Goal: Task Accomplishment & Management: Manage account settings

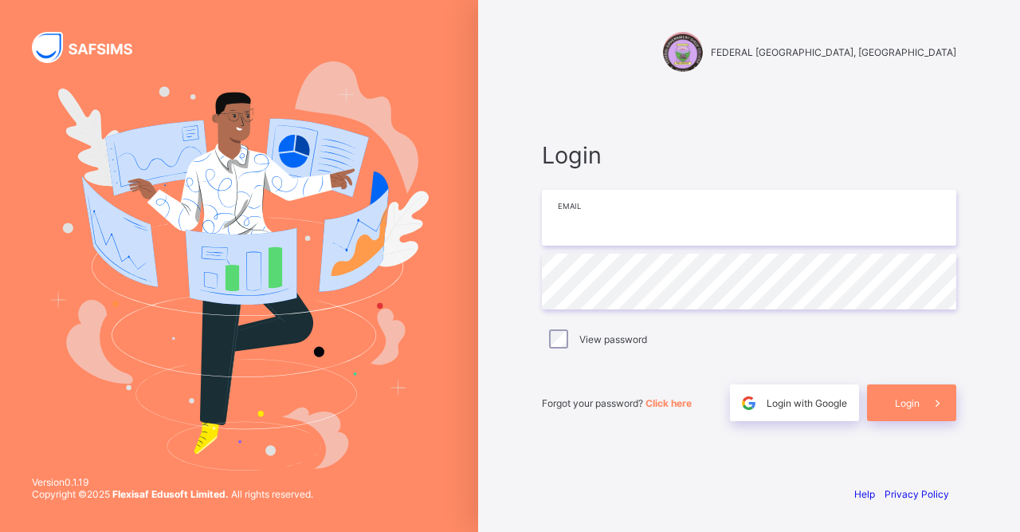
click at [581, 244] on input "email" at bounding box center [749, 218] width 414 height 56
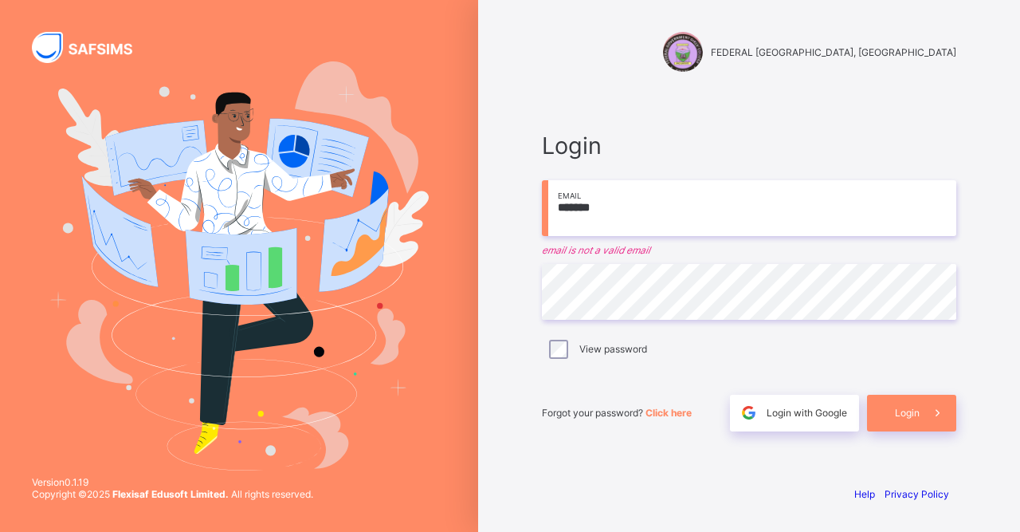
click at [869, 126] on div "Login ******* Email email is not a valid email Password View password Forgot yo…" at bounding box center [749, 281] width 446 height 382
click at [622, 233] on input "*******" at bounding box center [749, 208] width 414 height 56
click at [854, 159] on div at bounding box center [749, 165] width 414 height 13
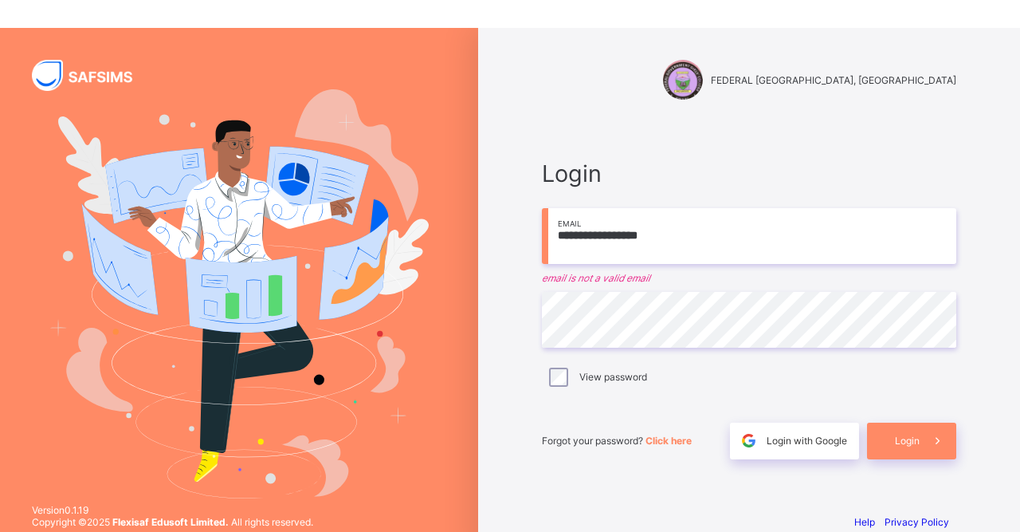
scroll to position [0, 0]
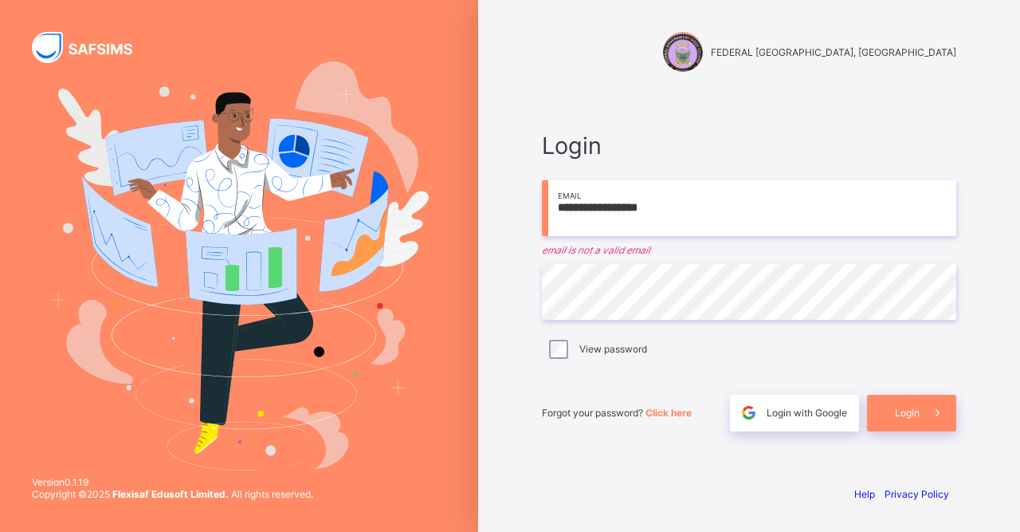
click at [677, 231] on input "**********" at bounding box center [749, 208] width 414 height 56
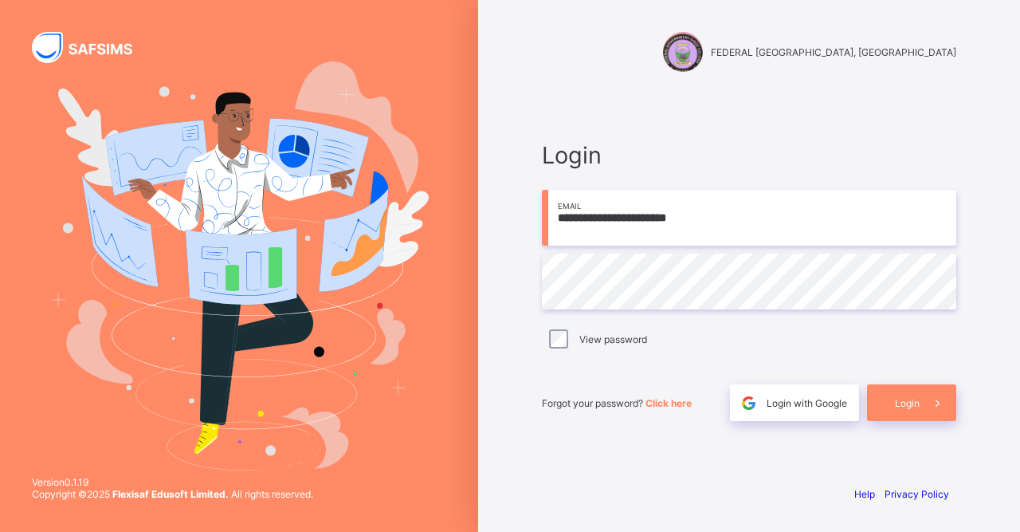
type input "**********"
click at [859, 103] on div "**********" at bounding box center [749, 281] width 446 height 382
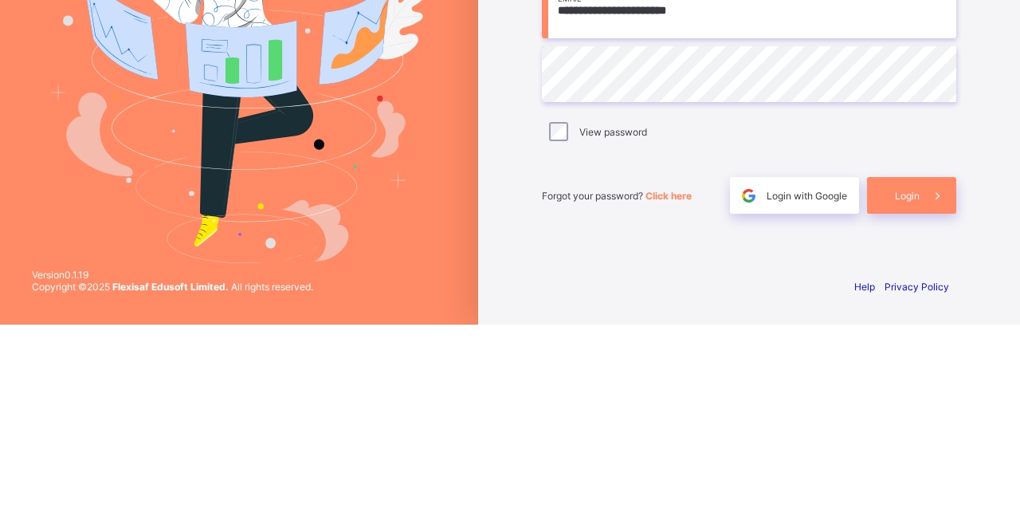
click at [916, 397] on span "Login" at bounding box center [907, 403] width 25 height 12
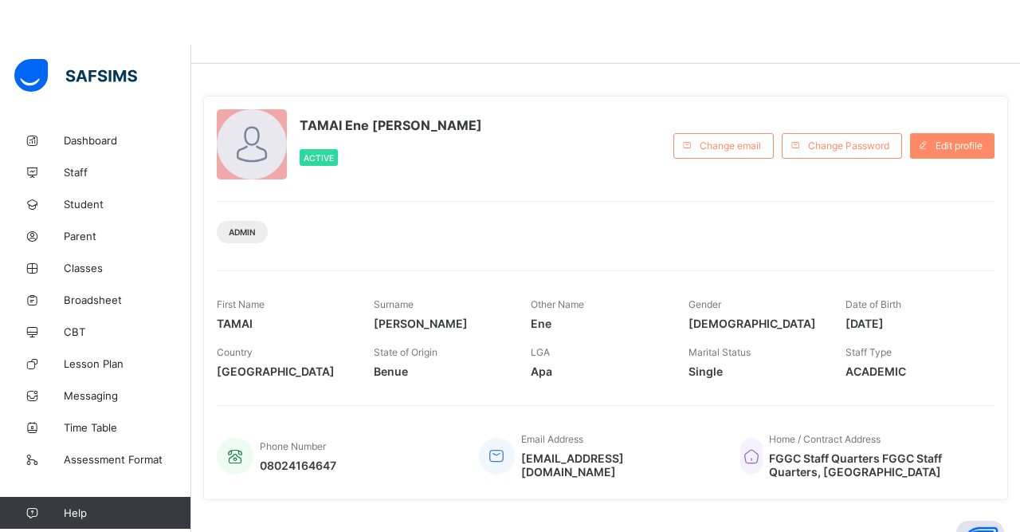
click at [968, 107] on span "Edit profile" at bounding box center [959, 101] width 47 height 12
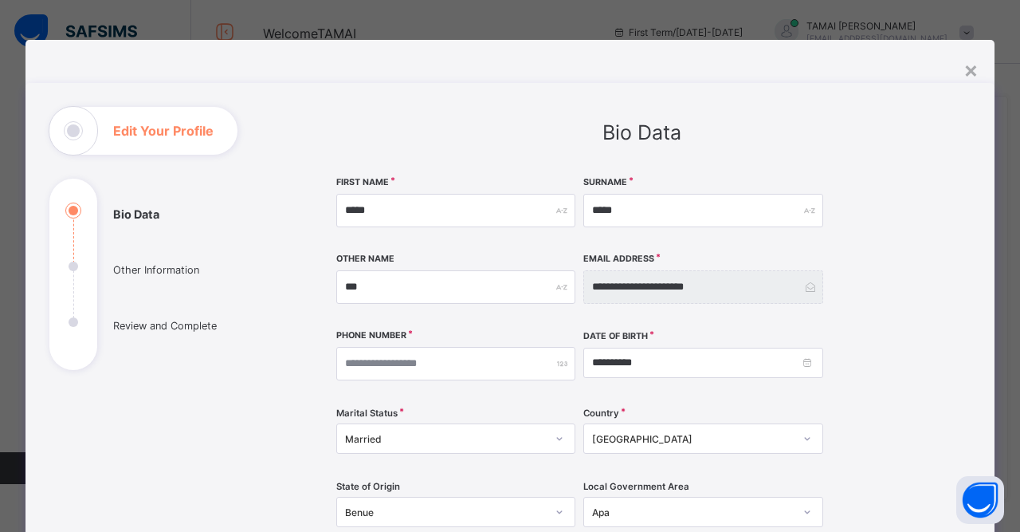
click at [986, 83] on div "**********" at bounding box center [510, 474] width 969 height 782
click at [968, 70] on div "×" at bounding box center [971, 69] width 15 height 27
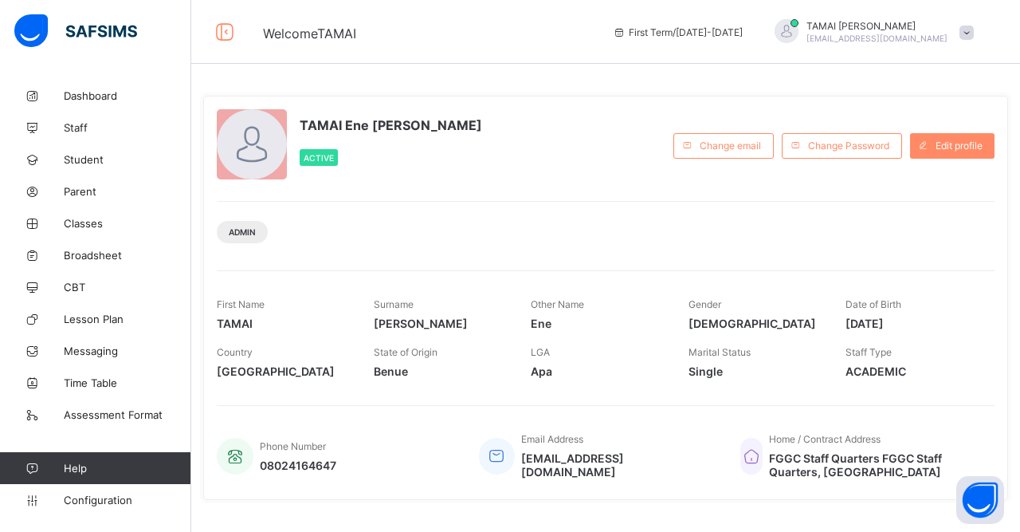
click at [70, 132] on span "Staff" at bounding box center [128, 127] width 128 height 13
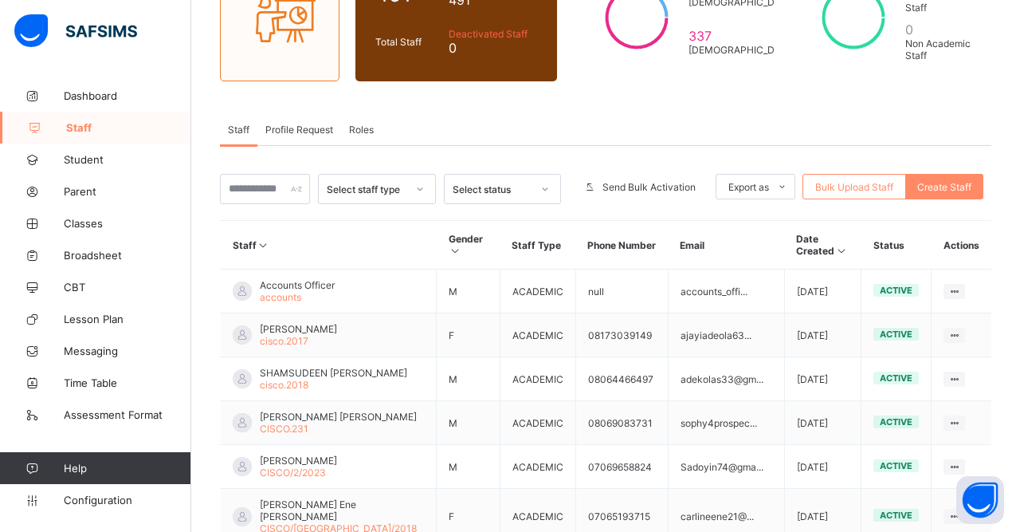
scroll to position [183, 0]
click at [953, 285] on icon at bounding box center [955, 291] width 14 height 12
click at [988, 210] on div "Select staff type Select status Send Bulk Activation Export as Pdf Report Excel…" at bounding box center [606, 482] width 772 height 618
click at [0, 0] on ul "View Profile Edit Staff Reset Password Resend Activation Link Change Email Dele…" at bounding box center [0, 0] width 0 height 0
click at [0, 0] on div "Delete Staff" at bounding box center [0, 0] width 0 height 0
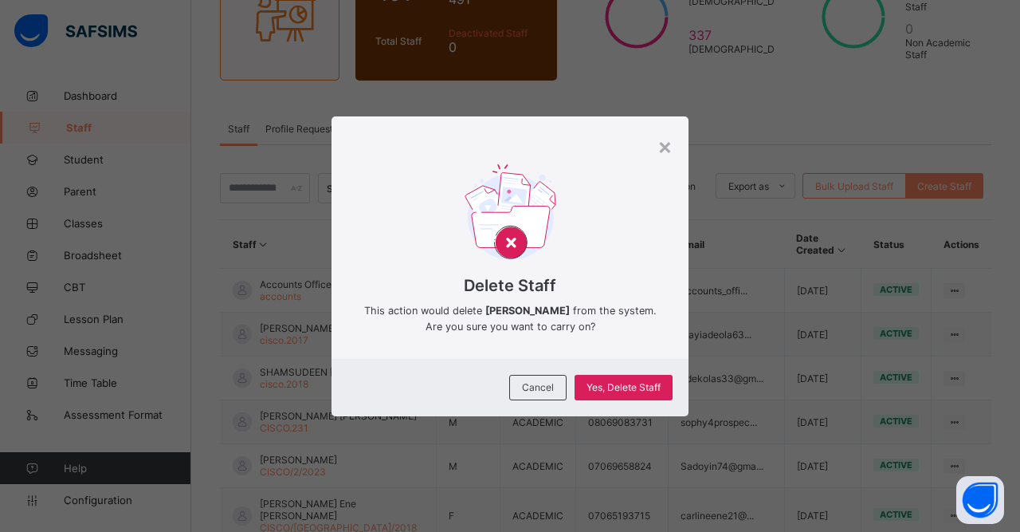
click at [613, 393] on span "Yes, Delete Staff" at bounding box center [624, 387] width 74 height 12
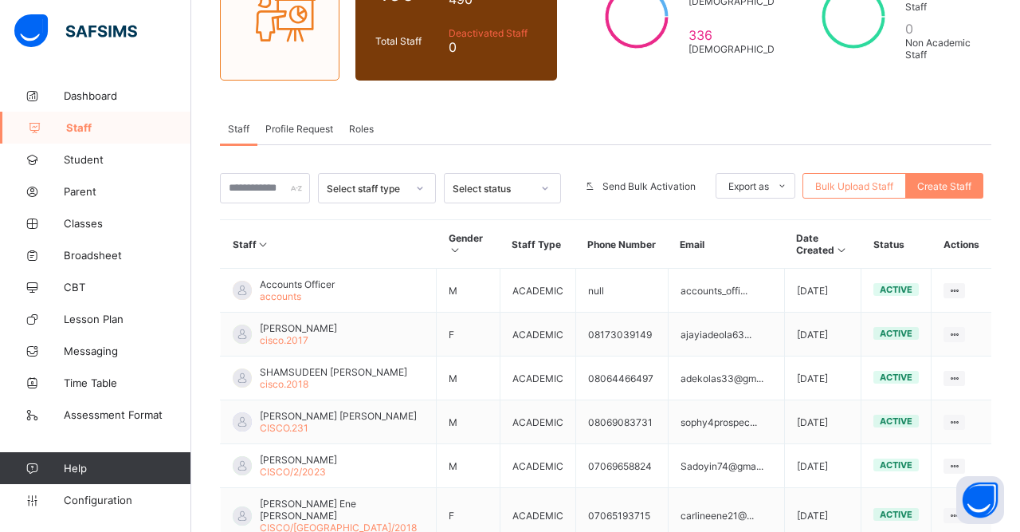
scroll to position [0, 0]
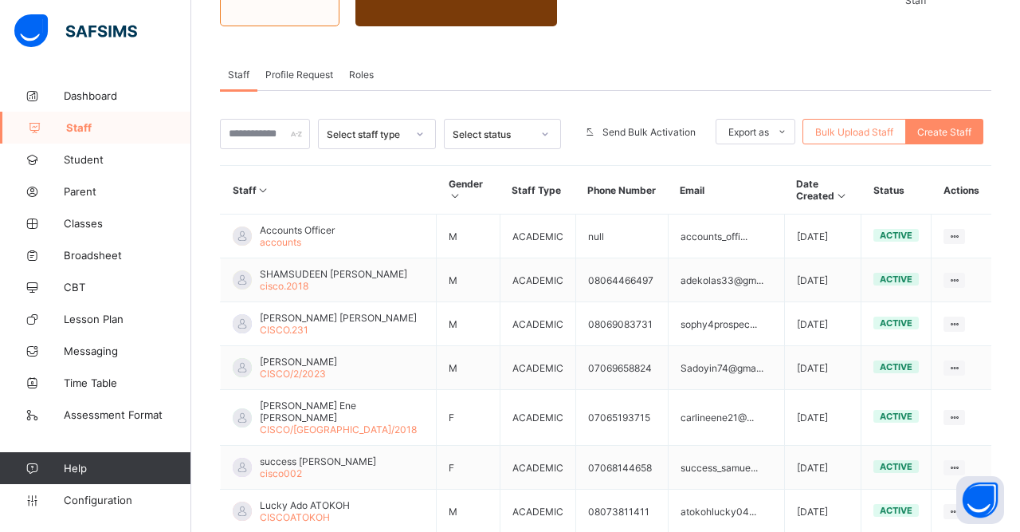
scroll to position [283, 0]
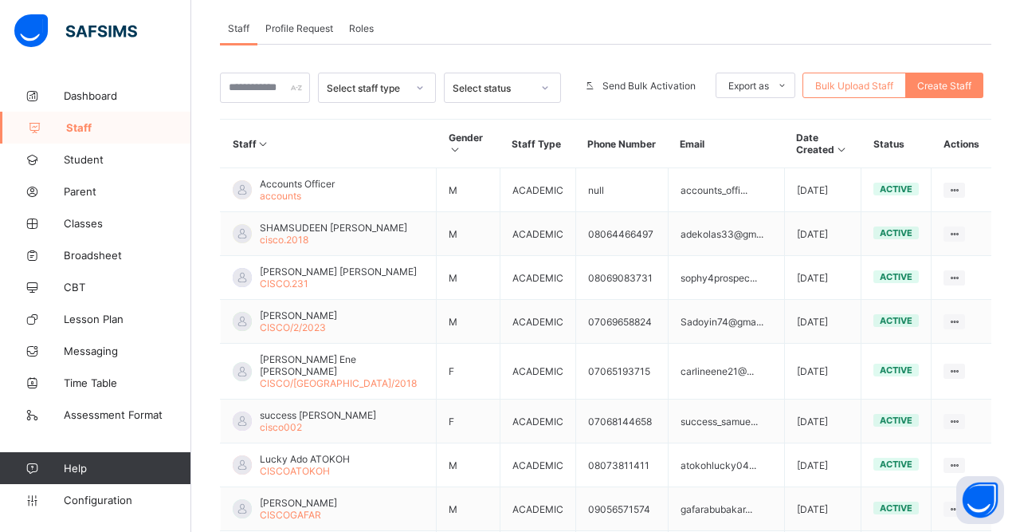
click at [0, 0] on ul "View Profile Edit Staff Reset Password Resend Activation Link Change Email Dele…" at bounding box center [0, 0] width 0 height 0
click at [0, 0] on div "Delete Staff" at bounding box center [0, 0] width 0 height 0
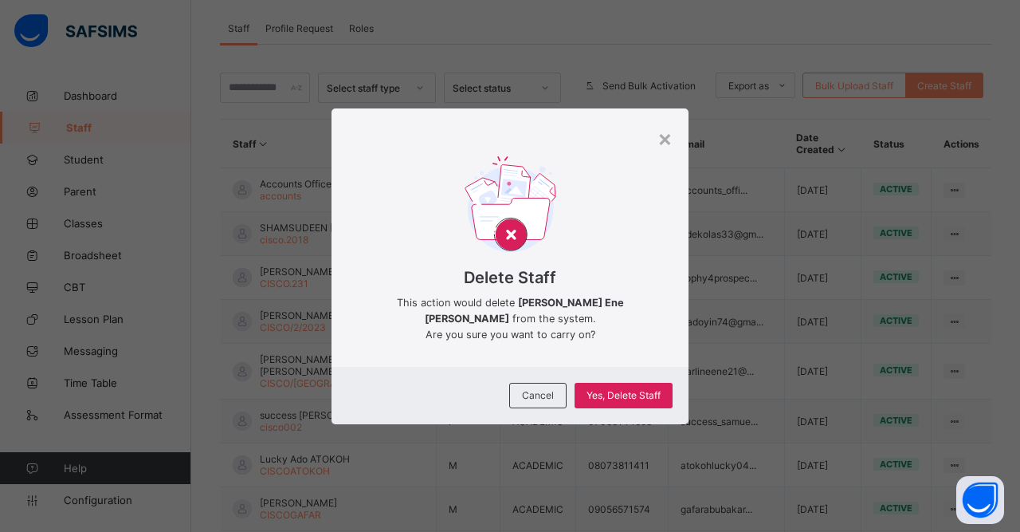
click at [640, 401] on span "Yes, Delete Staff" at bounding box center [624, 395] width 74 height 12
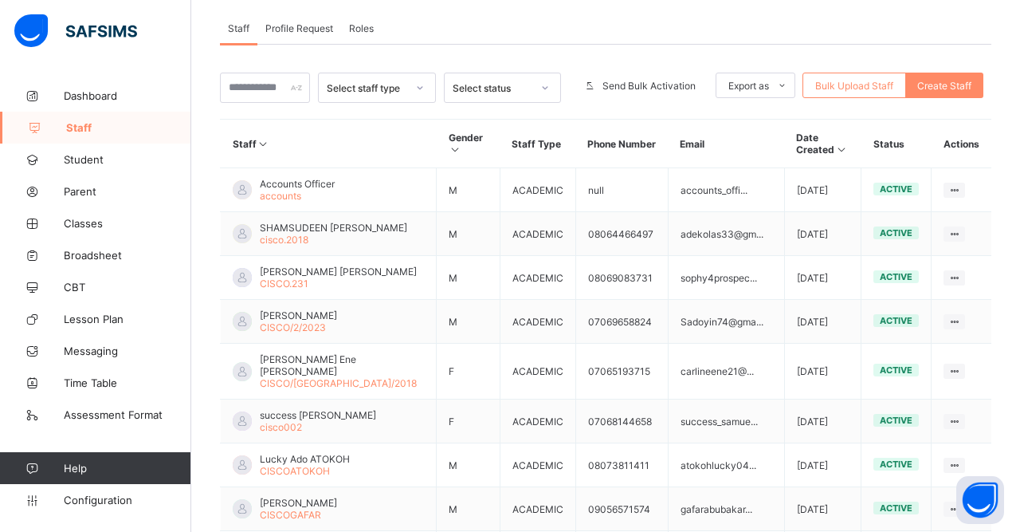
click at [0, 0] on ul "View Profile Edit Staff Reset Password Resend Activation Link Change Email Dele…" at bounding box center [0, 0] width 0 height 0
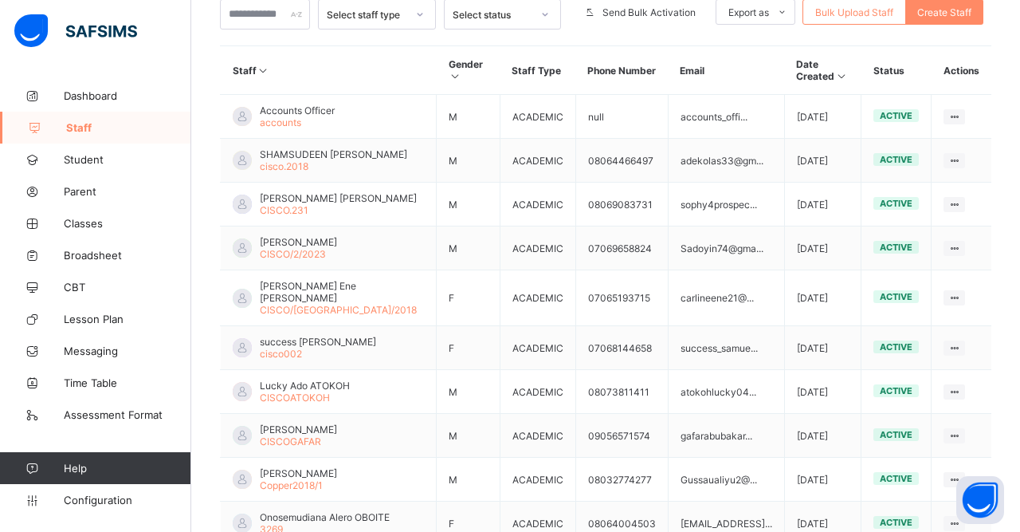
scroll to position [383, 0]
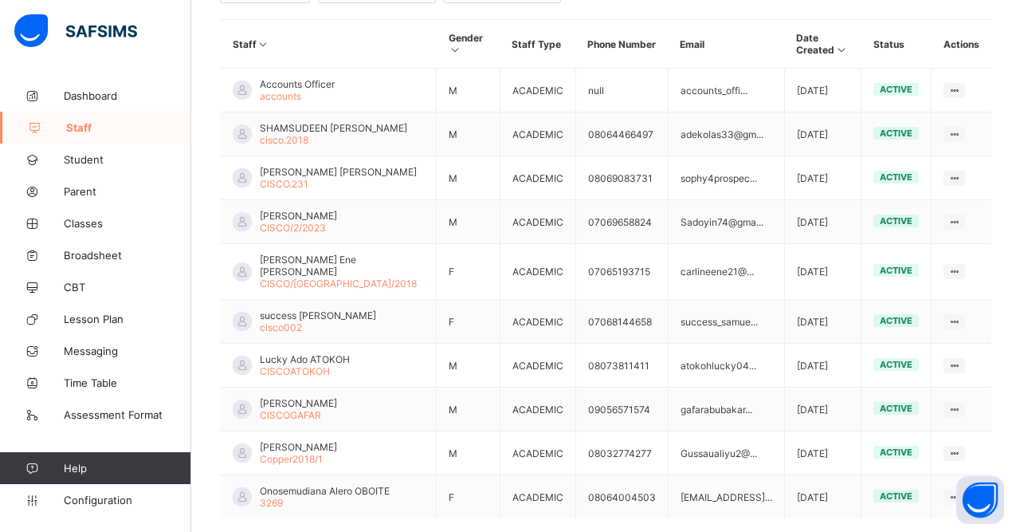
click at [0, 0] on div "Delete Staff" at bounding box center [0, 0] width 0 height 0
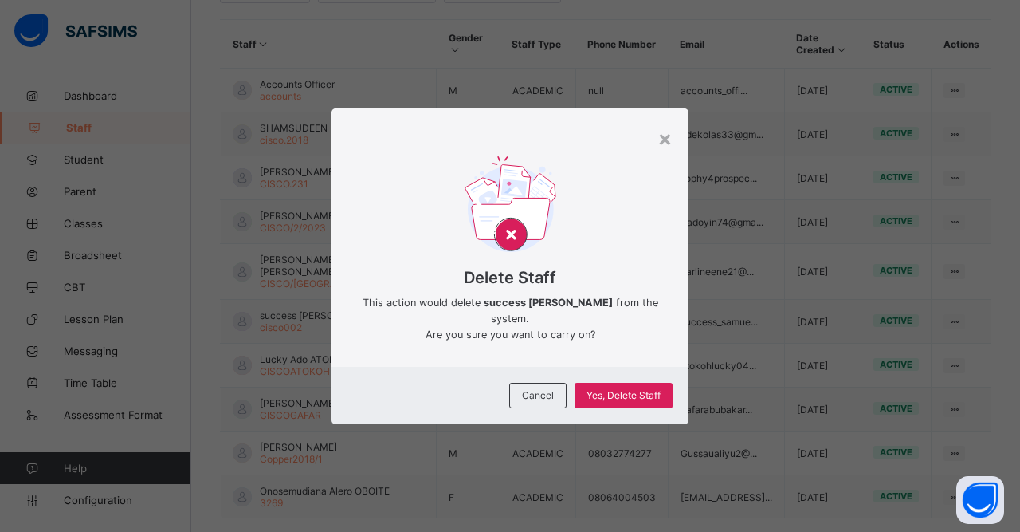
click at [629, 401] on span "Yes, Delete Staff" at bounding box center [624, 395] width 74 height 12
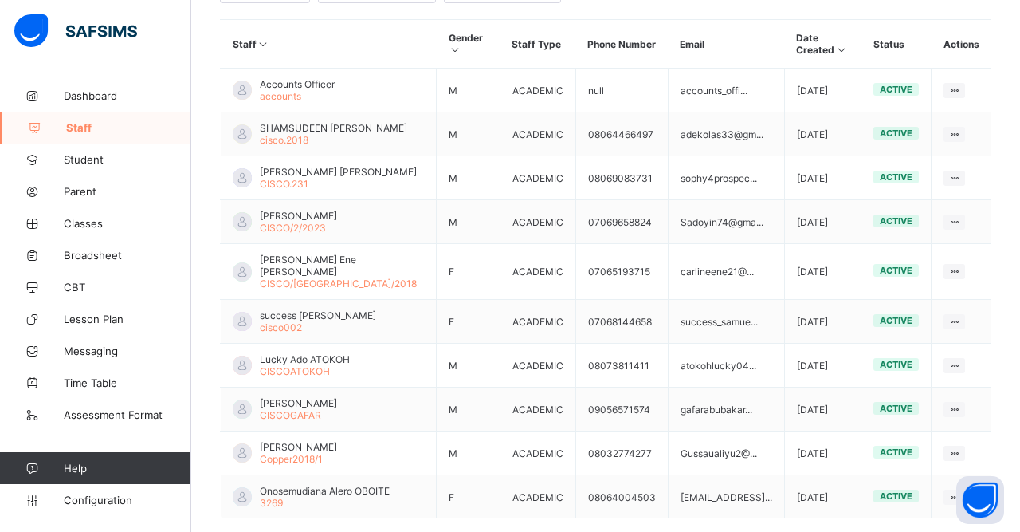
click at [0, 0] on ul "View Profile Edit Staff Reset Password Resend Activation Link Change Email Dele…" at bounding box center [0, 0] width 0 height 0
click at [0, 0] on div "Delete Staff" at bounding box center [0, 0] width 0 height 0
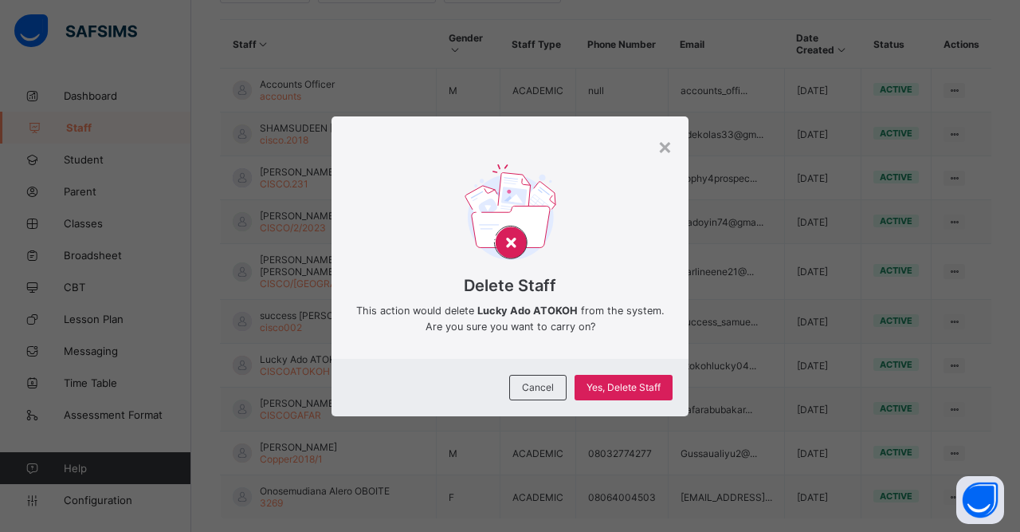
click at [623, 393] on span "Yes, Delete Staff" at bounding box center [624, 387] width 74 height 12
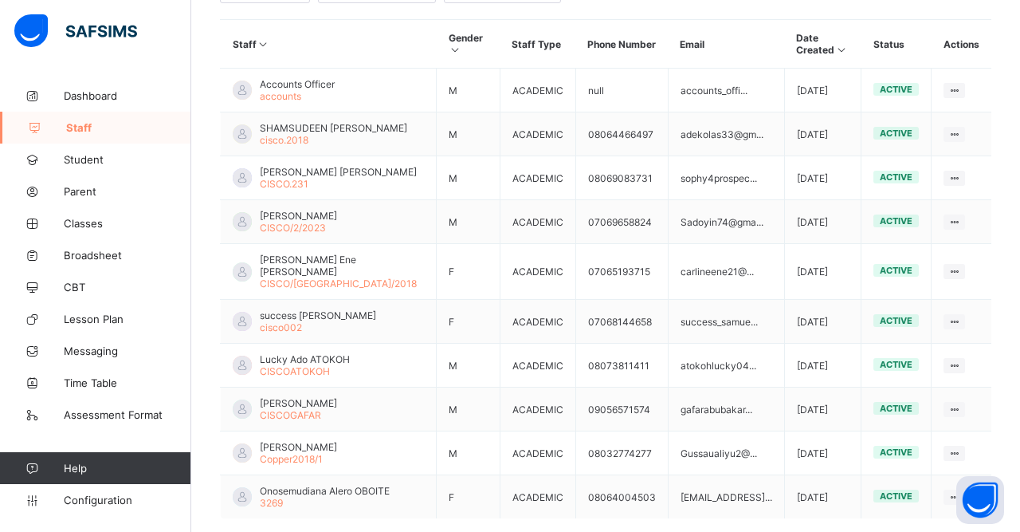
click at [0, 0] on ul "View Profile Edit Staff Reset Password Resend Activation Link Change Email Dele…" at bounding box center [0, 0] width 0 height 0
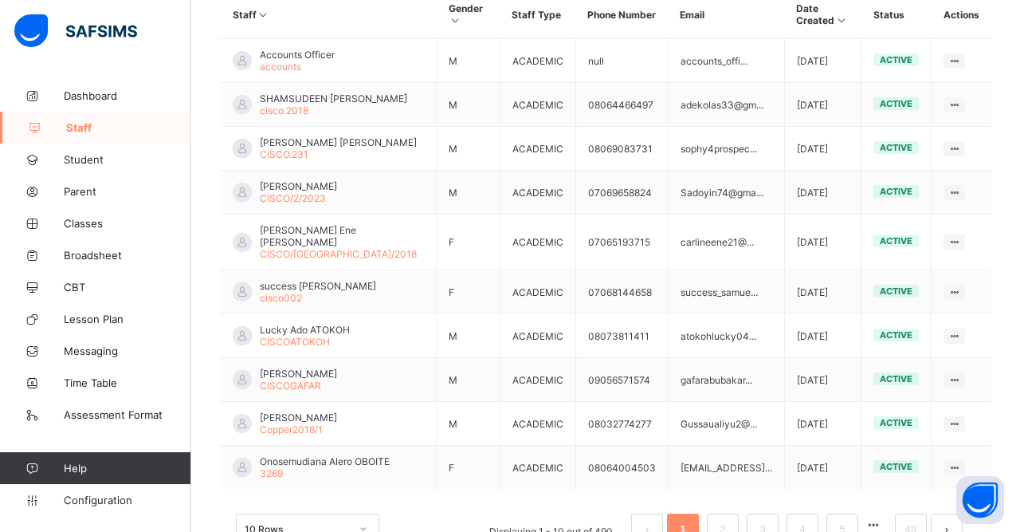
click at [0, 0] on div "Delete Staff" at bounding box center [0, 0] width 0 height 0
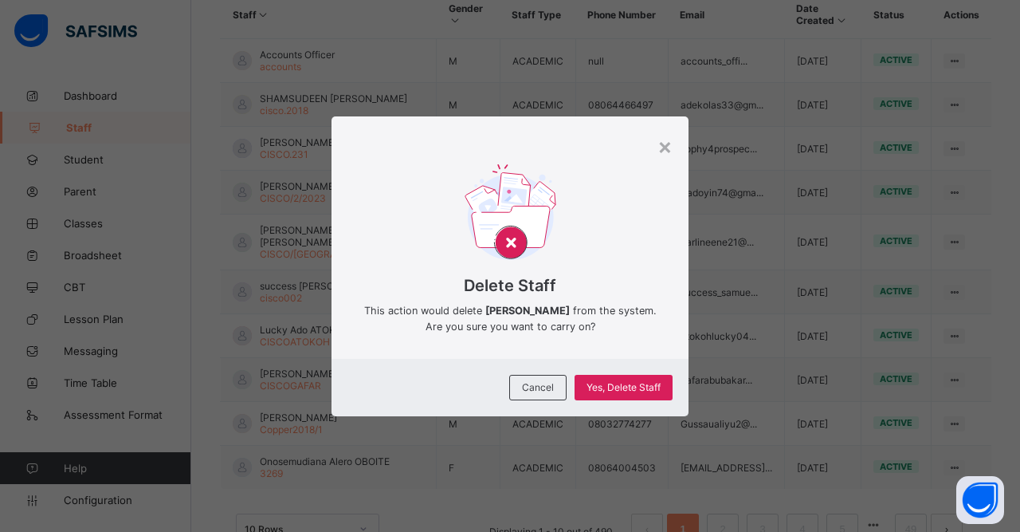
click at [636, 393] on span "Yes, Delete Staff" at bounding box center [624, 387] width 74 height 12
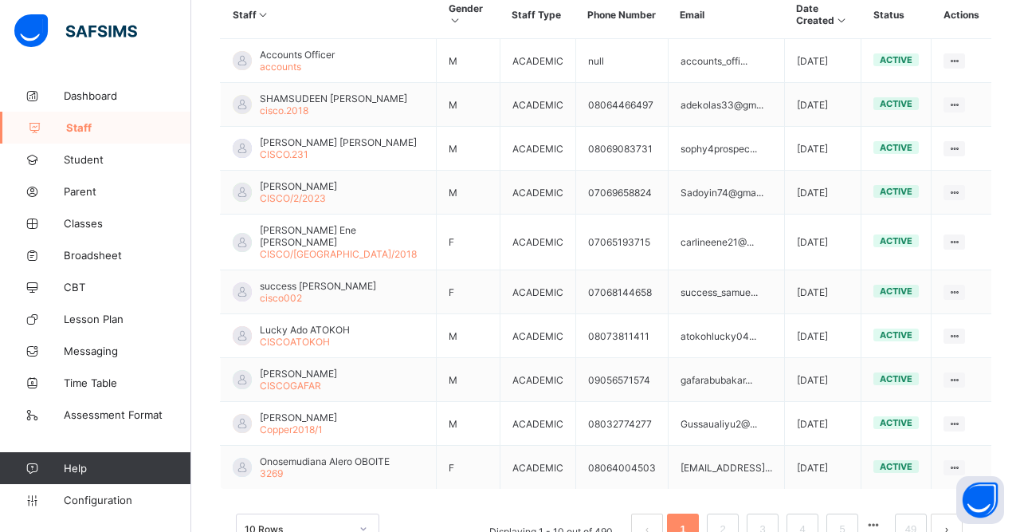
click at [0, 0] on ul "View Profile Edit Staff Reset Password Resend Activation Link Change Email Dele…" at bounding box center [0, 0] width 0 height 0
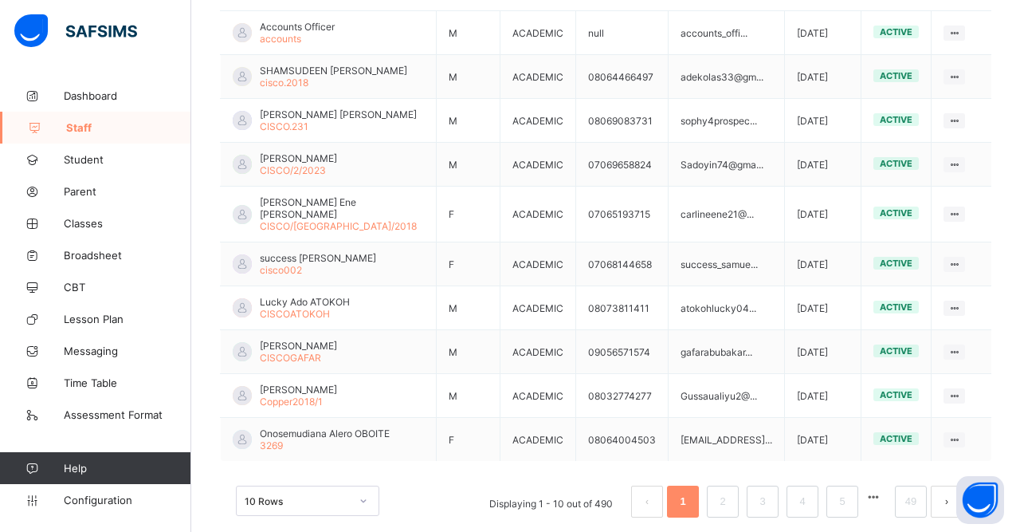
click at [0, 0] on div "Delete Staff" at bounding box center [0, 0] width 0 height 0
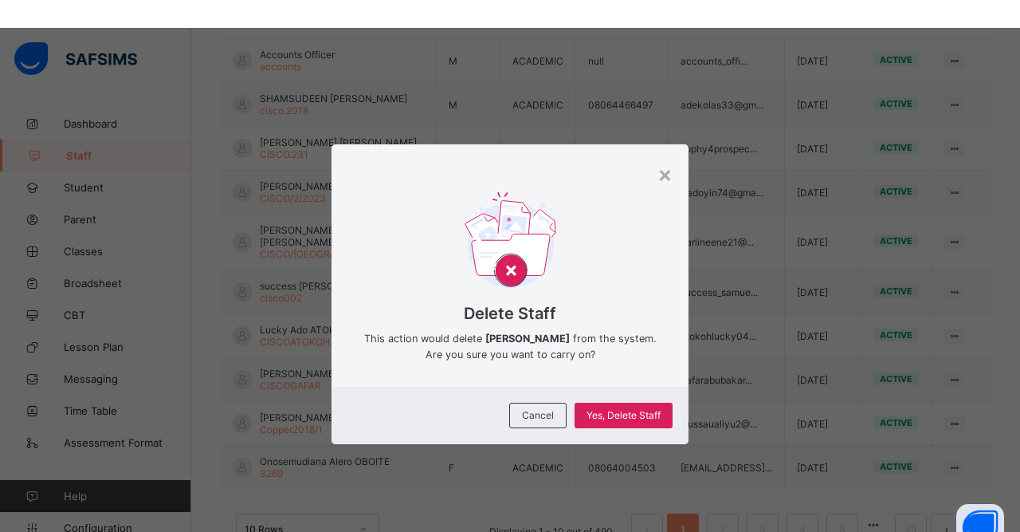
scroll to position [412, 0]
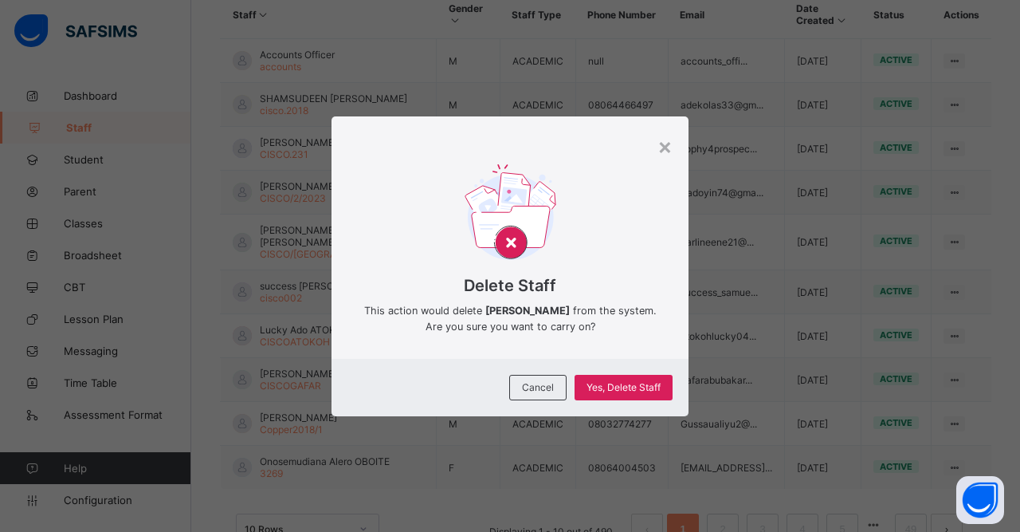
click at [643, 393] on span "Yes, Delete Staff" at bounding box center [624, 387] width 74 height 12
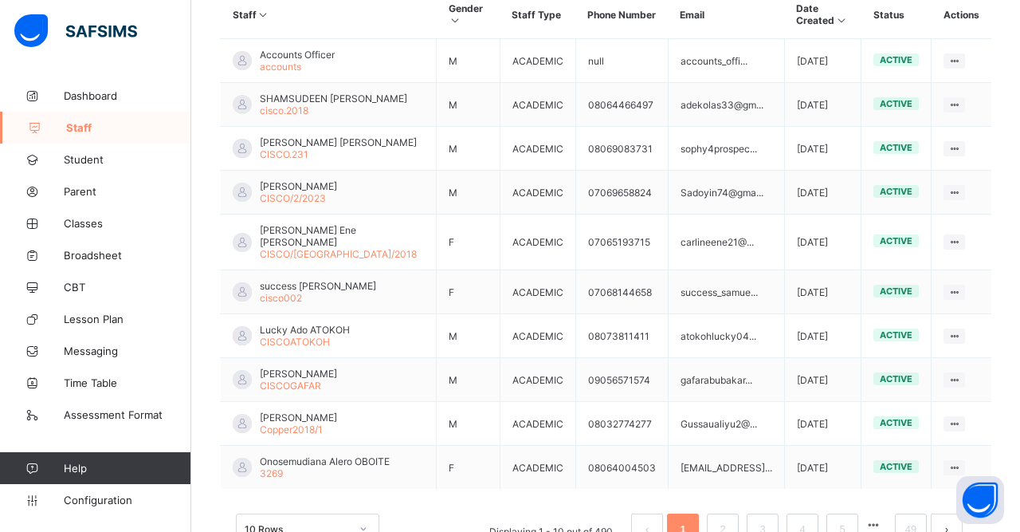
click at [960, 462] on icon at bounding box center [955, 468] width 14 height 12
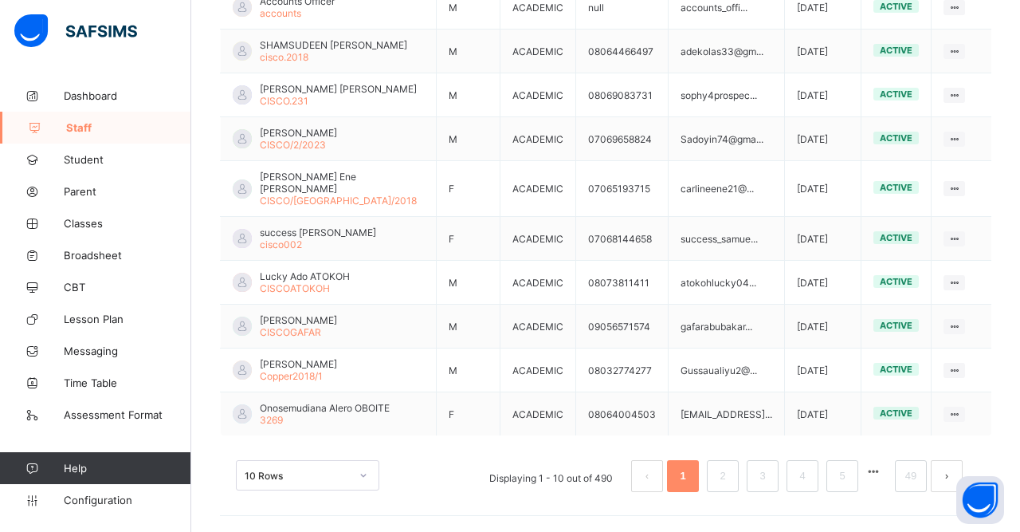
click at [0, 0] on div "Delete Staff" at bounding box center [0, 0] width 0 height 0
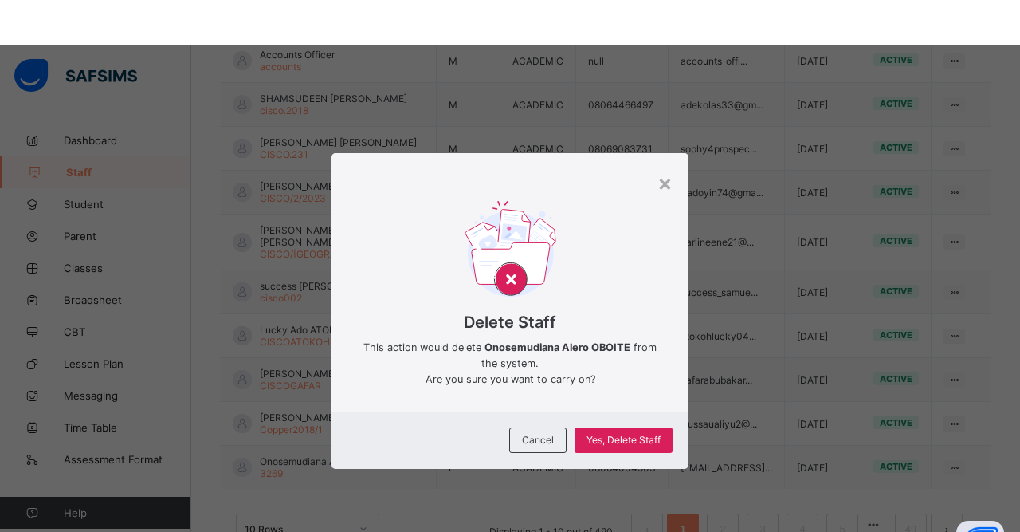
scroll to position [412, 0]
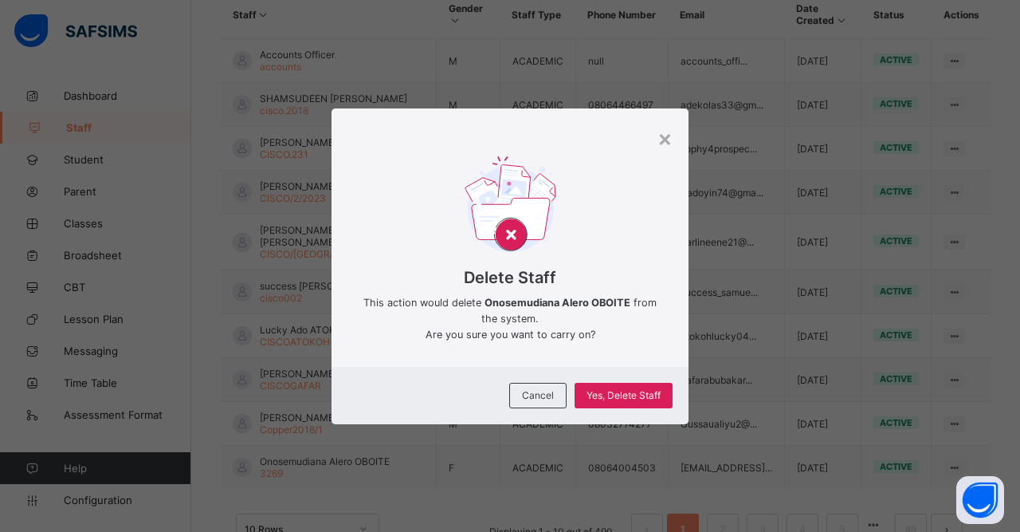
click at [639, 401] on span "Yes, Delete Staff" at bounding box center [624, 395] width 74 height 12
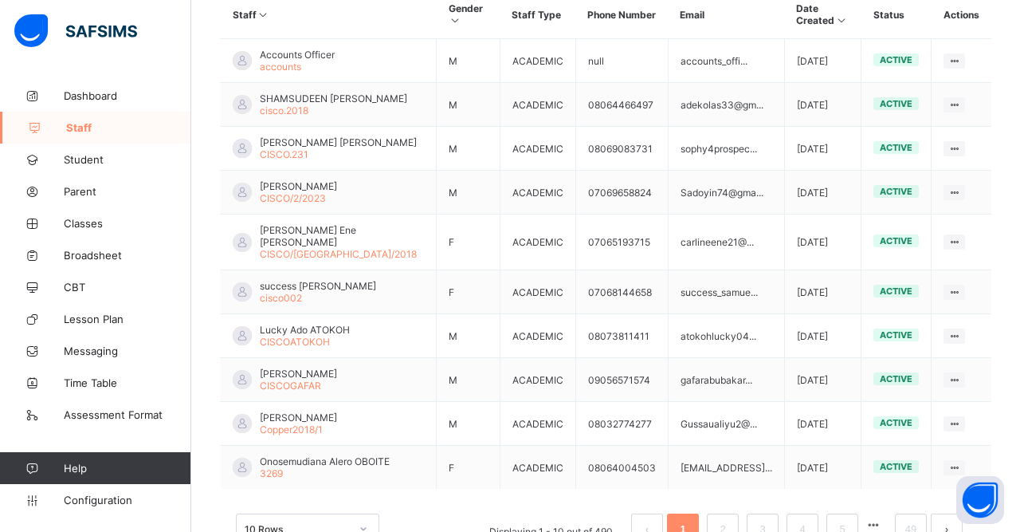
click at [730, 525] on link "2" at bounding box center [722, 529] width 15 height 21
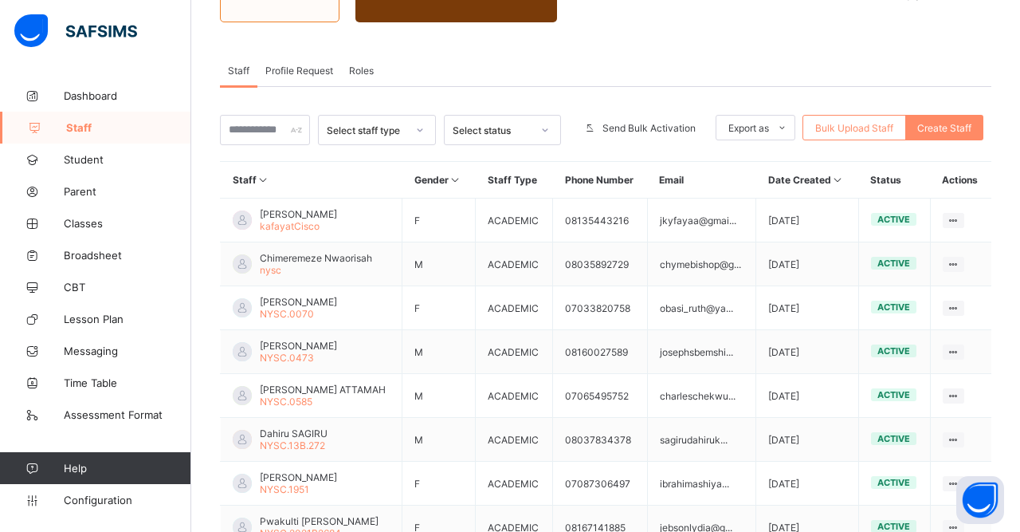
scroll to position [243, 0]
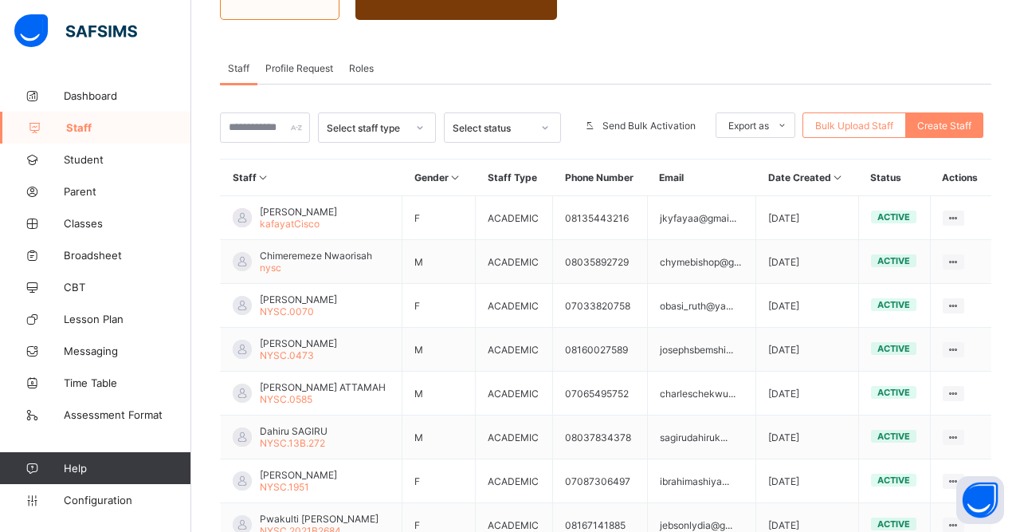
click at [0, 0] on ul "View Profile Edit Staff Reset Password Resend Activation Link Change Email Dele…" at bounding box center [0, 0] width 0 height 0
click at [0, 0] on div "Delete Staff" at bounding box center [0, 0] width 0 height 0
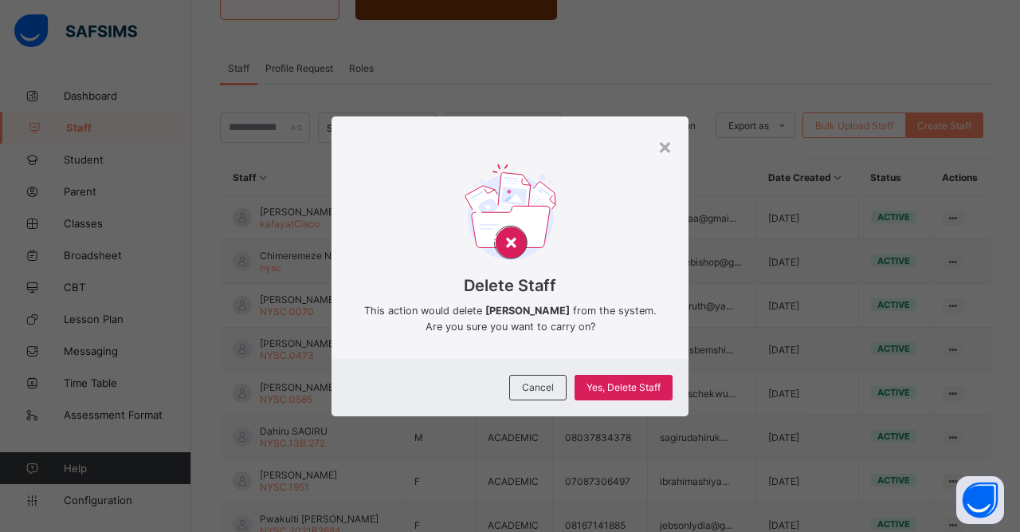
click at [637, 393] on span "Yes, Delete Staff" at bounding box center [624, 387] width 74 height 12
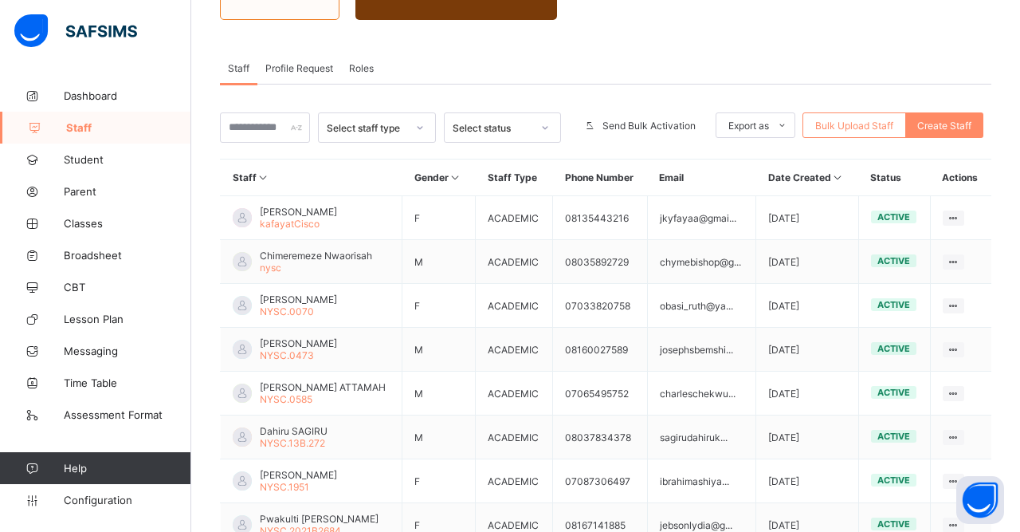
click at [954, 257] on icon at bounding box center [954, 262] width 14 height 12
click at [0, 0] on div "Delete Staff" at bounding box center [0, 0] width 0 height 0
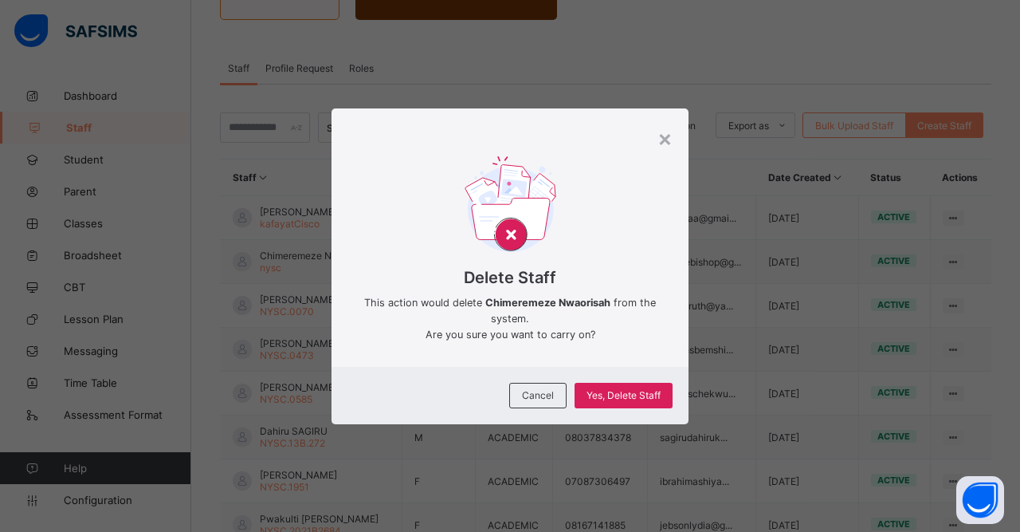
click at [629, 401] on span "Yes, Delete Staff" at bounding box center [624, 395] width 74 height 12
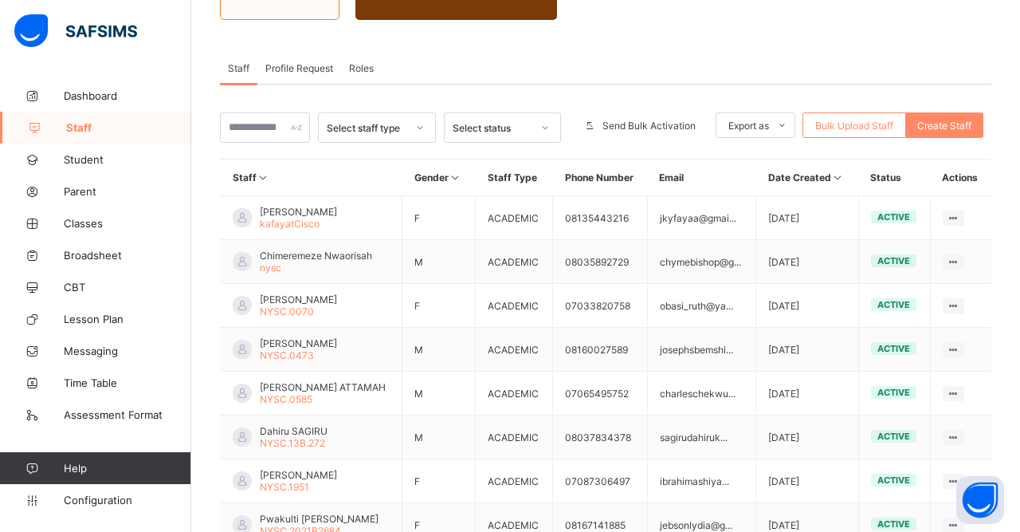
click at [0, 0] on ul "View Profile Edit Staff Reset Password Resend Activation Link Change Email Dele…" at bounding box center [0, 0] width 0 height 0
click at [0, 0] on div "Delete Staff" at bounding box center [0, 0] width 0 height 0
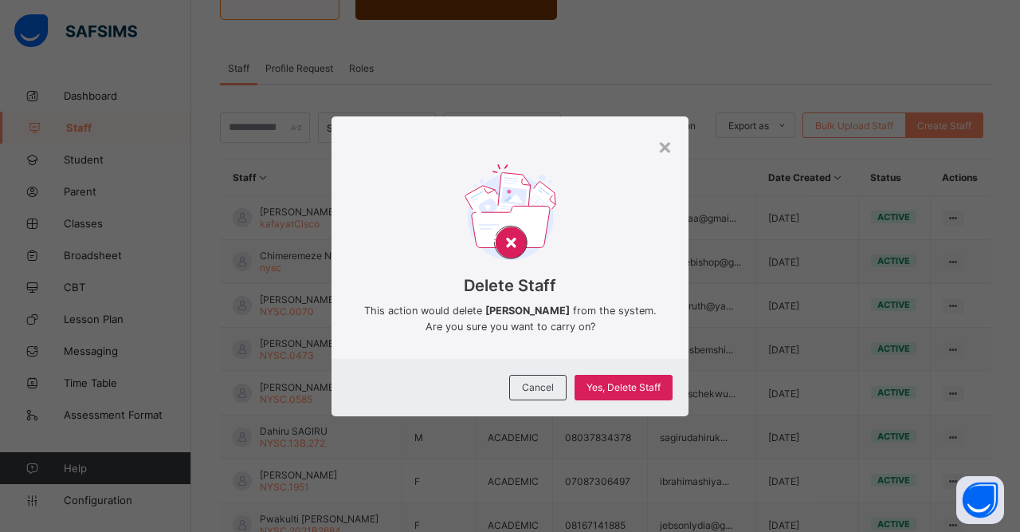
click at [630, 393] on span "Yes, Delete Staff" at bounding box center [624, 387] width 74 height 12
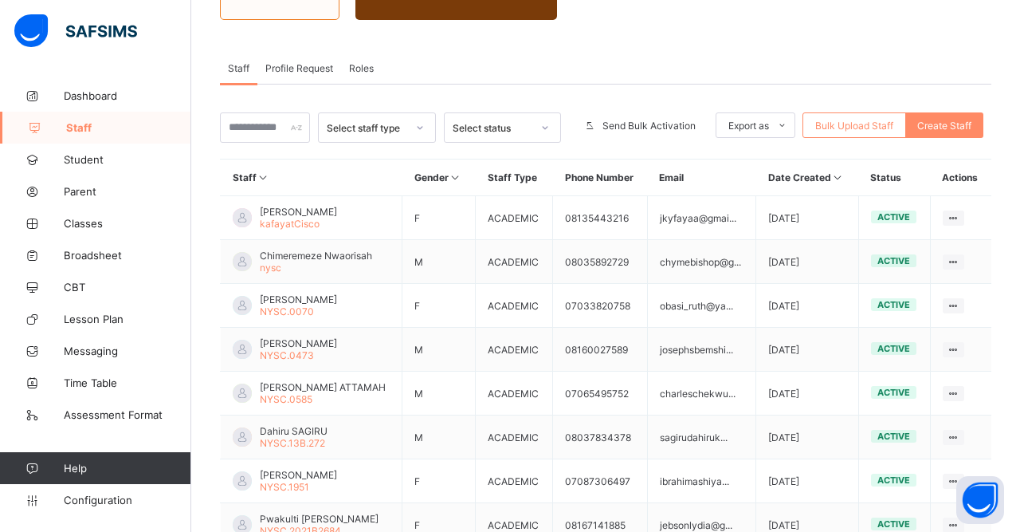
click at [0, 0] on ul "View Profile Edit Staff Reset Password Resend Activation Link Change Email Dele…" at bounding box center [0, 0] width 0 height 0
click at [0, 0] on div "Delete Staff" at bounding box center [0, 0] width 0 height 0
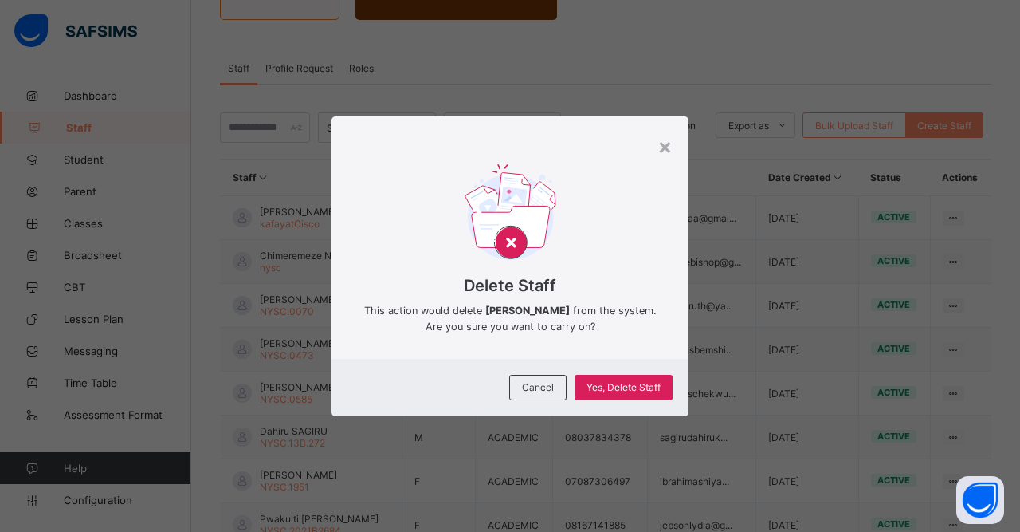
click at [628, 393] on span "Yes, Delete Staff" at bounding box center [624, 387] width 74 height 12
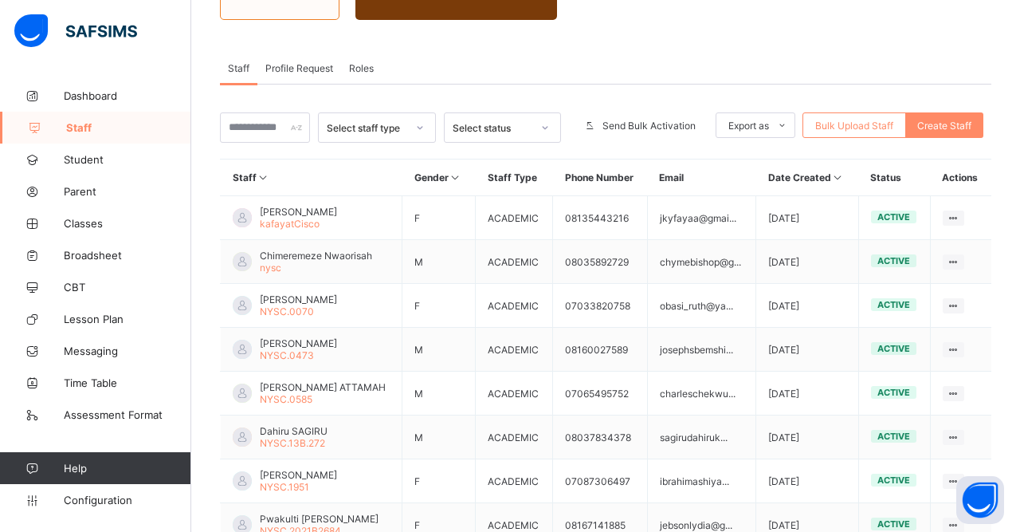
click at [0, 0] on ul "View Profile Edit Staff Reset Password Resend Activation Link Change Email Dele…" at bounding box center [0, 0] width 0 height 0
click at [0, 0] on div "Delete Staff" at bounding box center [0, 0] width 0 height 0
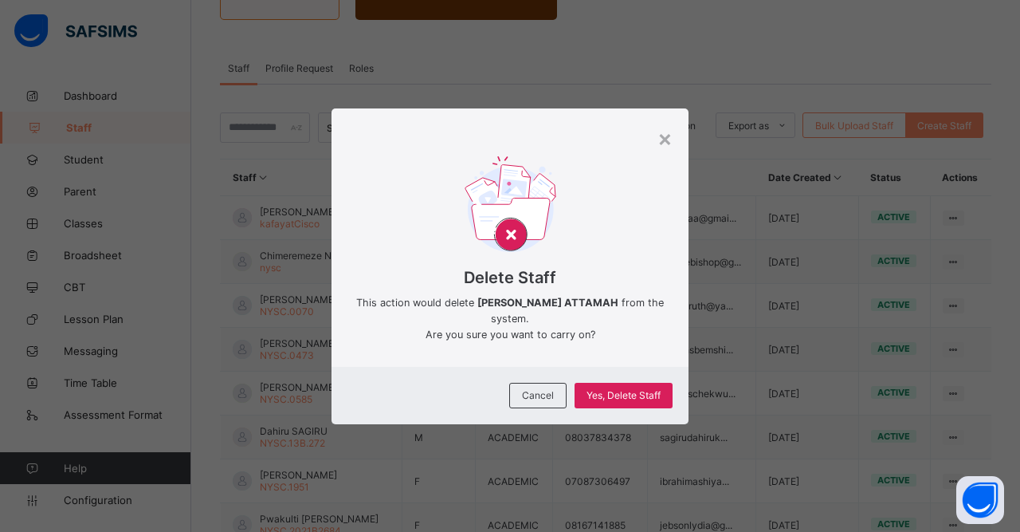
click at [649, 401] on span "Yes, Delete Staff" at bounding box center [624, 395] width 74 height 12
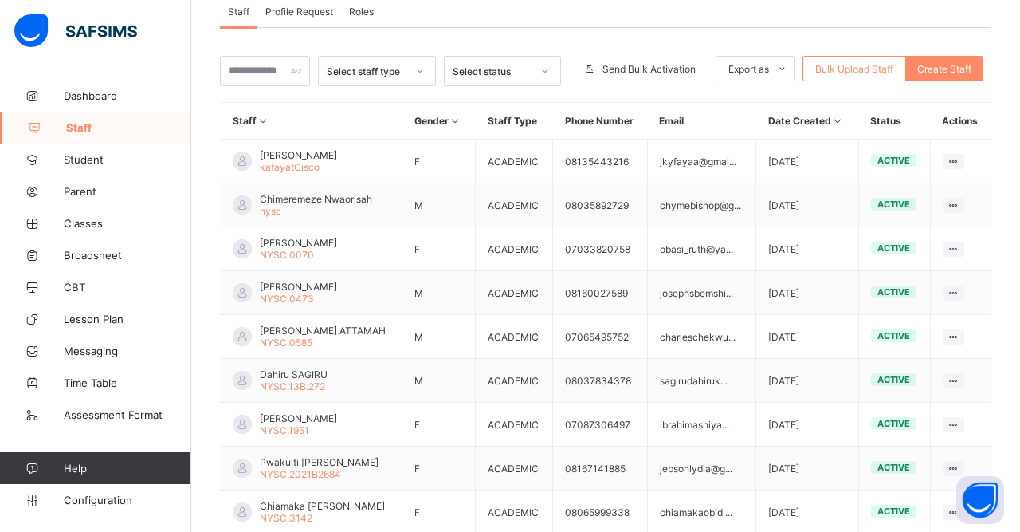
scroll to position [301, 0]
click at [959, 417] on icon at bounding box center [954, 423] width 14 height 12
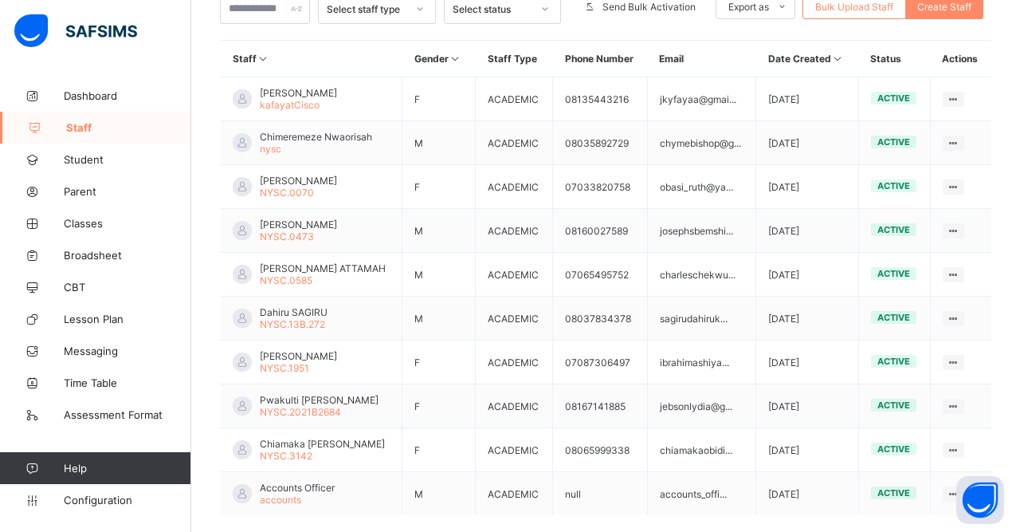
scroll to position [390, 0]
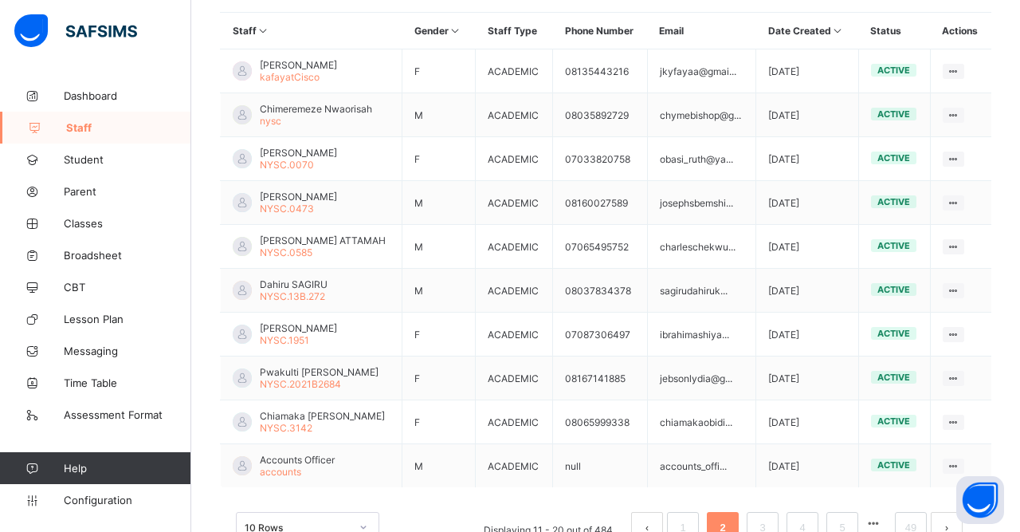
click at [0, 0] on div "Delete Staff" at bounding box center [0, 0] width 0 height 0
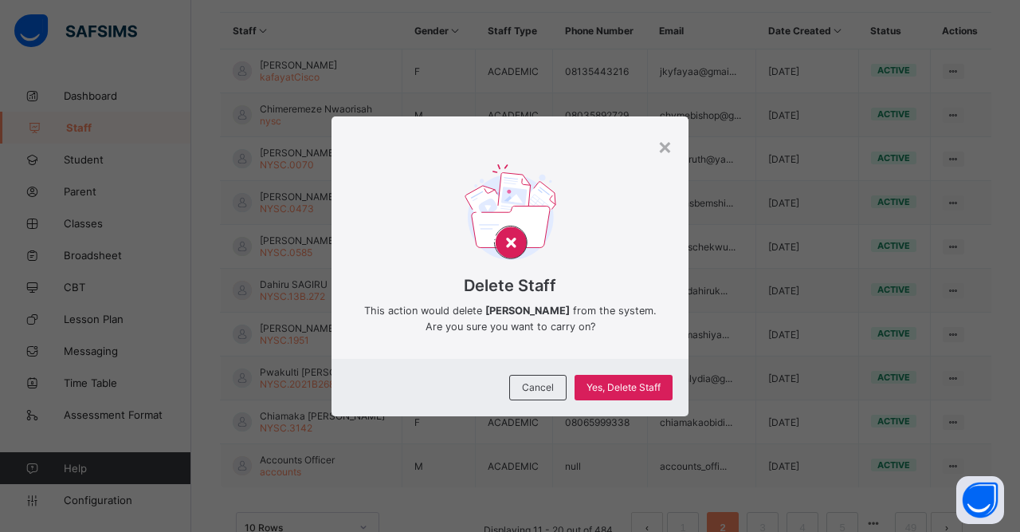
click at [637, 393] on span "Yes, Delete Staff" at bounding box center [624, 387] width 74 height 12
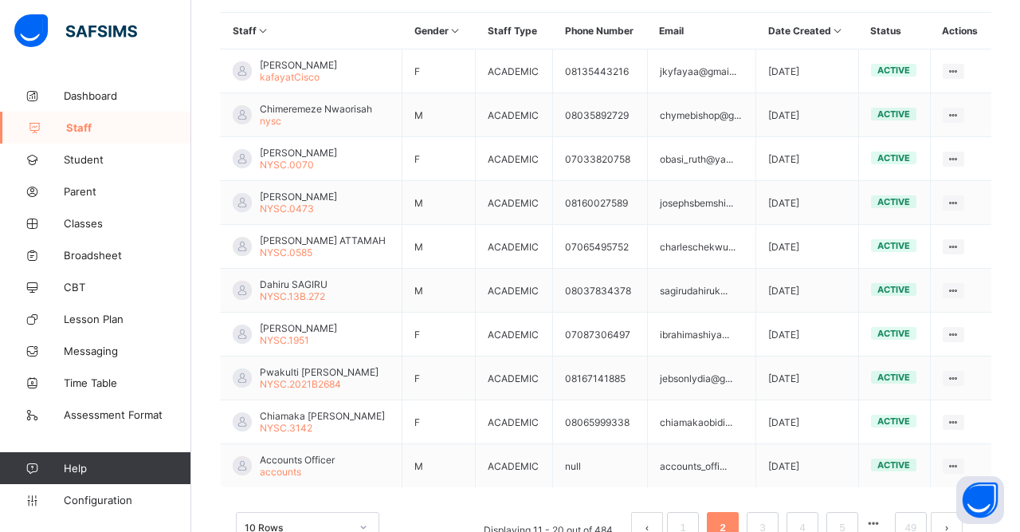
click at [0, 0] on ul "View Profile Edit Staff Reset Password Resend Activation Link Change Email Dele…" at bounding box center [0, 0] width 0 height 0
click at [0, 0] on div "Delete Staff" at bounding box center [0, 0] width 0 height 0
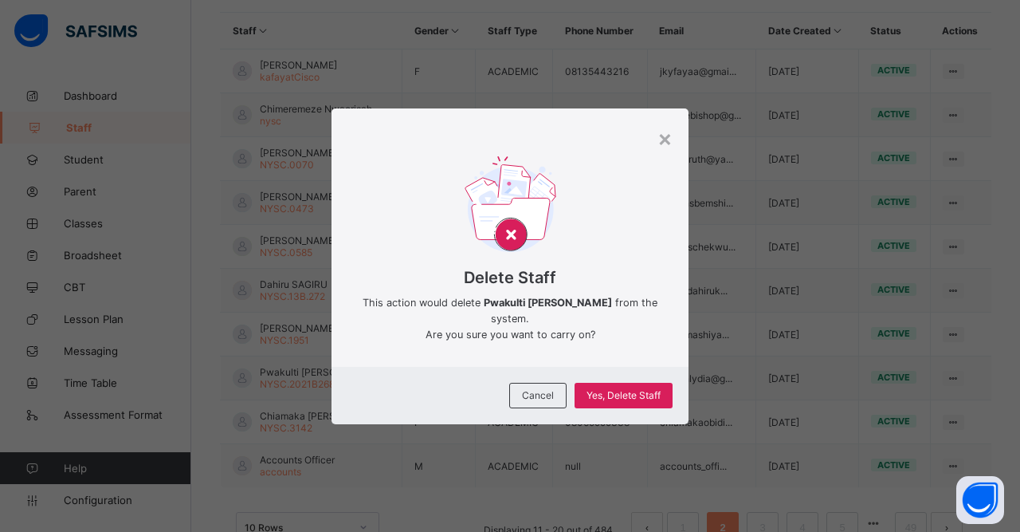
click at [634, 401] on span "Yes, Delete Staff" at bounding box center [624, 395] width 74 height 12
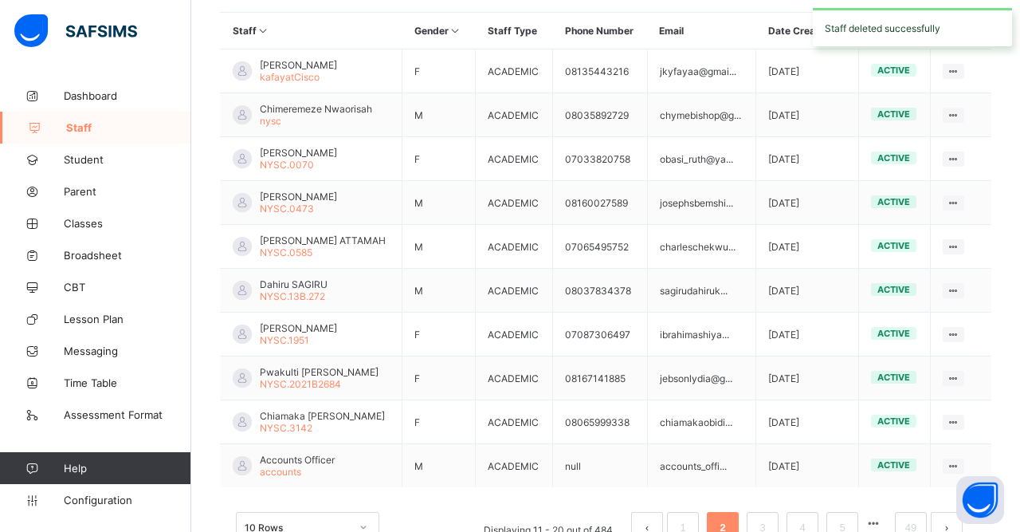
click at [0, 0] on ul "View Profile Edit Staff Reset Password Resend Activation Link Change Email Dele…" at bounding box center [0, 0] width 0 height 0
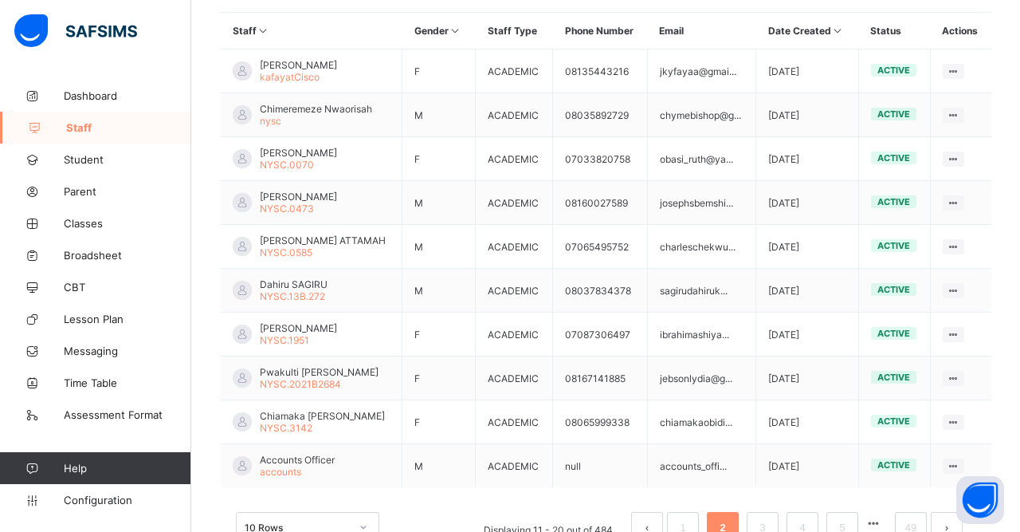
scroll to position [418, 0]
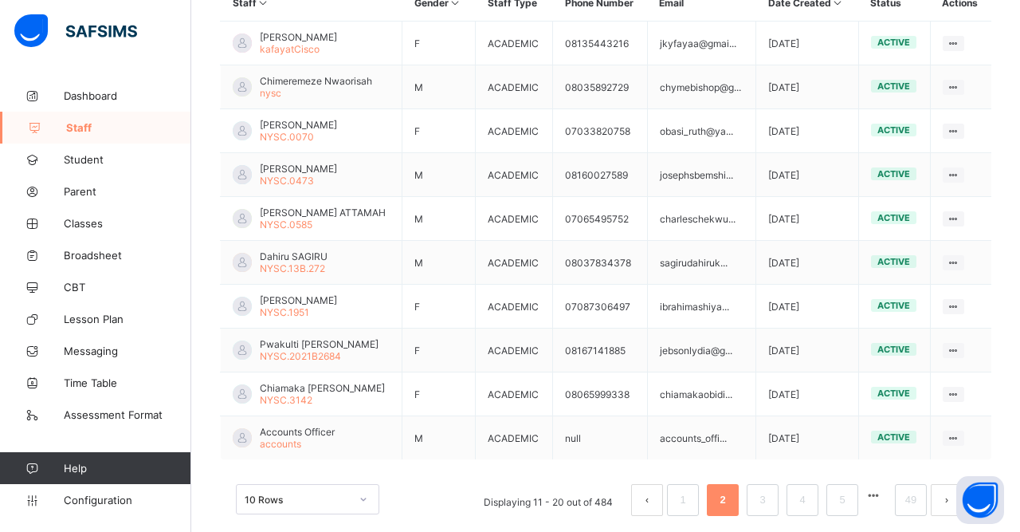
click at [0, 0] on div "Delete Staff" at bounding box center [0, 0] width 0 height 0
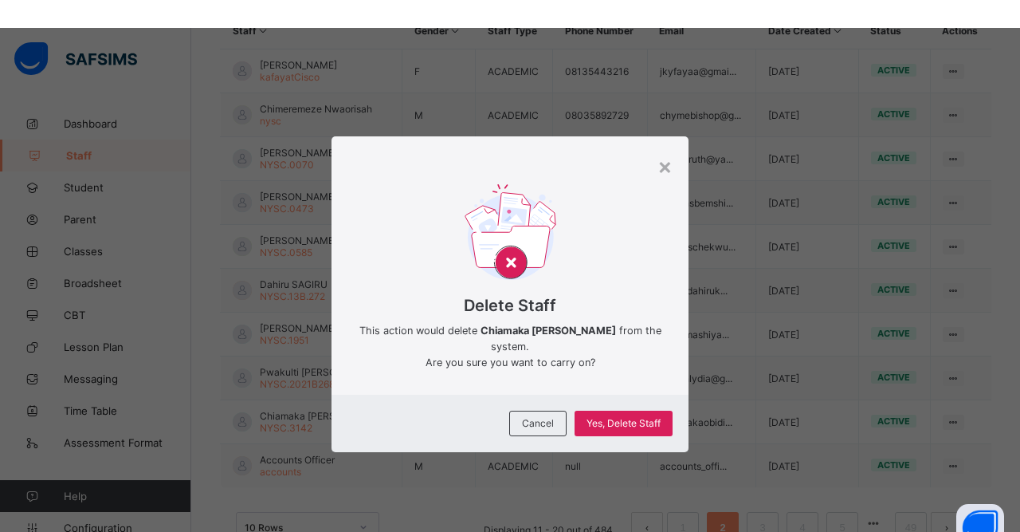
scroll to position [390, 0]
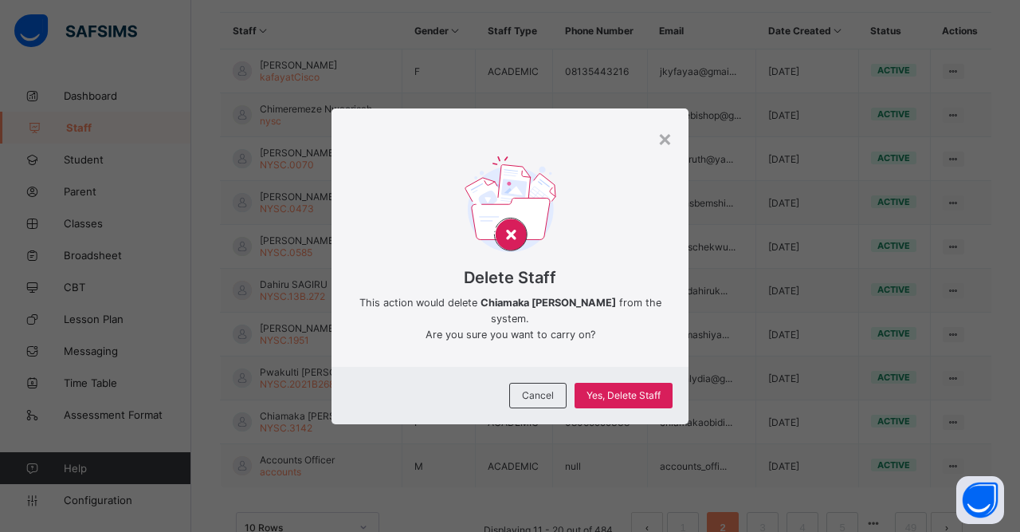
click at [631, 401] on span "Yes, Delete Staff" at bounding box center [624, 395] width 74 height 12
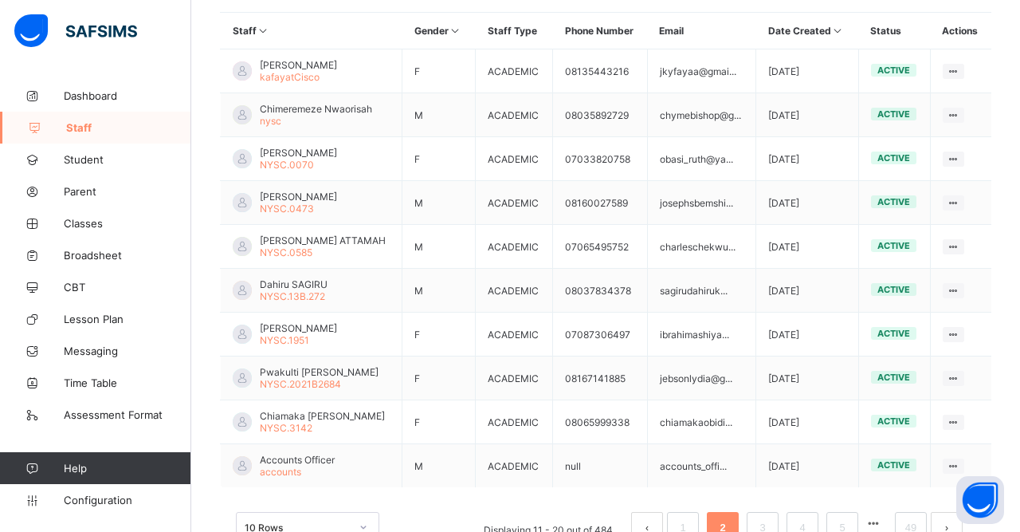
click at [766, 517] on link "3" at bounding box center [762, 527] width 15 height 21
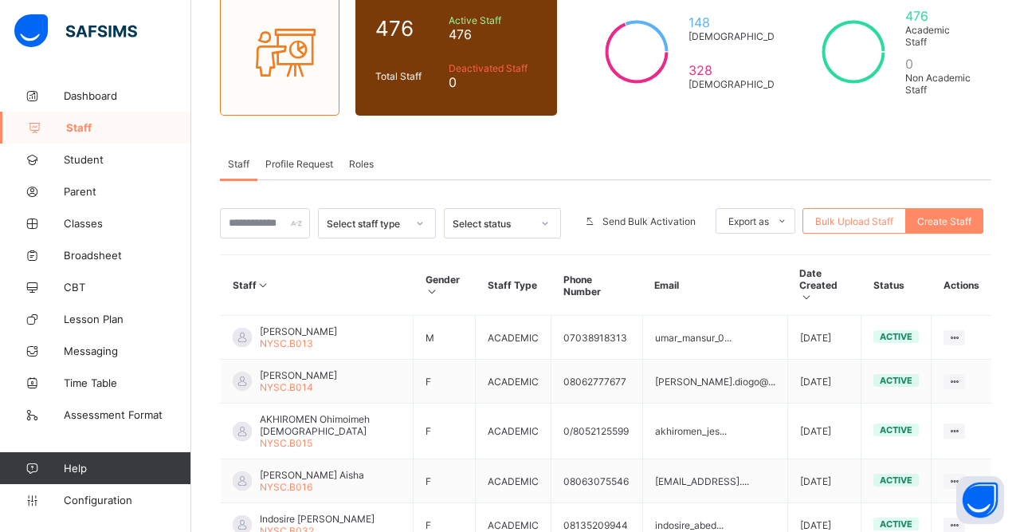
click at [0, 0] on ul "View Profile Edit Staff Reset Password Resend Activation Link Change Email Dele…" at bounding box center [0, 0] width 0 height 0
click at [0, 0] on div "Delete Staff" at bounding box center [0, 0] width 0 height 0
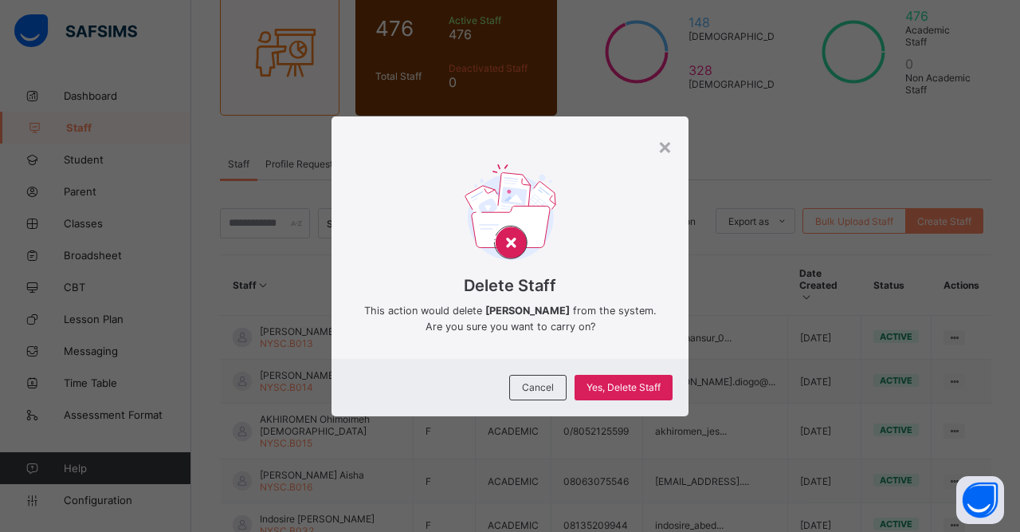
click at [632, 393] on span "Yes, Delete Staff" at bounding box center [624, 387] width 74 height 12
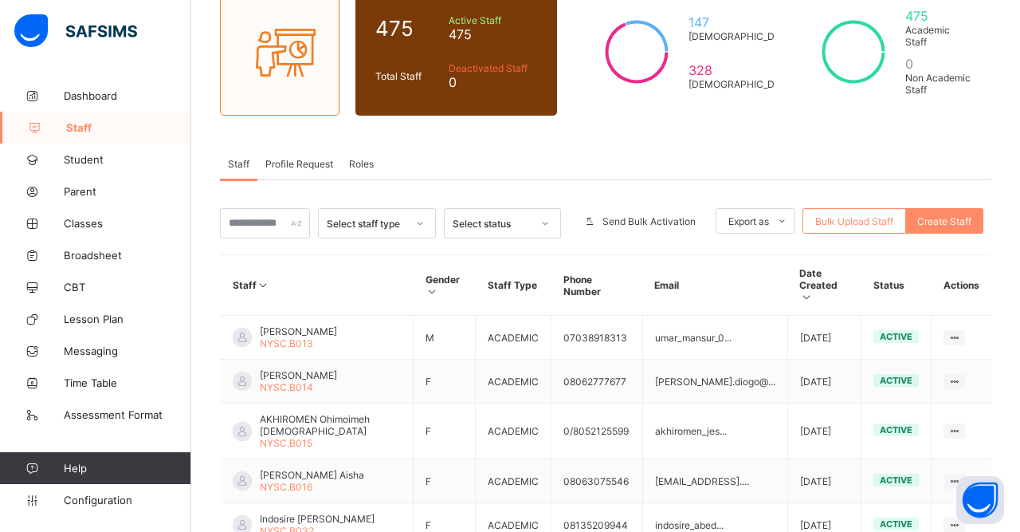
click at [0, 0] on ul "View Profile Edit Staff Reset Password Resend Activation Link Change Email Dele…" at bounding box center [0, 0] width 0 height 0
click at [0, 0] on div "Delete Staff" at bounding box center [0, 0] width 0 height 0
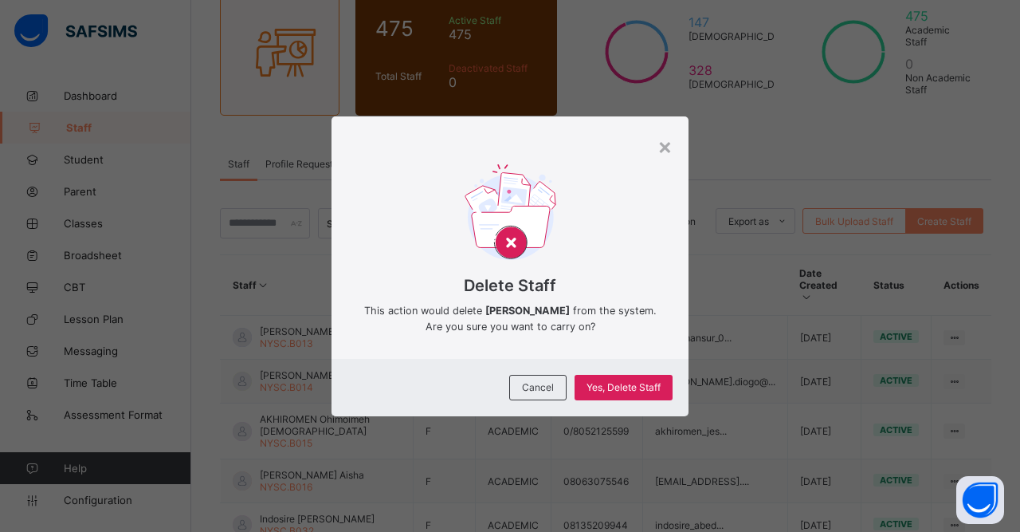
click at [628, 393] on span "Yes, Delete Staff" at bounding box center [624, 387] width 74 height 12
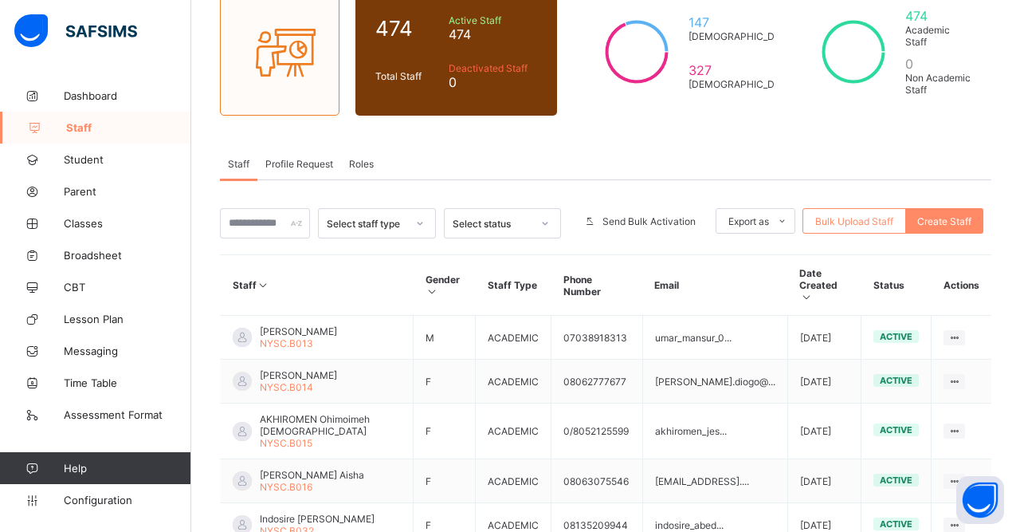
click at [0, 0] on ul "View Profile Edit Staff Reset Password Resend Activation Link Change Email Dele…" at bounding box center [0, 0] width 0 height 0
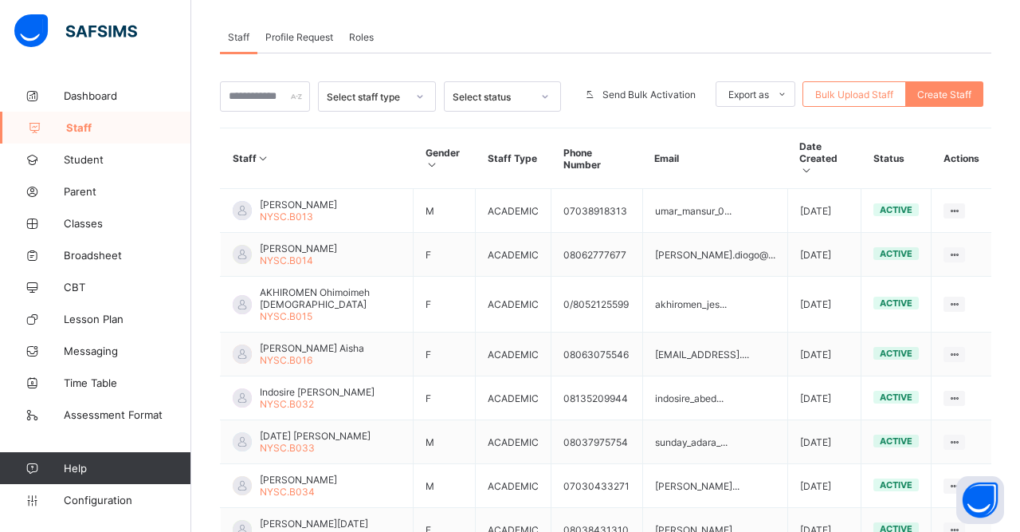
scroll to position [282, 0]
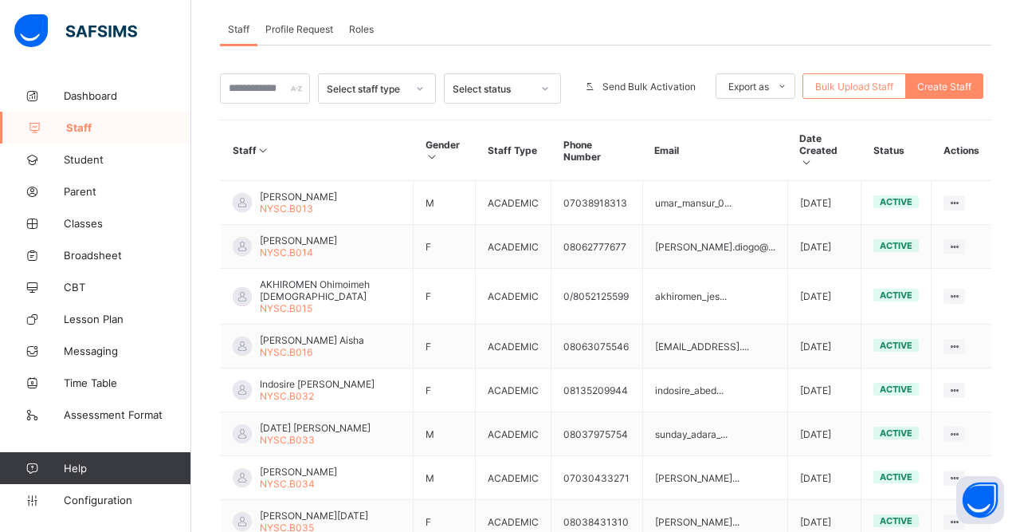
click at [0, 0] on div "Delete Staff" at bounding box center [0, 0] width 0 height 0
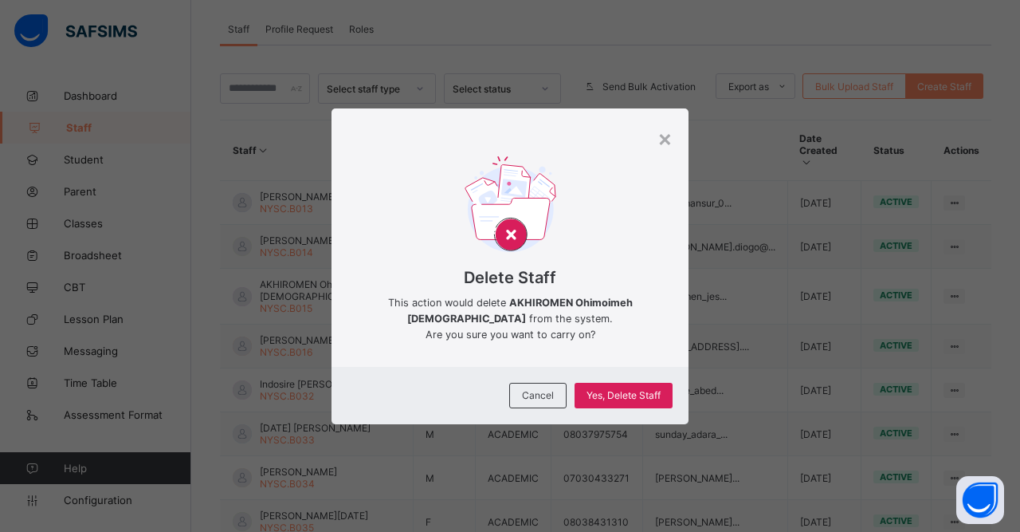
click at [629, 401] on span "Yes, Delete Staff" at bounding box center [624, 395] width 74 height 12
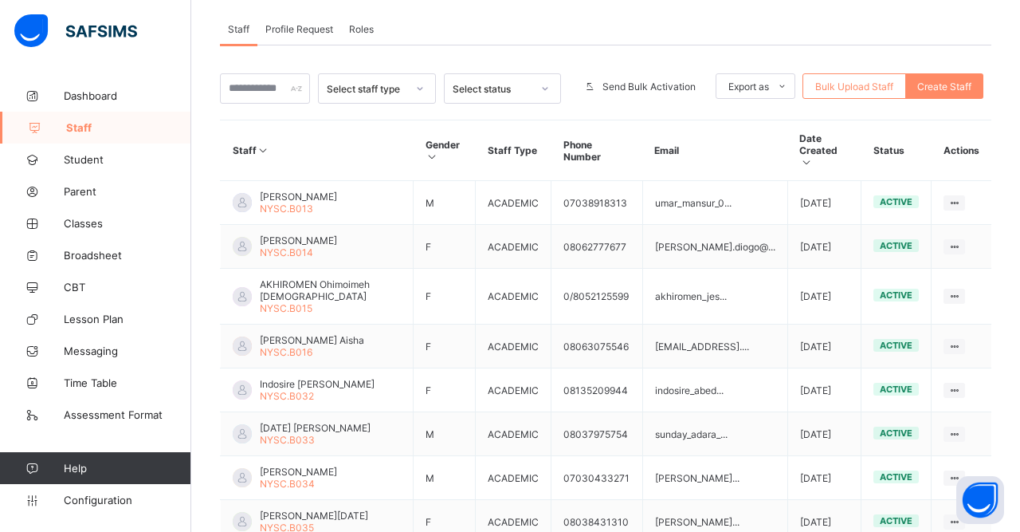
click at [965, 339] on div at bounding box center [955, 346] width 22 height 15
click at [0, 0] on div "Delete Staff" at bounding box center [0, 0] width 0 height 0
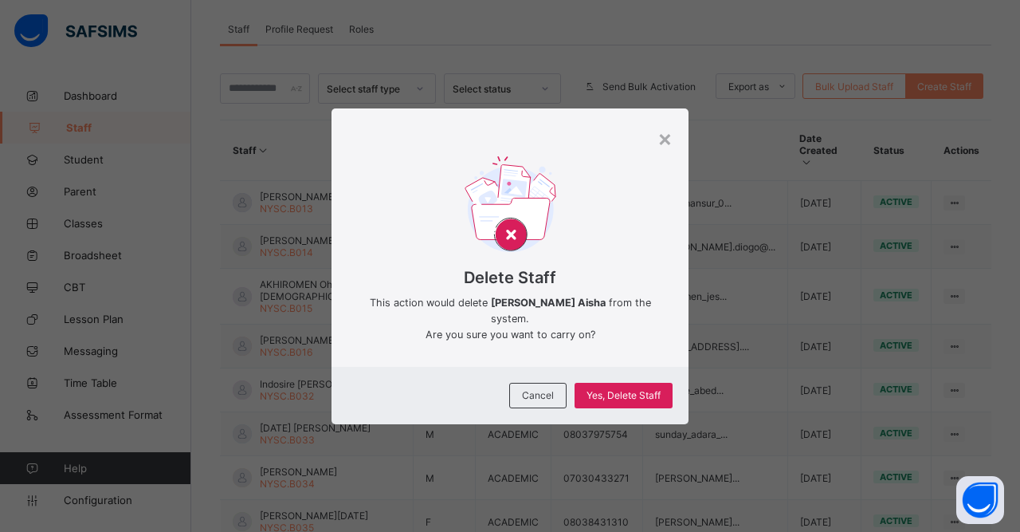
click at [635, 401] on span "Yes, Delete Staff" at bounding box center [624, 395] width 74 height 12
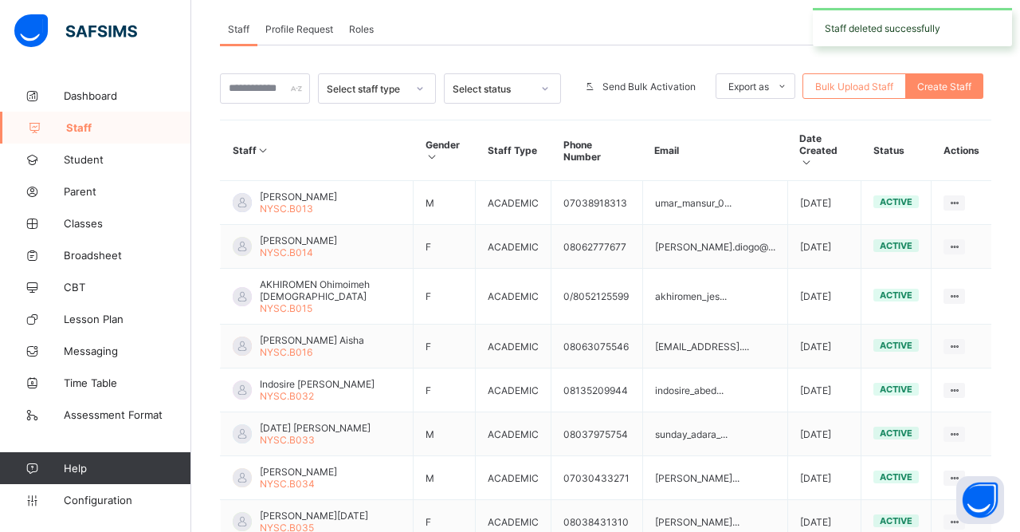
click at [0, 0] on ul "View Profile Edit Staff Reset Password Resend Activation Link Change Email Dele…" at bounding box center [0, 0] width 0 height 0
click at [0, 0] on div "Delete Staff" at bounding box center [0, 0] width 0 height 0
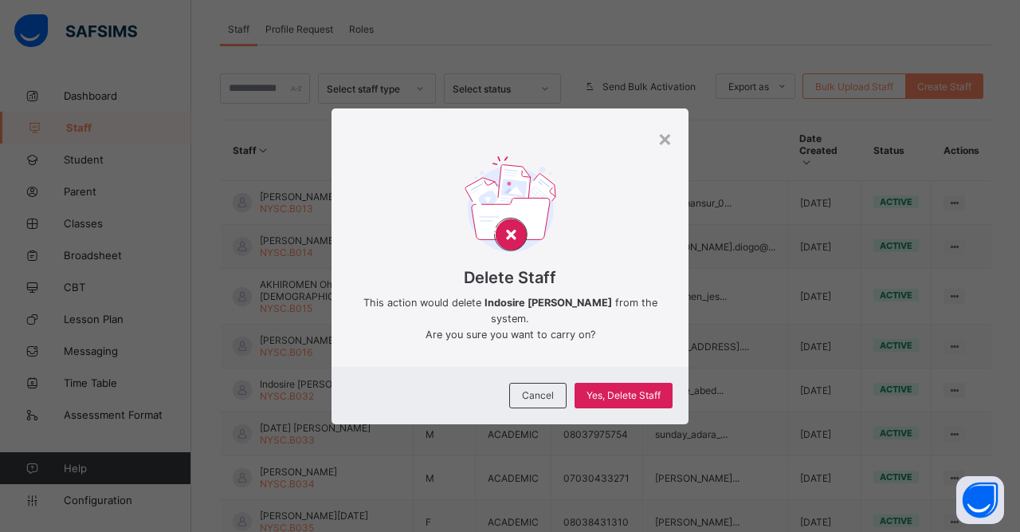
click at [650, 401] on span "Yes, Delete Staff" at bounding box center [624, 395] width 74 height 12
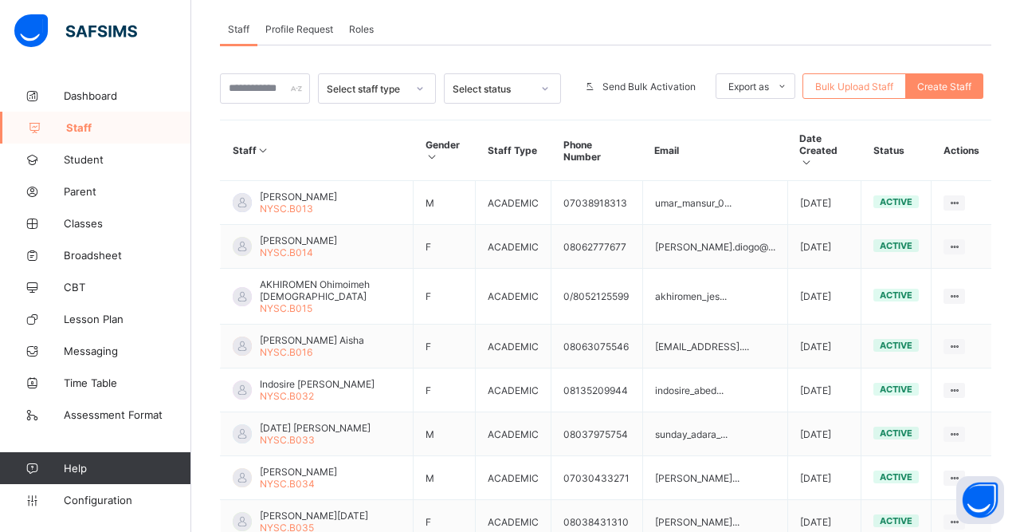
click at [955, 428] on icon at bounding box center [955, 434] width 14 height 12
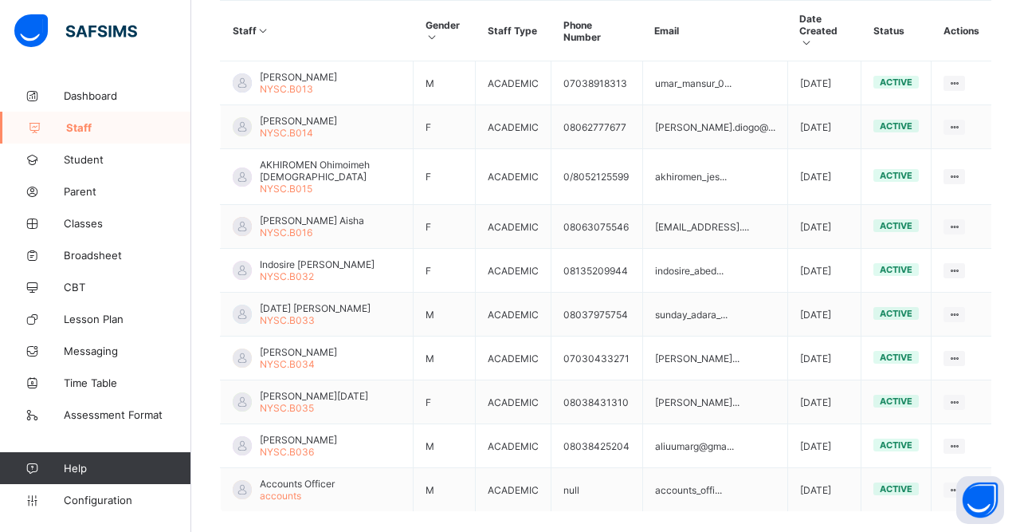
scroll to position [412, 0]
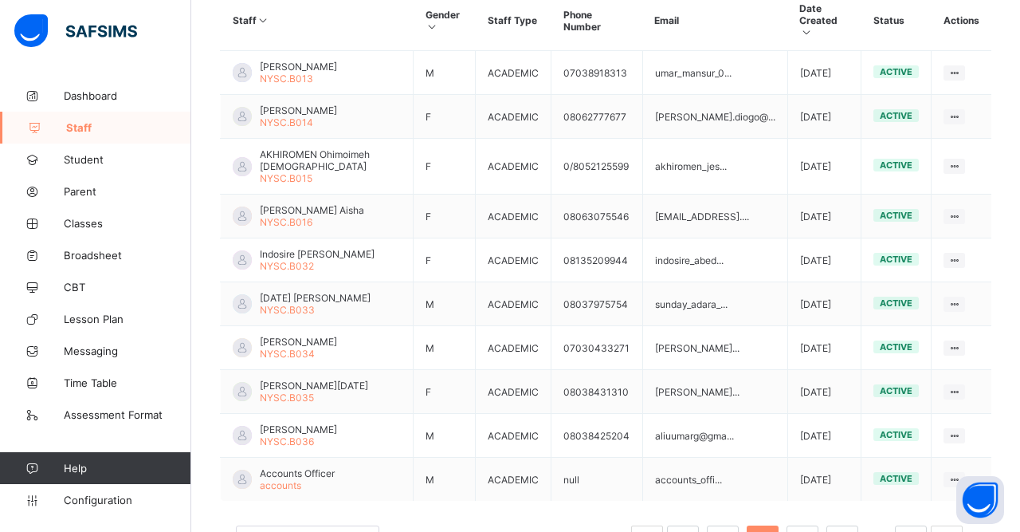
click at [0, 0] on div "Delete Staff" at bounding box center [0, 0] width 0 height 0
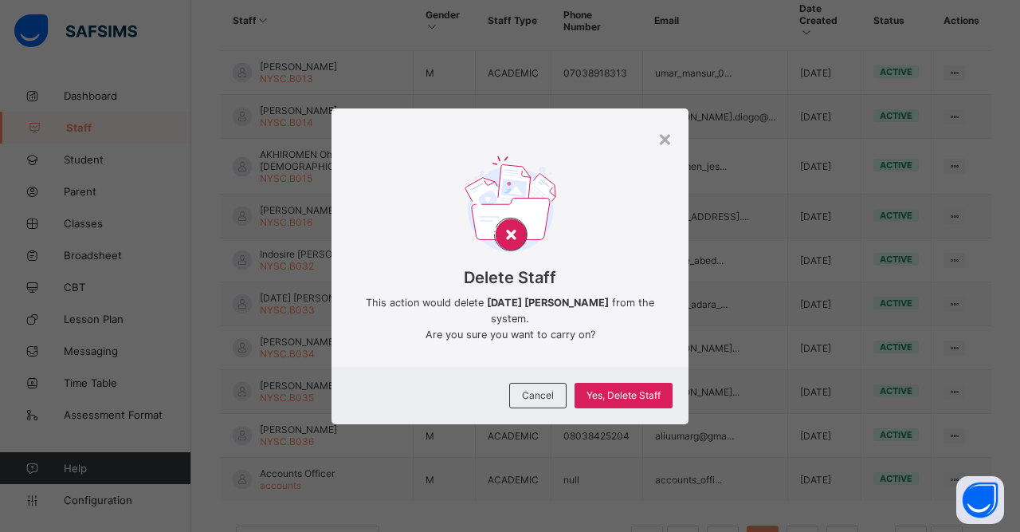
click at [631, 401] on span "Yes, Delete Staff" at bounding box center [624, 395] width 74 height 12
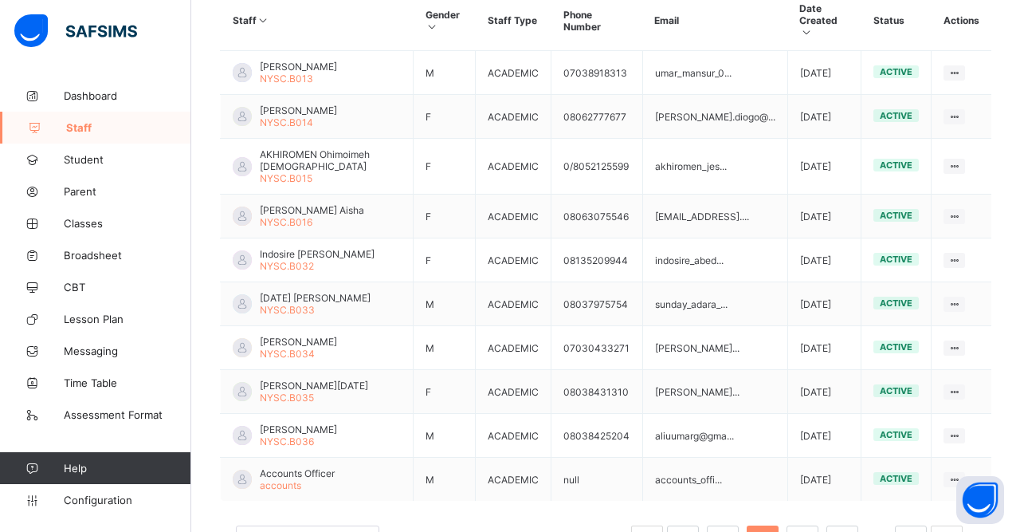
click at [0, 0] on ul "View Profile Edit Staff Reset Password Resend Activation Link Change Email Dele…" at bounding box center [0, 0] width 0 height 0
click at [0, 0] on div "Delete Staff" at bounding box center [0, 0] width 0 height 0
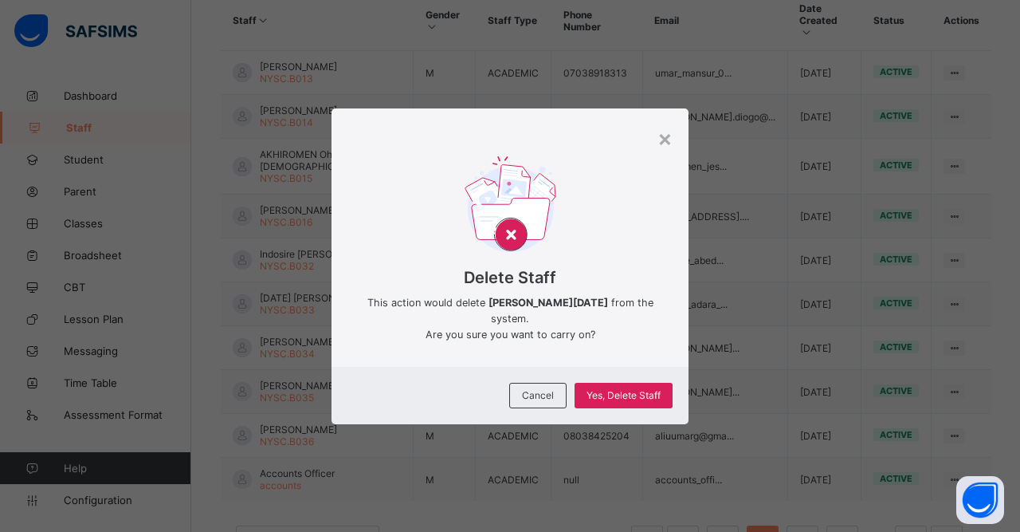
click at [639, 401] on span "Yes, Delete Staff" at bounding box center [624, 395] width 74 height 12
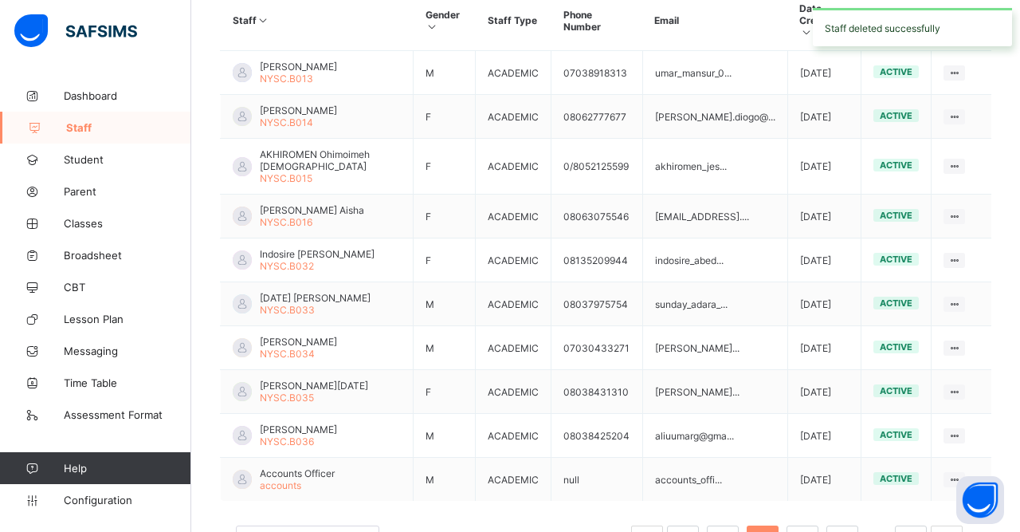
click at [0, 0] on ul "View Profile Edit Staff Reset Password Resend Activation Link Change Email Dele…" at bounding box center [0, 0] width 0 height 0
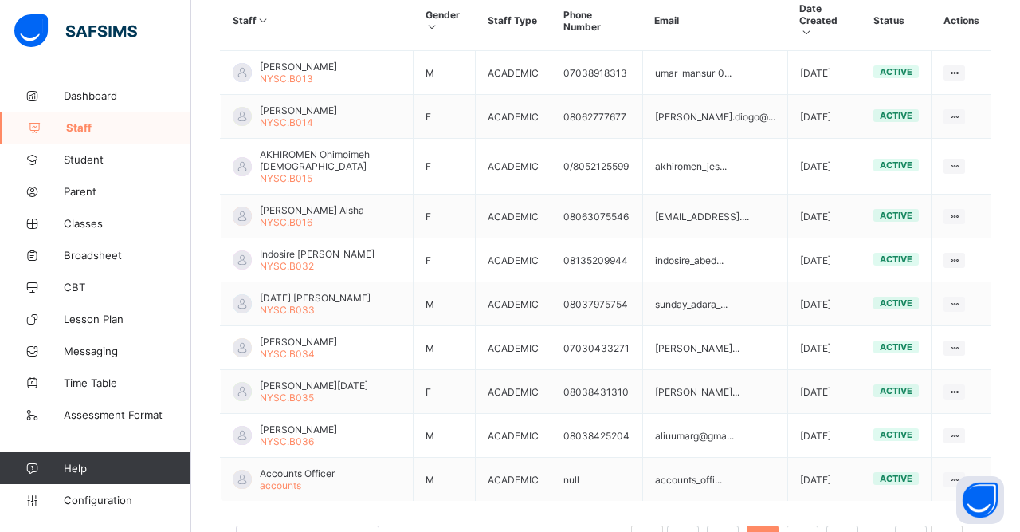
scroll to position [440, 0]
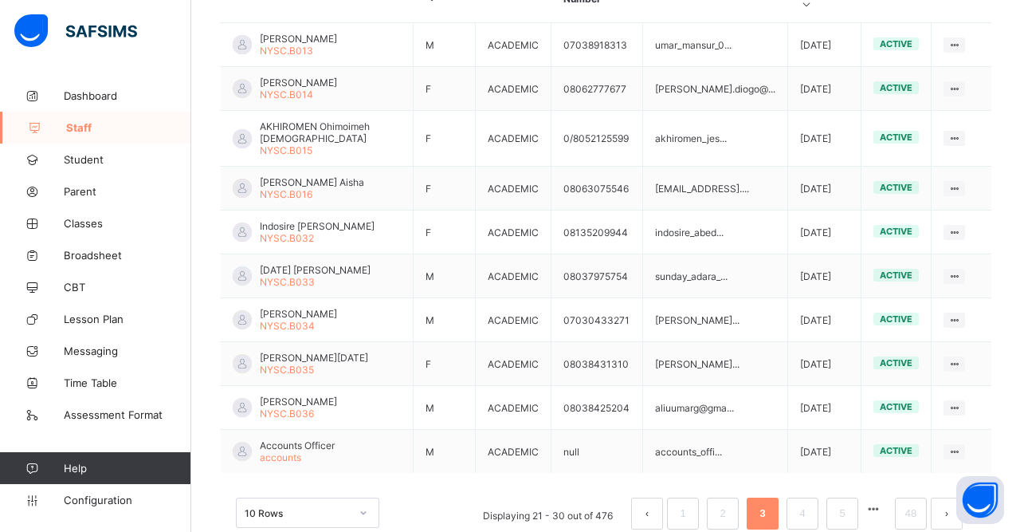
click at [0, 0] on div "Delete Staff" at bounding box center [0, 0] width 0 height 0
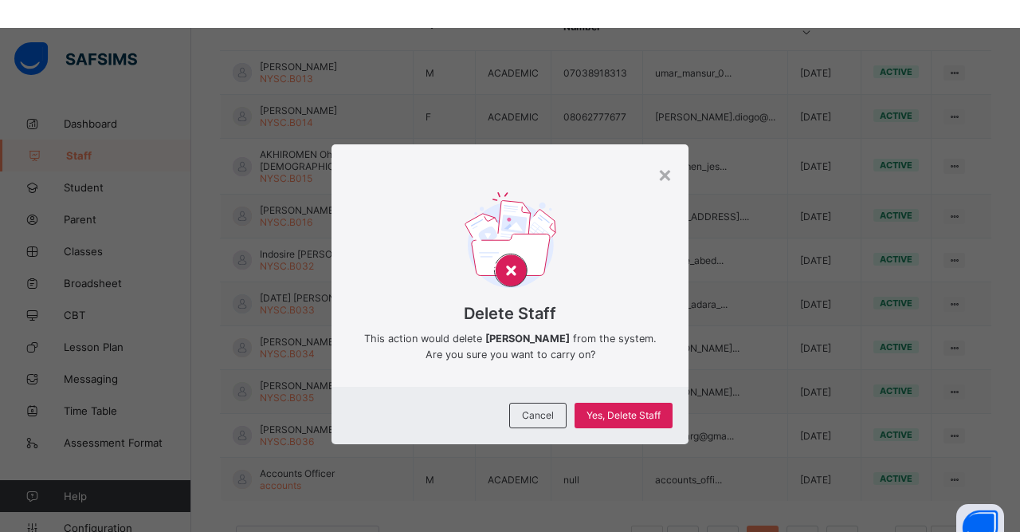
scroll to position [412, 0]
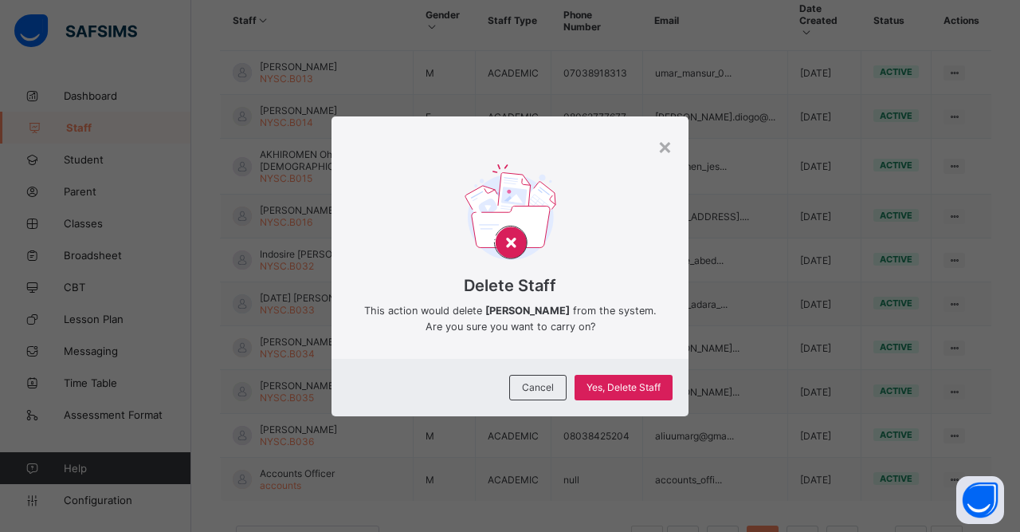
click at [644, 393] on span "Yes, Delete Staff" at bounding box center [624, 387] width 74 height 12
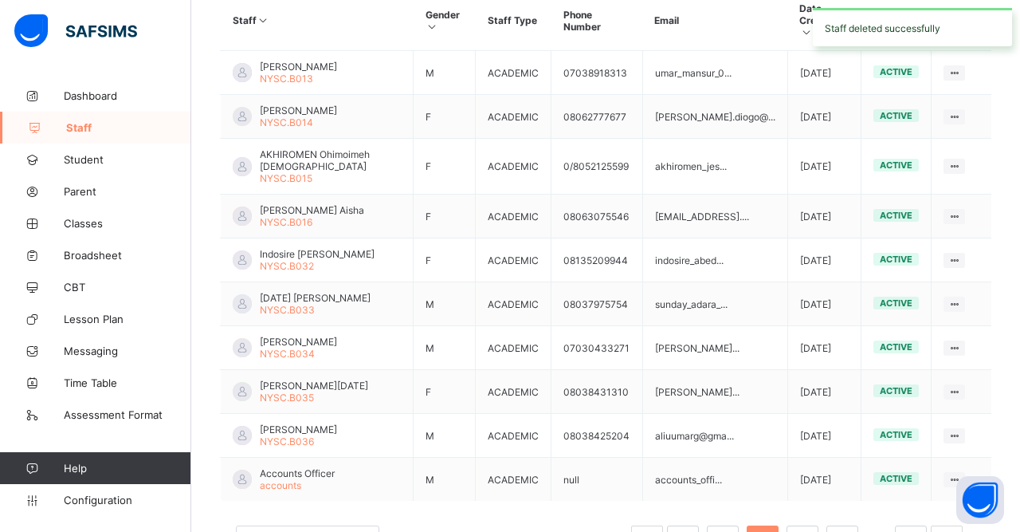
click at [805, 531] on link "4" at bounding box center [802, 541] width 15 height 21
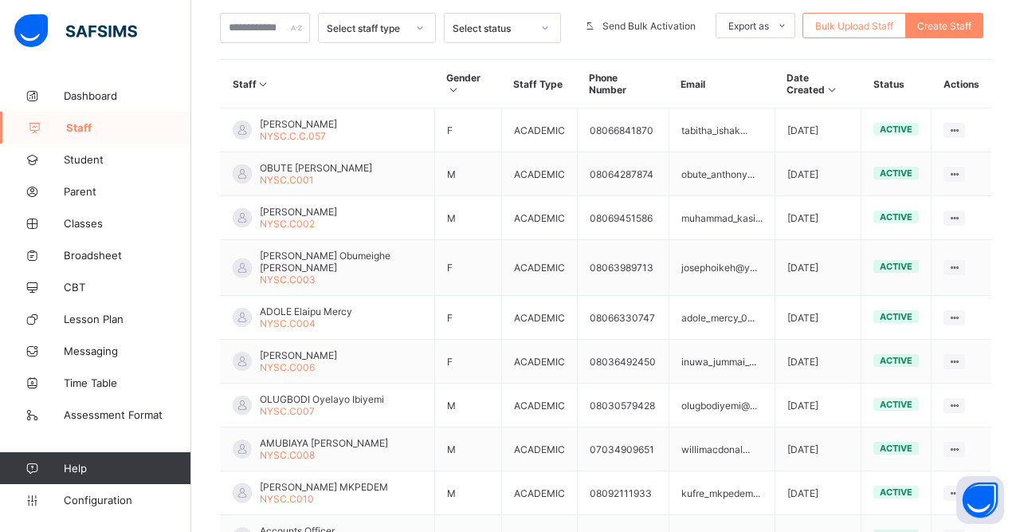
scroll to position [354, 0]
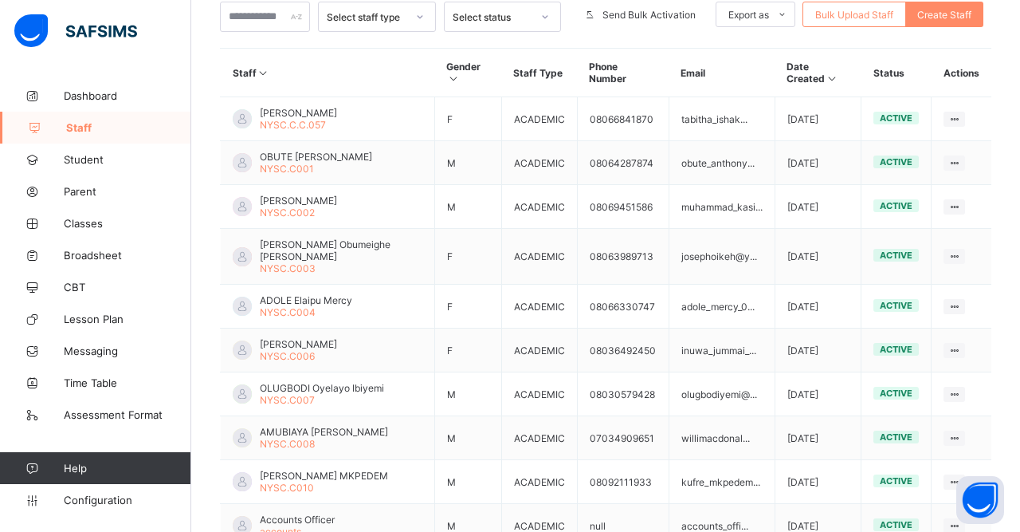
click at [0, 0] on ul "View Profile Edit Staff Reset Password Resend Activation Link Change Email Dele…" at bounding box center [0, 0] width 0 height 0
click at [0, 0] on div "Delete Staff" at bounding box center [0, 0] width 0 height 0
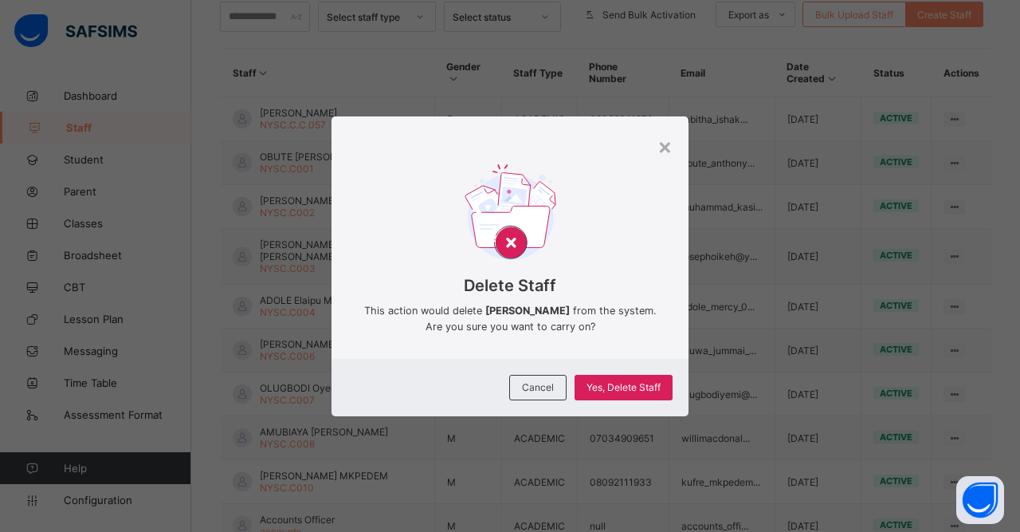
click at [632, 393] on span "Yes, Delete Staff" at bounding box center [624, 387] width 74 height 12
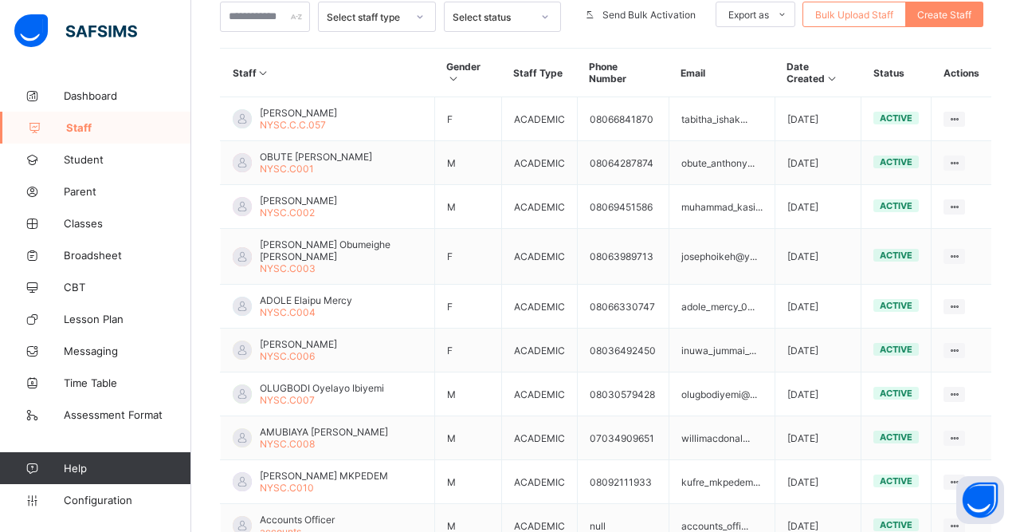
click at [0, 0] on ul "View Profile Edit Staff Reset Password Resend Activation Link Change Email Dele…" at bounding box center [0, 0] width 0 height 0
click at [0, 0] on div "Delete Staff" at bounding box center [0, 0] width 0 height 0
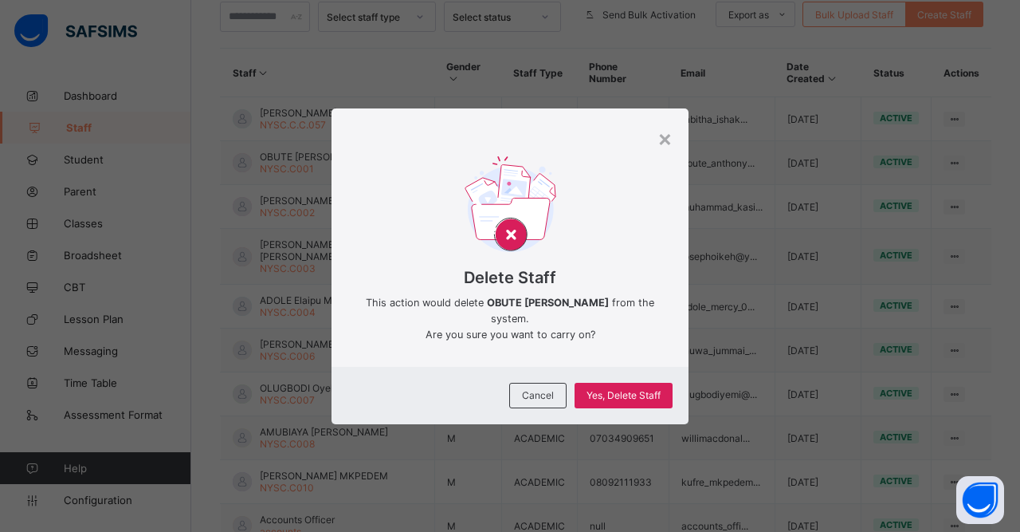
click at [643, 401] on span "Yes, Delete Staff" at bounding box center [624, 395] width 74 height 12
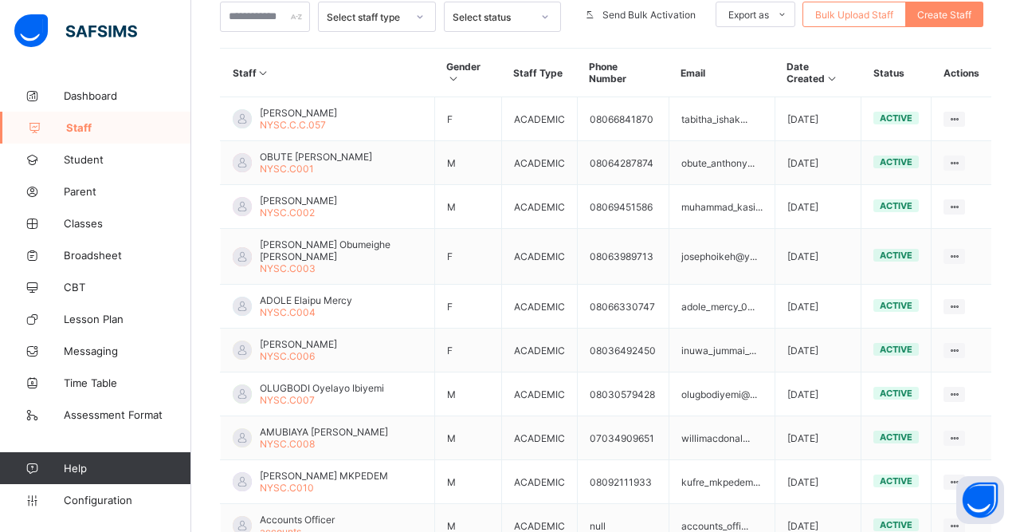
click at [0, 0] on ul "View Profile Edit Staff Reset Password Resend Activation Link Change Email Dele…" at bounding box center [0, 0] width 0 height 0
click at [0, 0] on div "Delete Staff" at bounding box center [0, 0] width 0 height 0
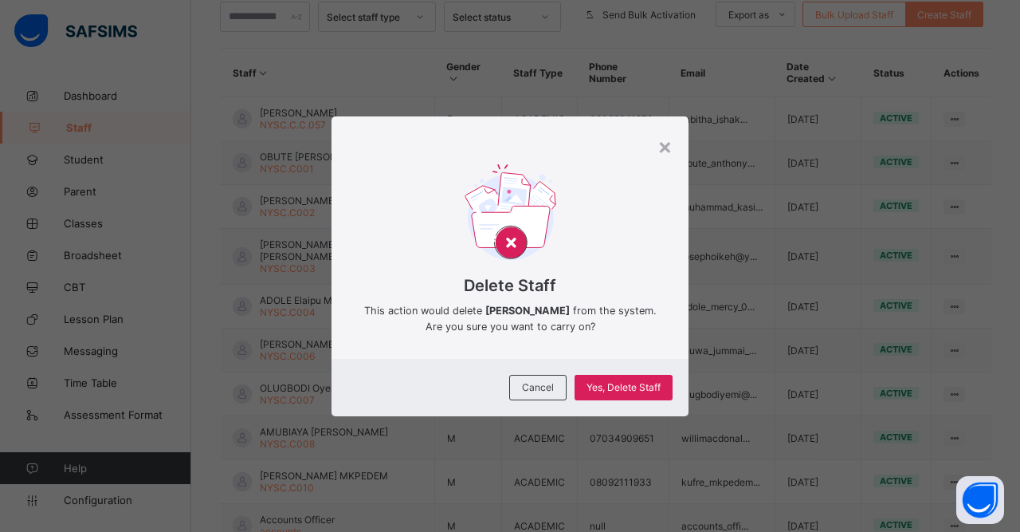
click at [630, 393] on span "Yes, Delete Staff" at bounding box center [624, 387] width 74 height 12
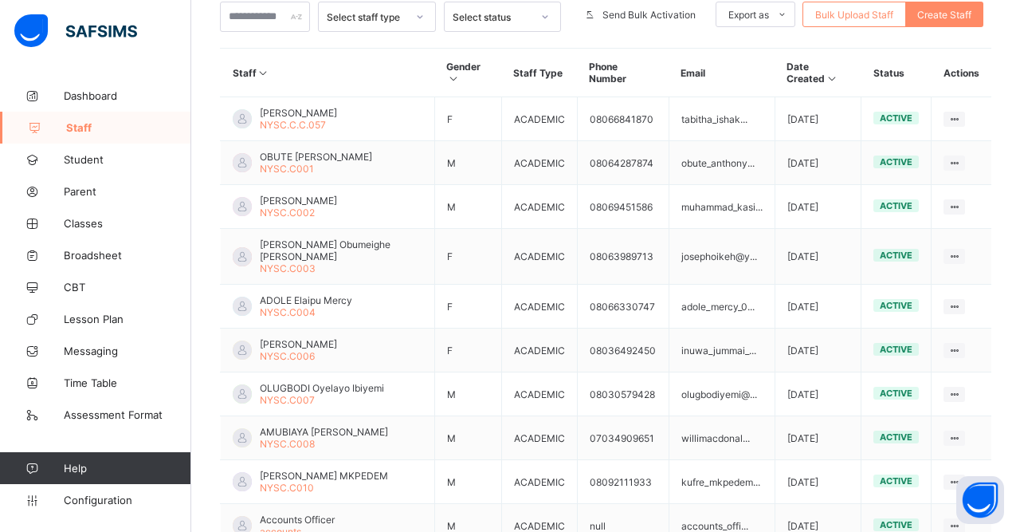
click at [0, 0] on ul "View Profile Edit Staff Reset Password Resend Activation Link Change Email Dele…" at bounding box center [0, 0] width 0 height 0
click at [0, 0] on div "Delete Staff" at bounding box center [0, 0] width 0 height 0
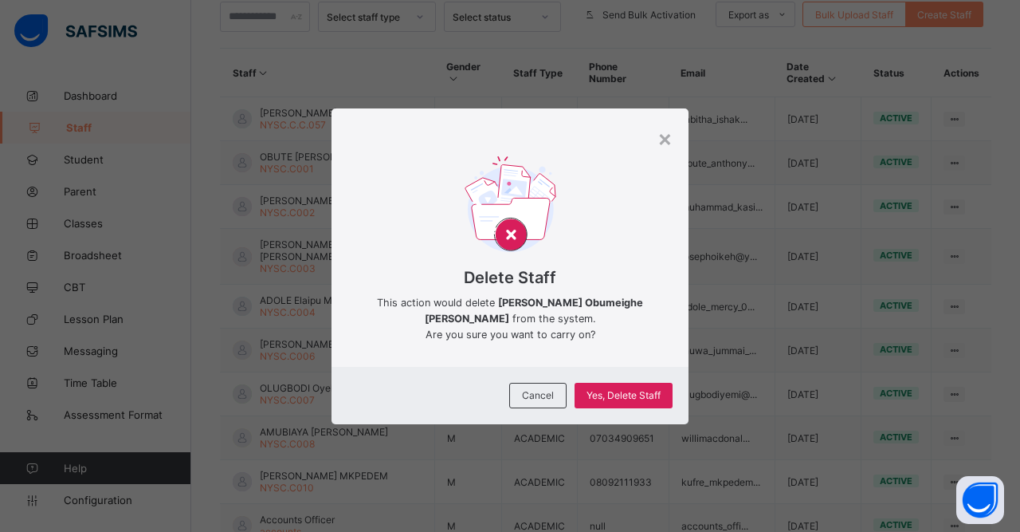
click at [635, 401] on span "Yes, Delete Staff" at bounding box center [624, 395] width 74 height 12
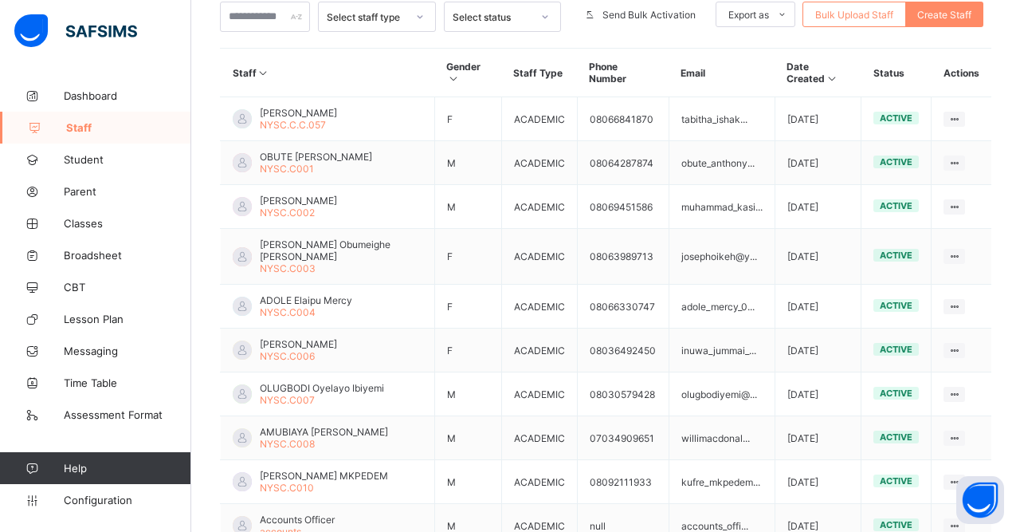
click at [0, 0] on ul "View Profile Edit Staff Reset Password Resend Activation Link Change Email Dele…" at bounding box center [0, 0] width 0 height 0
click at [902, 521] on span "active" at bounding box center [896, 524] width 33 height 11
click at [0, 0] on ul "View Profile Edit Staff Reset Password Resend Activation Link Change Email Dele…" at bounding box center [0, 0] width 0 height 0
click at [0, 0] on div "Delete Staff" at bounding box center [0, 0] width 0 height 0
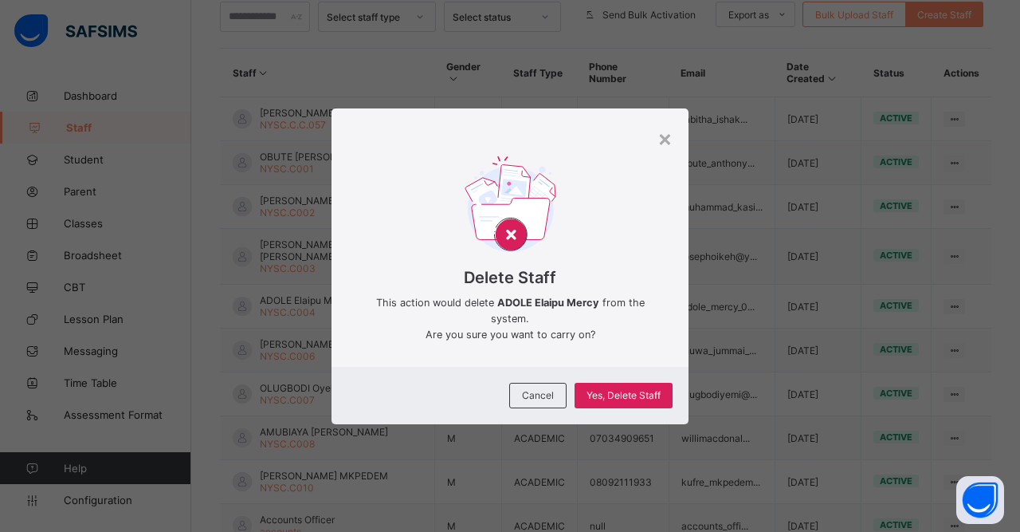
click at [635, 401] on span "Yes, Delete Staff" at bounding box center [624, 395] width 74 height 12
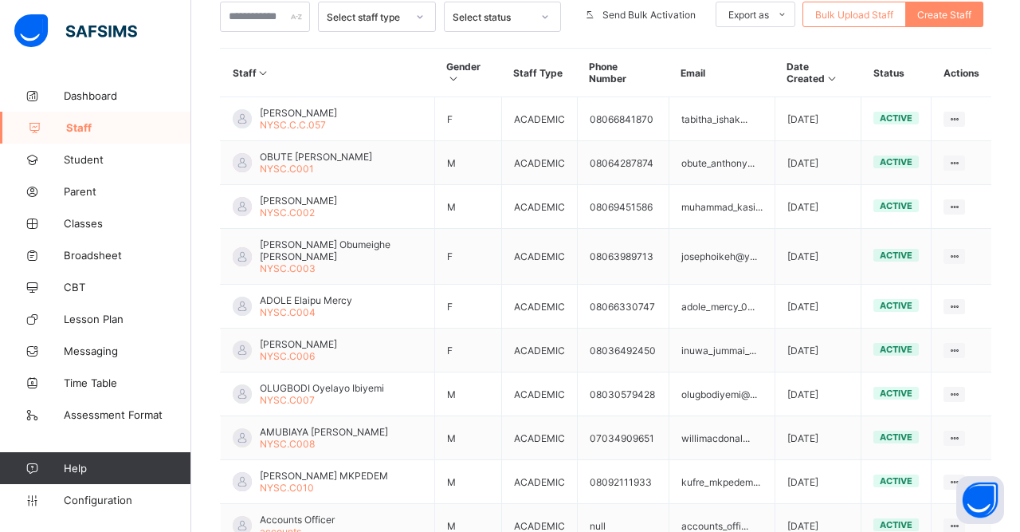
click at [0, 0] on ul "View Profile Edit Staff Reset Password Resend Activation Link Change Email Dele…" at bounding box center [0, 0] width 0 height 0
click at [0, 0] on div "Delete Staff" at bounding box center [0, 0] width 0 height 0
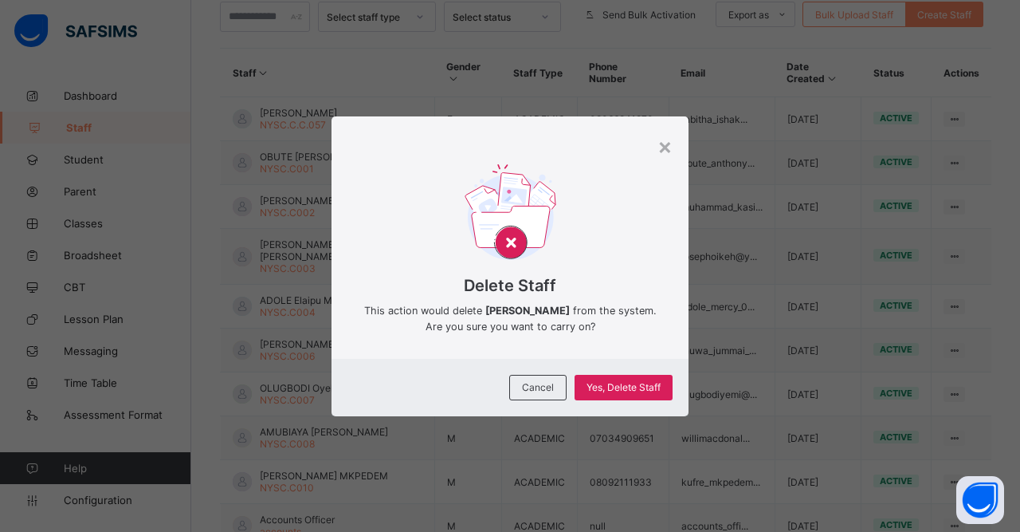
click at [632, 393] on span "Yes, Delete Staff" at bounding box center [624, 387] width 74 height 12
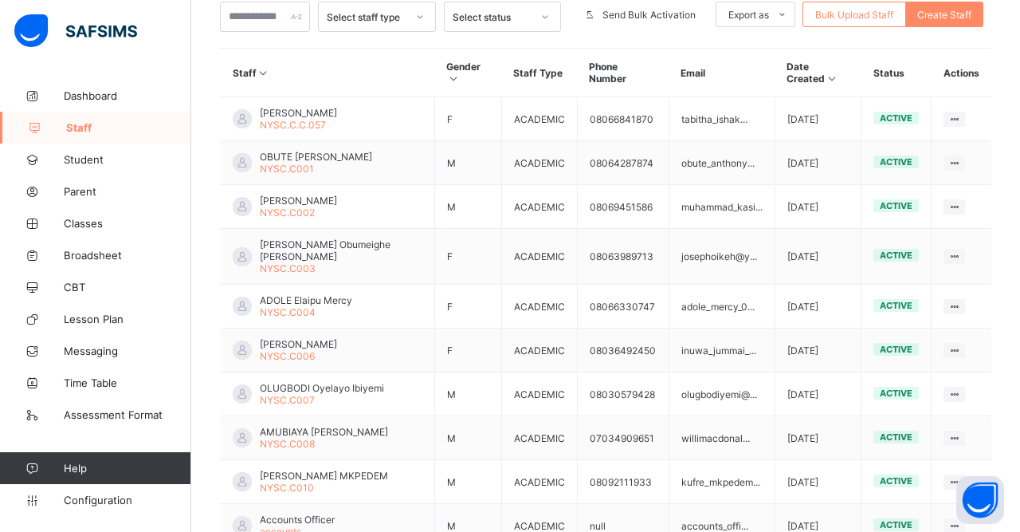
click at [0, 0] on ul "View Profile Edit Staff Reset Password Resend Activation Link Change Email Dele…" at bounding box center [0, 0] width 0 height 0
click at [0, 0] on div "Delete Staff" at bounding box center [0, 0] width 0 height 0
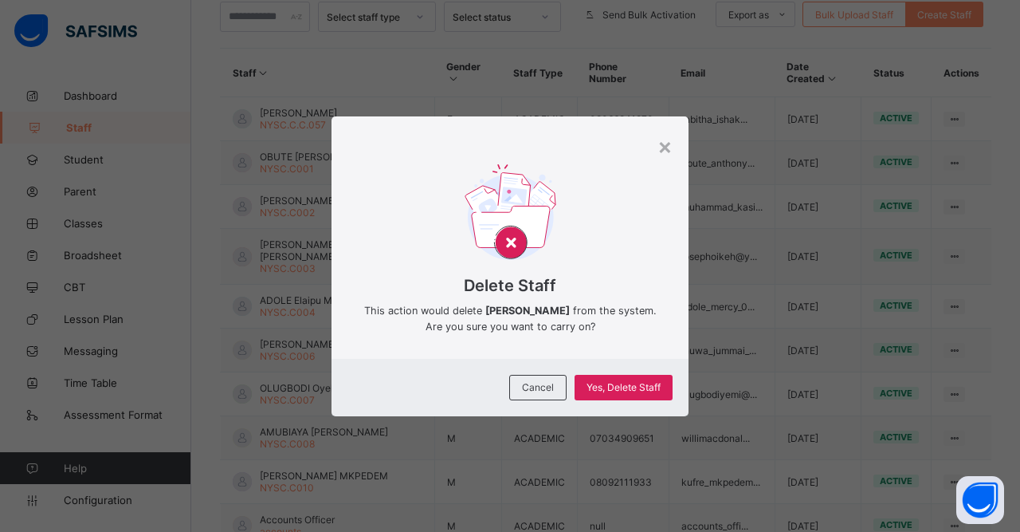
click at [642, 393] on span "Yes, Delete Staff" at bounding box center [624, 387] width 74 height 12
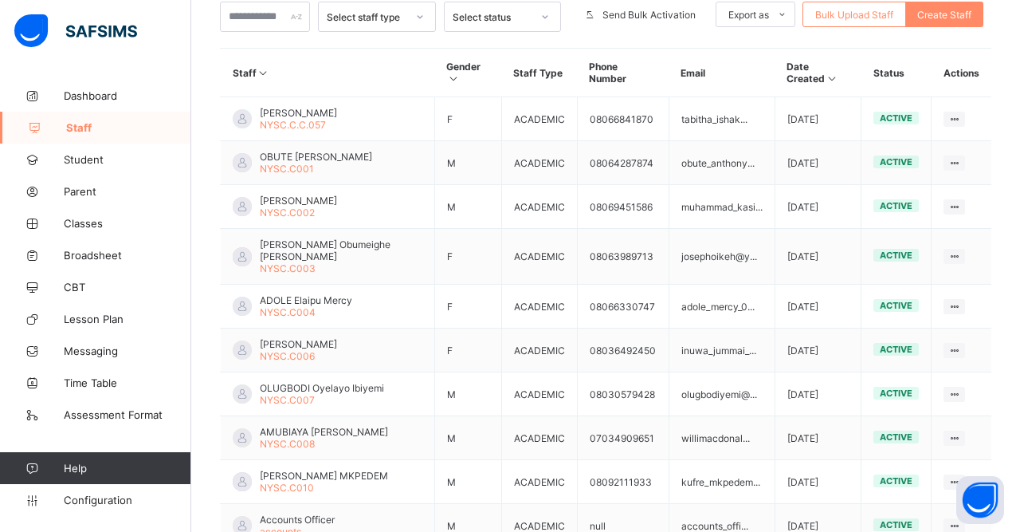
click at [0, 0] on ul "View Profile Edit Staff Reset Password Resend Activation Link Change Email Dele…" at bounding box center [0, 0] width 0 height 0
click at [0, 0] on div "Delete Staff" at bounding box center [0, 0] width 0 height 0
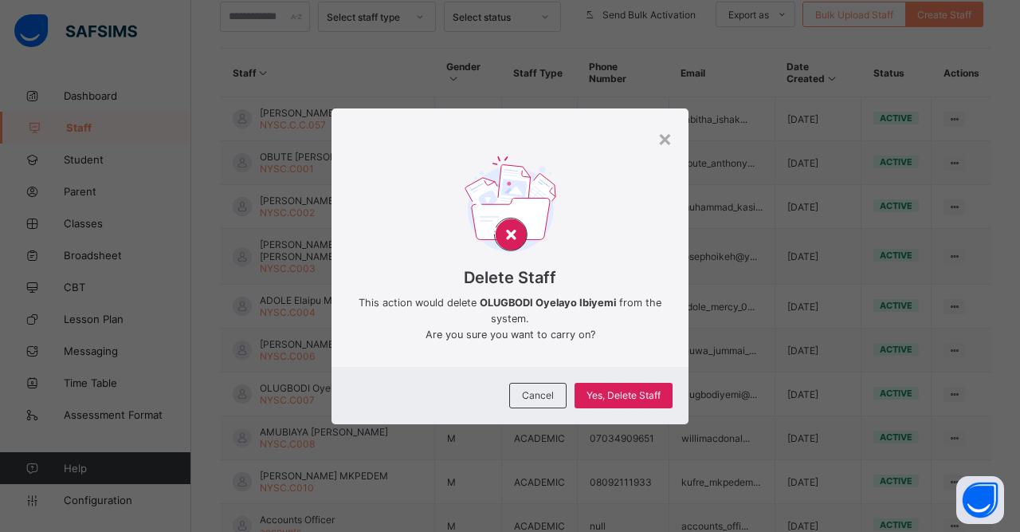
click at [644, 401] on span "Yes, Delete Staff" at bounding box center [624, 395] width 74 height 12
click at [662, 151] on div "×" at bounding box center [665, 137] width 15 height 27
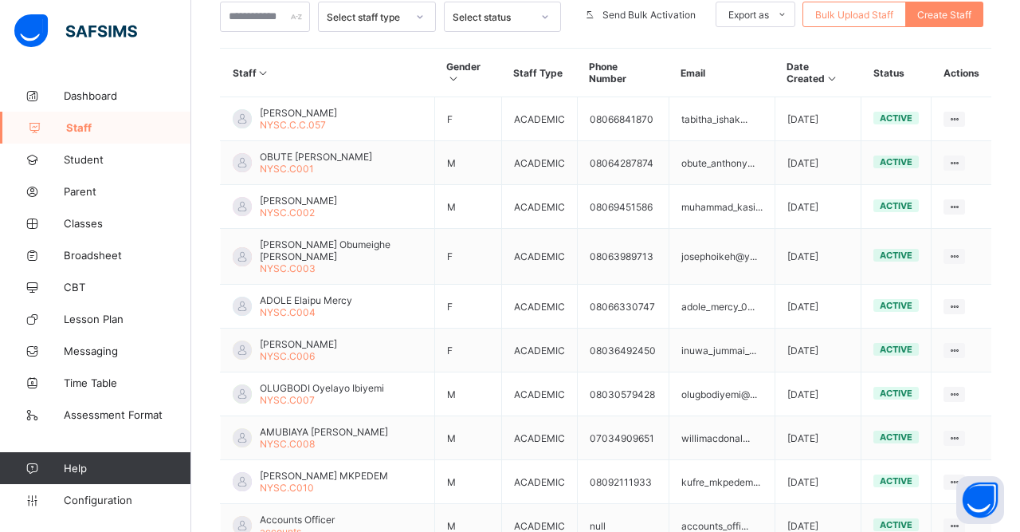
click at [0, 0] on ul "View Profile Edit Staff Reset Password Resend Activation Link Change Email Dele…" at bounding box center [0, 0] width 0 height 0
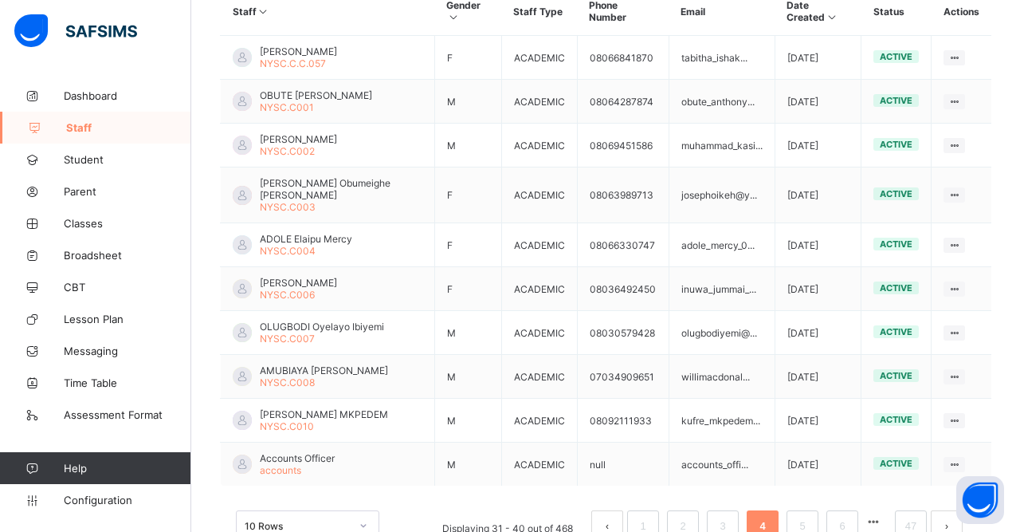
scroll to position [440, 0]
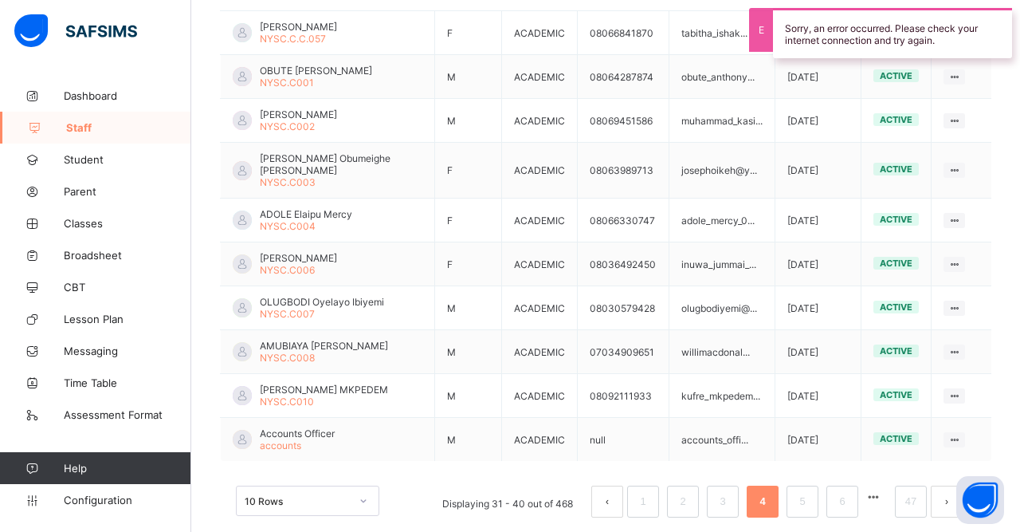
click at [0, 0] on div "Delete Staff" at bounding box center [0, 0] width 0 height 0
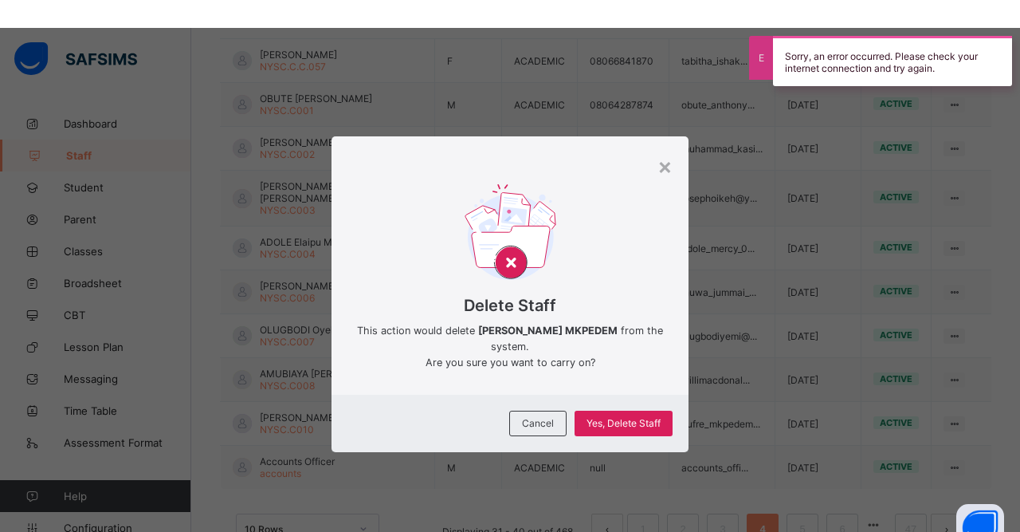
scroll to position [412, 0]
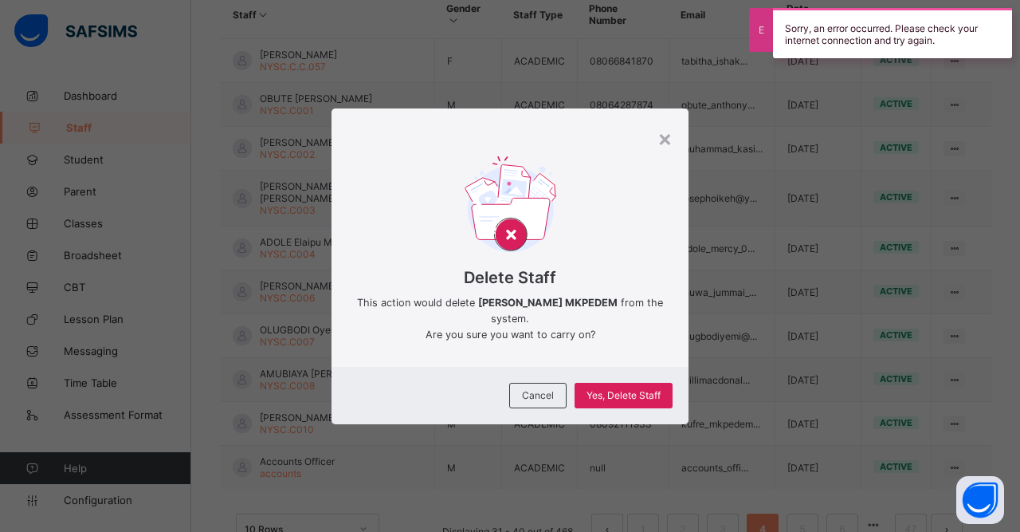
click at [638, 401] on span "Yes, Delete Staff" at bounding box center [624, 395] width 74 height 12
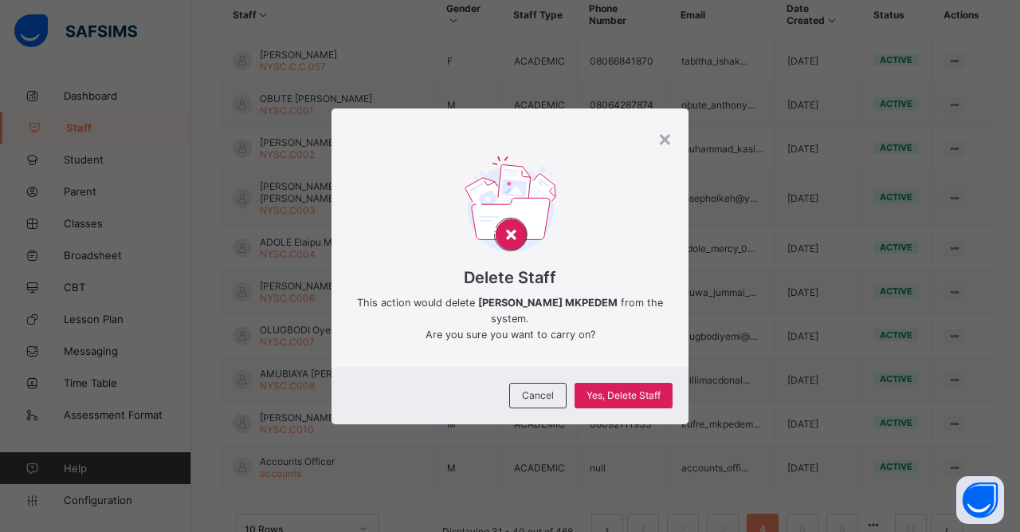
click at [631, 401] on span "Yes, Delete Staff" at bounding box center [624, 395] width 74 height 12
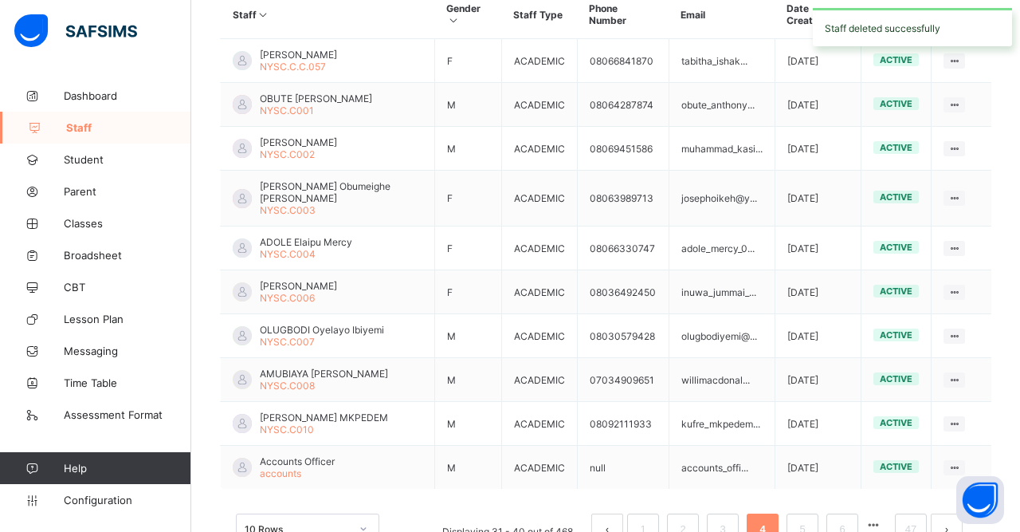
click at [0, 0] on ul "View Profile Edit Staff Reset Password Resend Activation Link Change Email Dele…" at bounding box center [0, 0] width 0 height 0
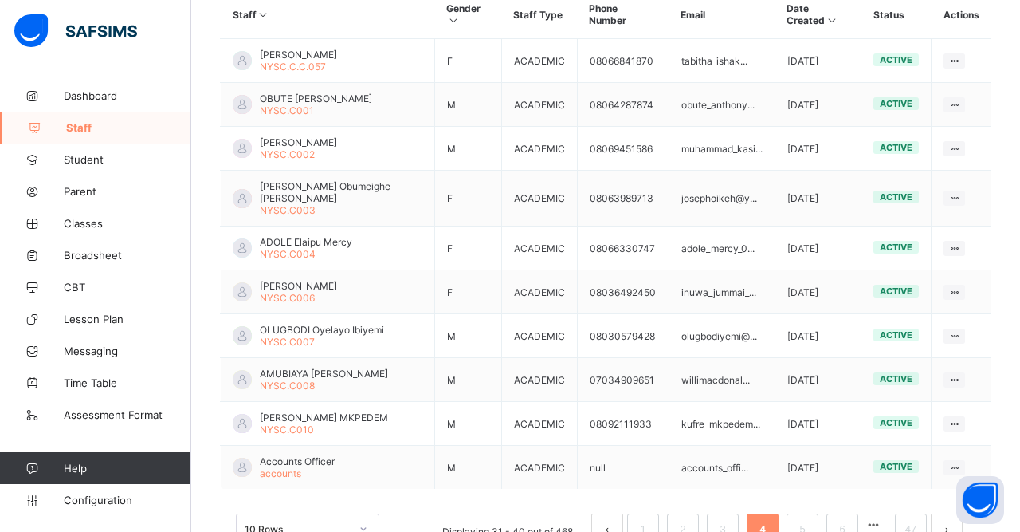
click at [0, 0] on div "Delete Staff" at bounding box center [0, 0] width 0 height 0
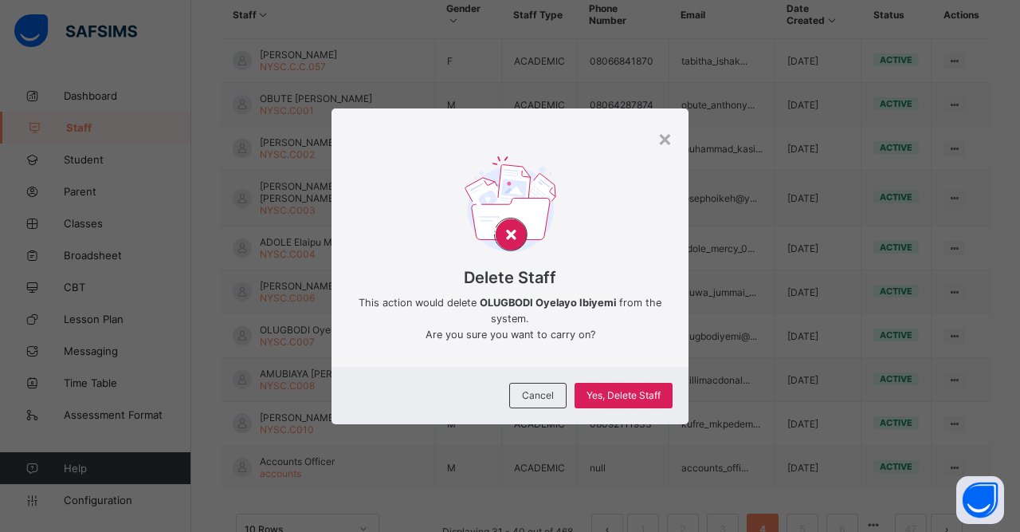
click at [647, 401] on span "Yes, Delete Staff" at bounding box center [624, 395] width 74 height 12
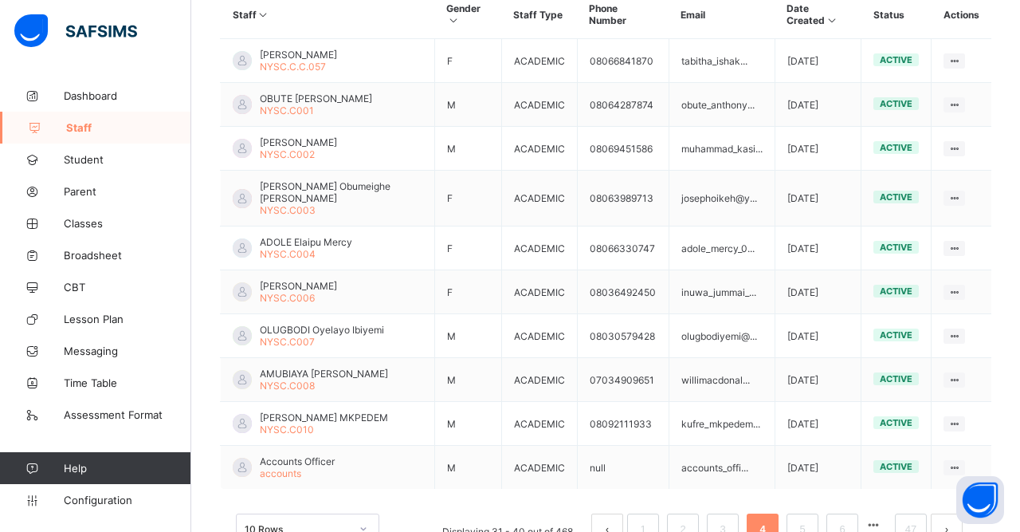
click at [0, 0] on ul "View Profile Edit Staff Reset Password Resend Activation Link Change Email Dele…" at bounding box center [0, 0] width 0 height 0
click at [0, 0] on div "Delete Staff" at bounding box center [0, 0] width 0 height 0
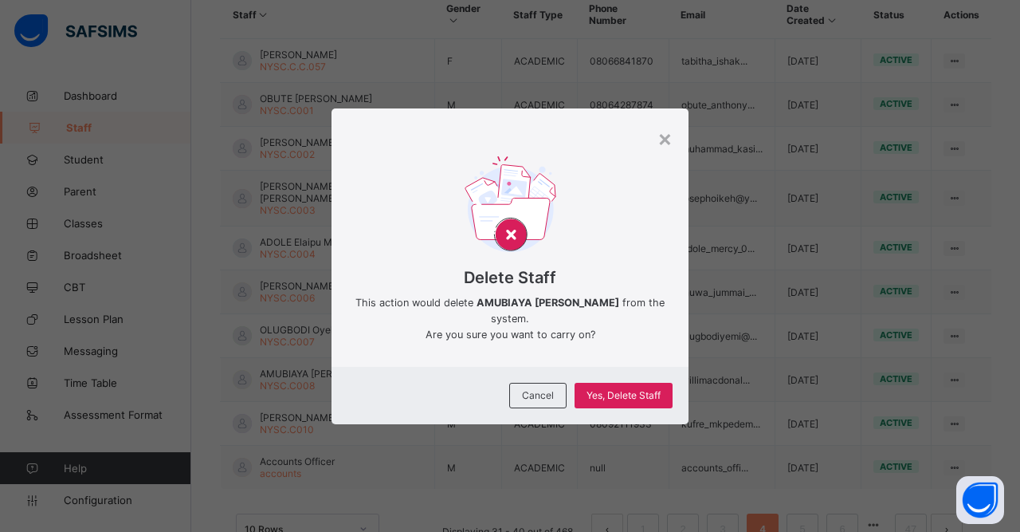
click at [654, 401] on span "Yes, Delete Staff" at bounding box center [624, 395] width 74 height 12
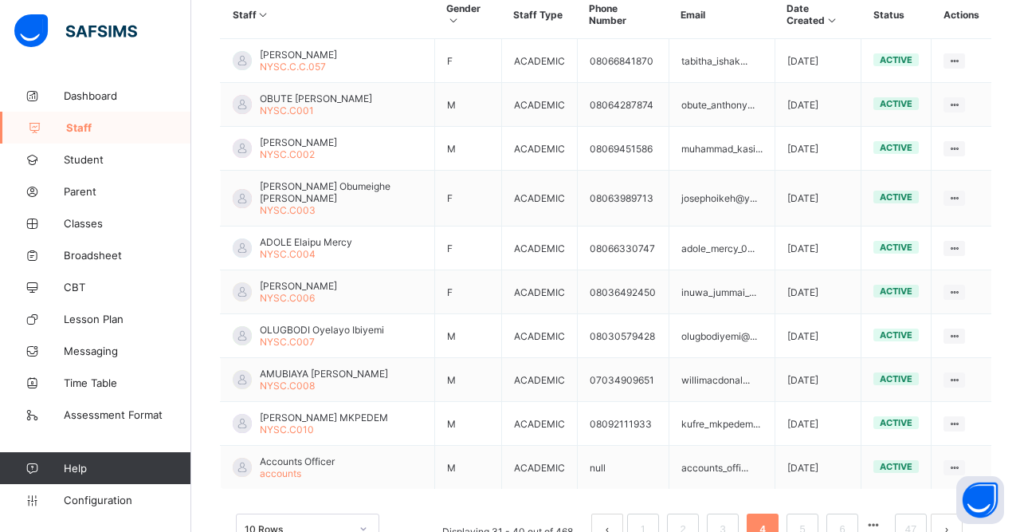
click at [0, 0] on ul "View Profile Edit Staff Reset Password Resend Activation Link Change Email Dele…" at bounding box center [0, 0] width 0 height 0
click at [0, 0] on div "Delete Staff" at bounding box center [0, 0] width 0 height 0
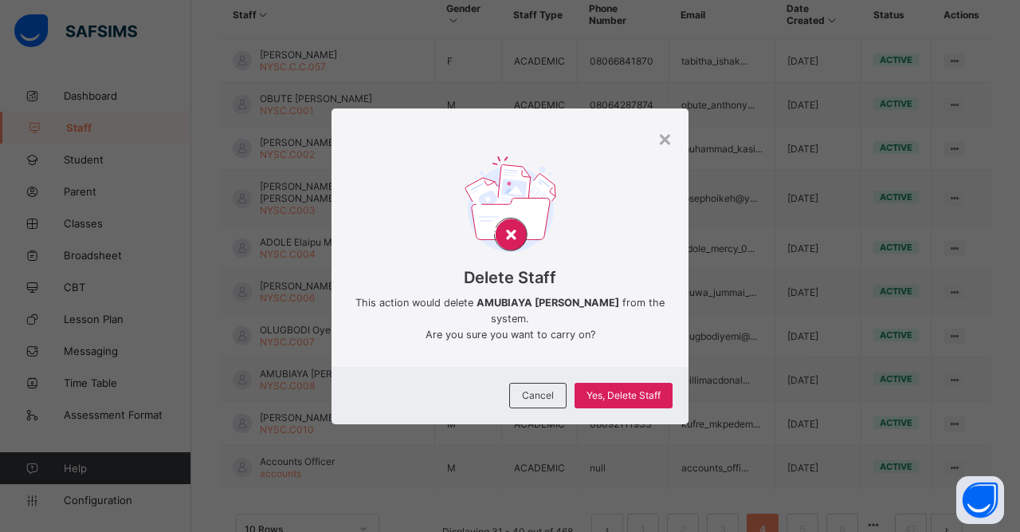
click at [632, 401] on span "Yes, Delete Staff" at bounding box center [624, 395] width 74 height 12
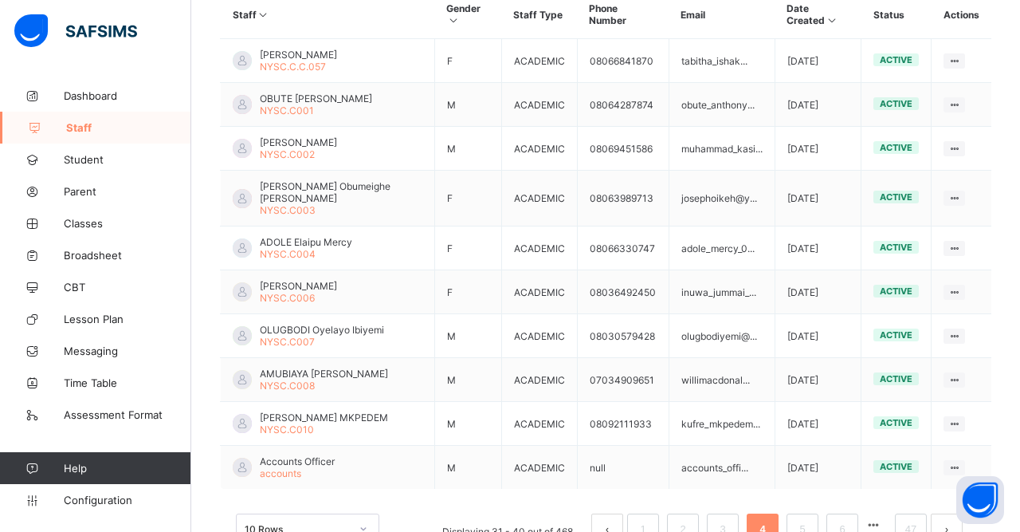
click at [0, 0] on ul "View Profile Edit Staff Reset Password Resend Activation Link Change Email Dele…" at bounding box center [0, 0] width 0 height 0
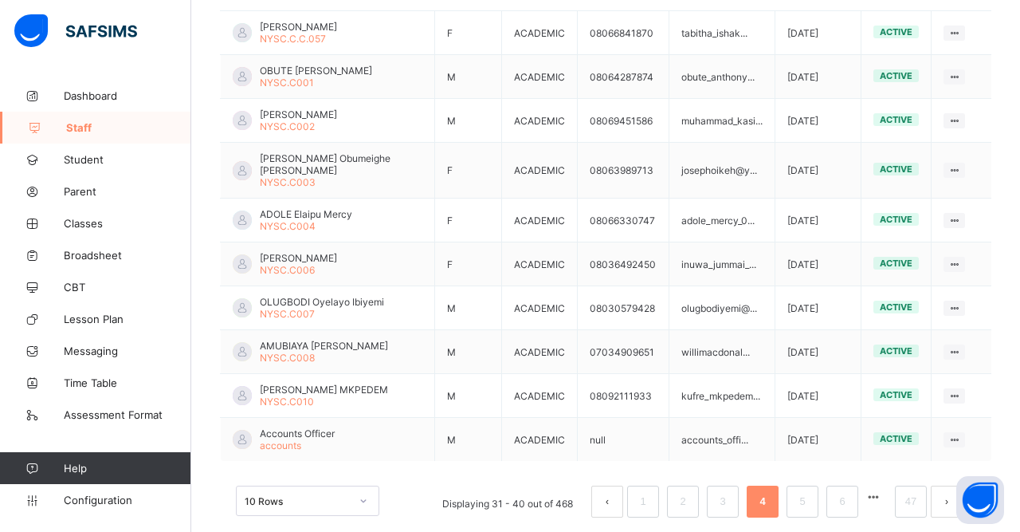
click at [0, 0] on div "Delete Staff" at bounding box center [0, 0] width 0 height 0
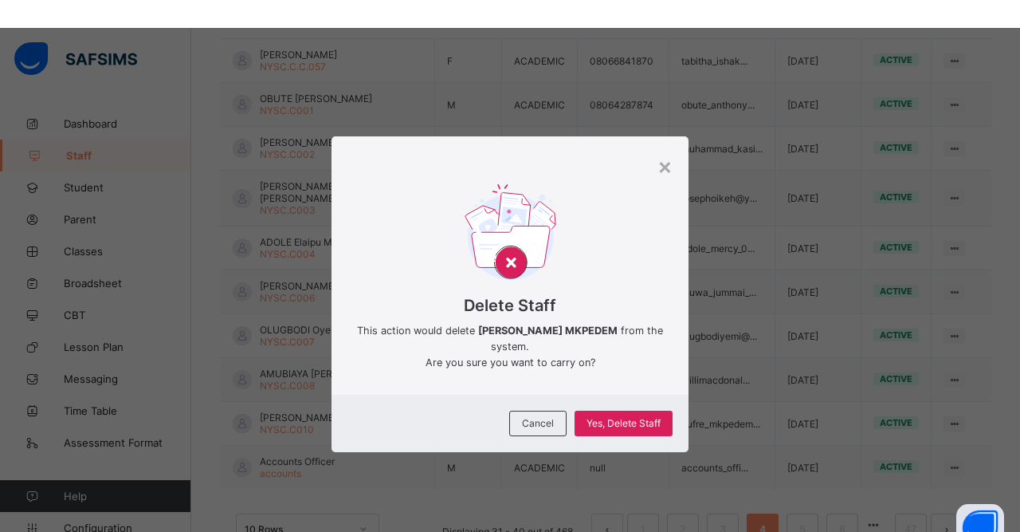
scroll to position [412, 0]
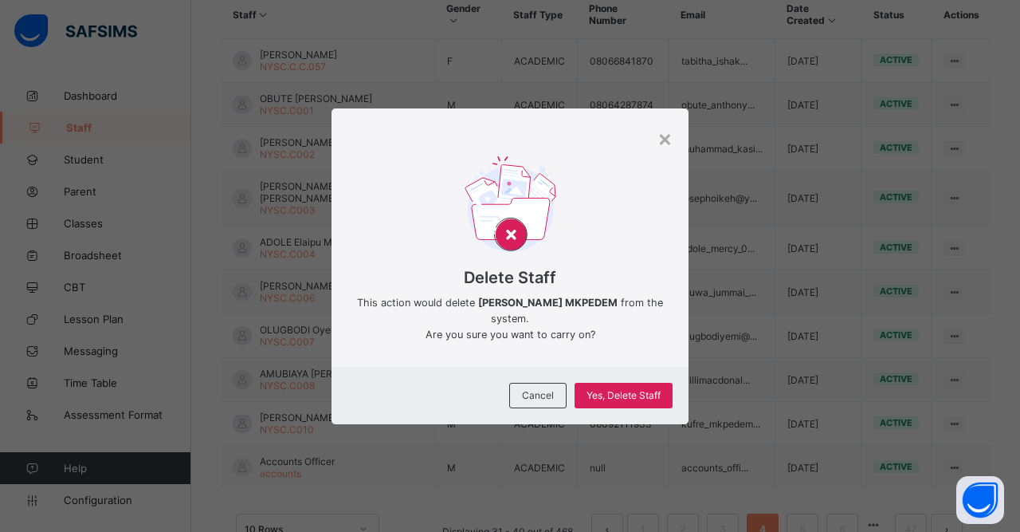
click at [639, 401] on span "Yes, Delete Staff" at bounding box center [624, 395] width 74 height 12
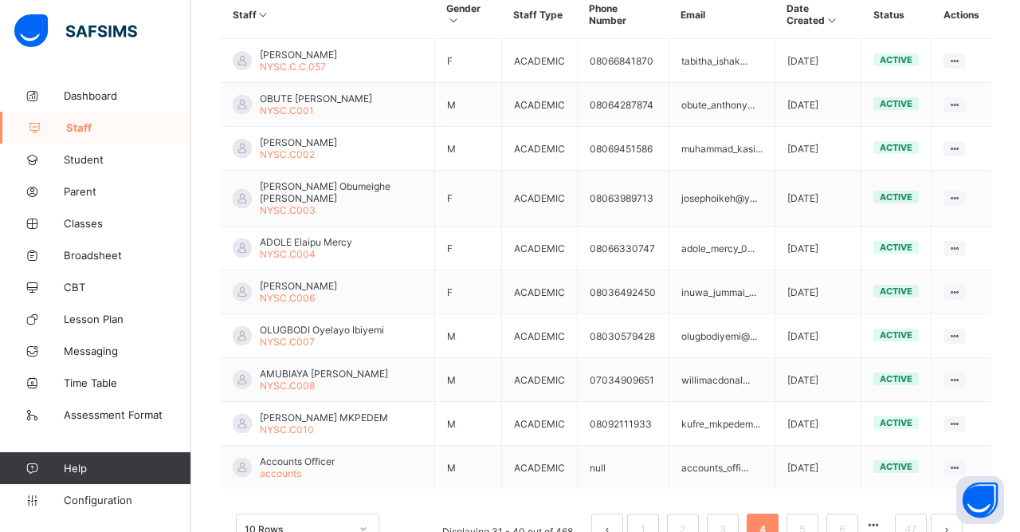
click at [803, 522] on link "5" at bounding box center [802, 529] width 15 height 21
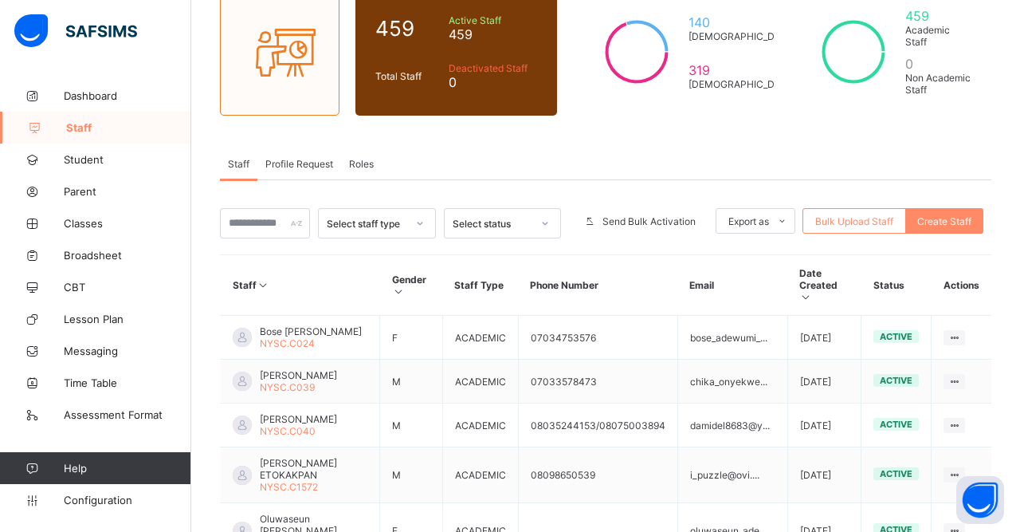
click at [0, 0] on ul "View Profile Edit Staff Reset Password Resend Activation Link Change Email Dele…" at bounding box center [0, 0] width 0 height 0
click at [0, 0] on div "Delete Staff" at bounding box center [0, 0] width 0 height 0
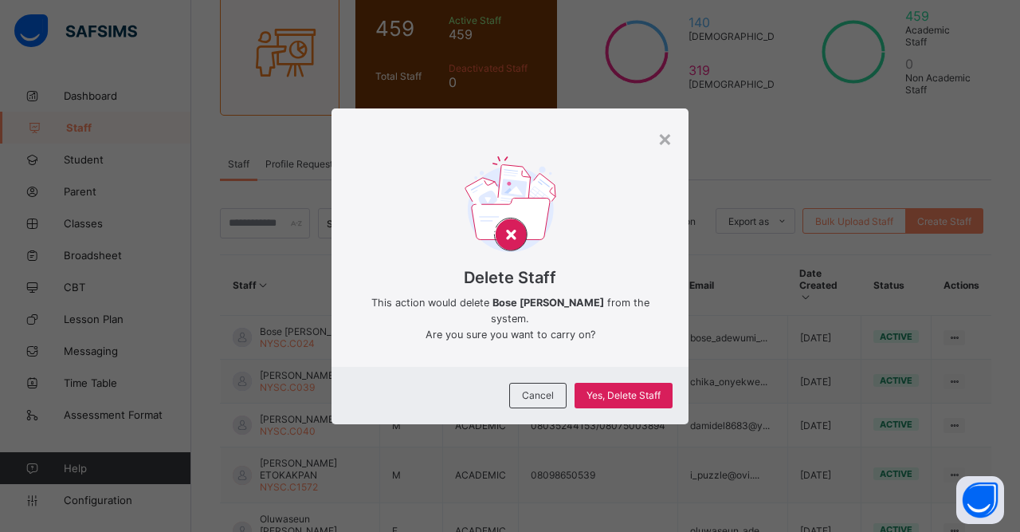
click at [661, 401] on span "Yes, Delete Staff" at bounding box center [624, 395] width 74 height 12
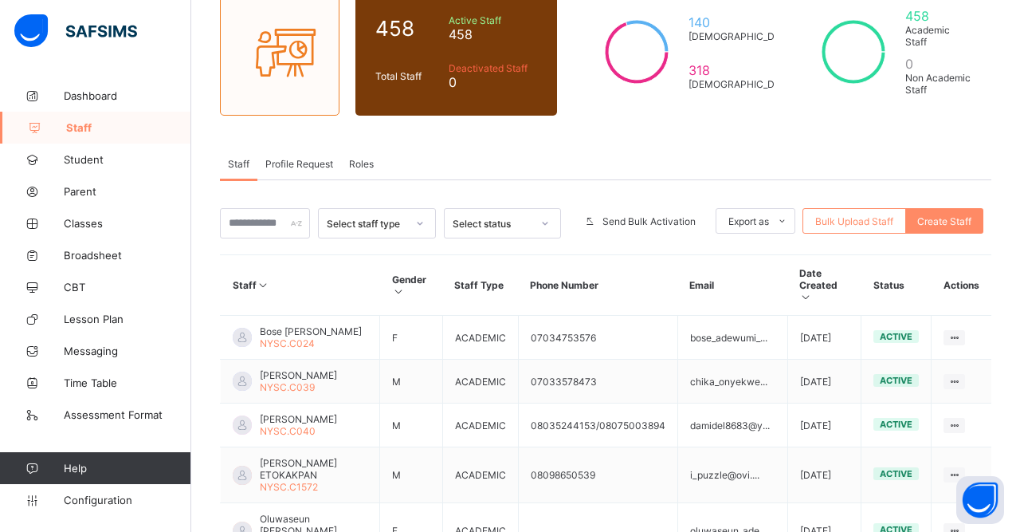
click at [0, 0] on ul "View Profile Edit Staff Reset Password Resend Activation Link Change Email Dele…" at bounding box center [0, 0] width 0 height 0
click at [0, 0] on div "Delete Staff" at bounding box center [0, 0] width 0 height 0
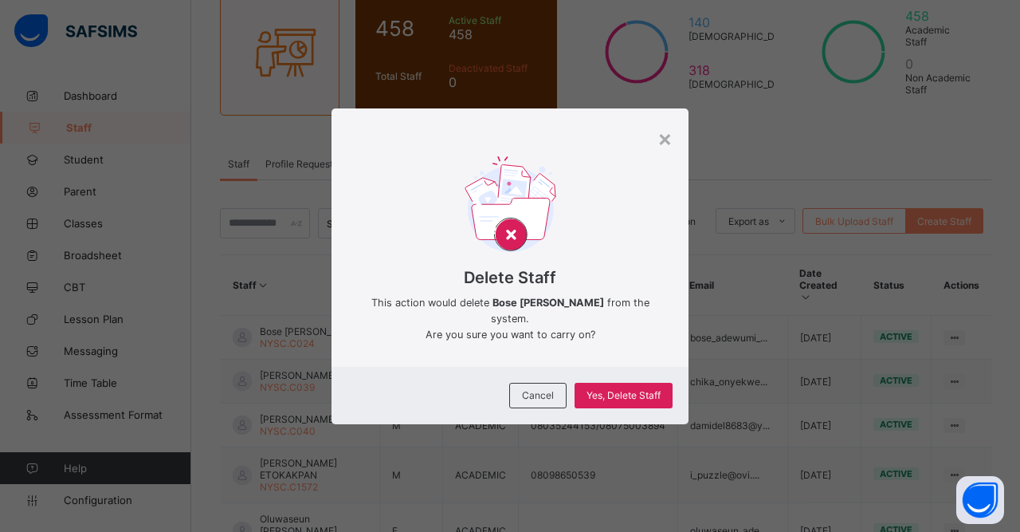
click at [639, 401] on span "Yes, Delete Staff" at bounding box center [624, 395] width 74 height 12
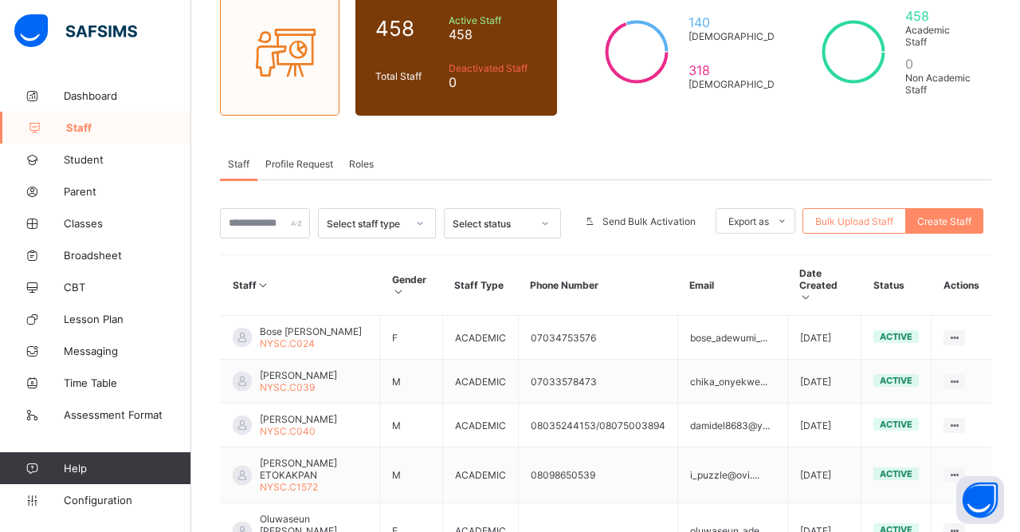
click at [0, 0] on ul "View Profile Edit Staff Reset Password Resend Activation Link Change Email Dele…" at bounding box center [0, 0] width 0 height 0
click at [0, 0] on div "Delete Staff" at bounding box center [0, 0] width 0 height 0
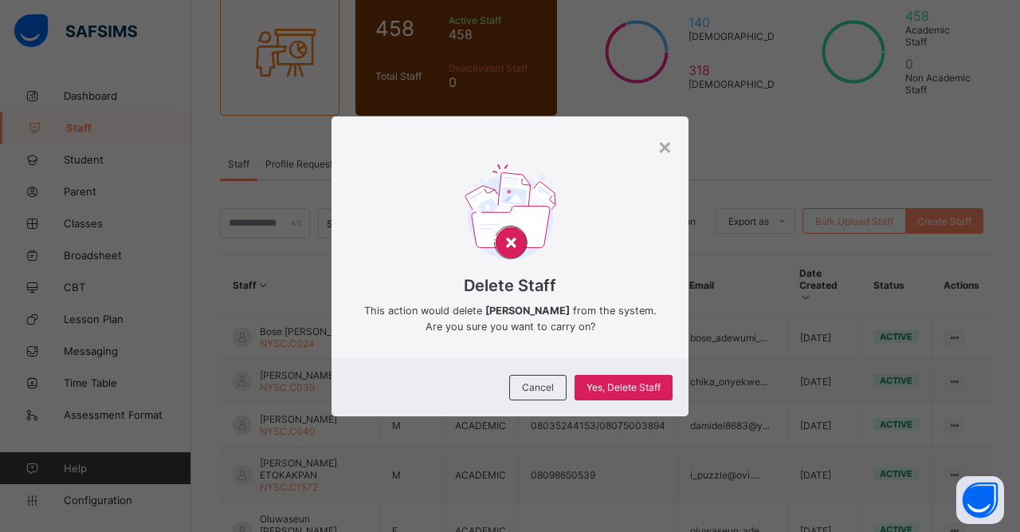
click at [633, 393] on span "Yes, Delete Staff" at bounding box center [624, 387] width 74 height 12
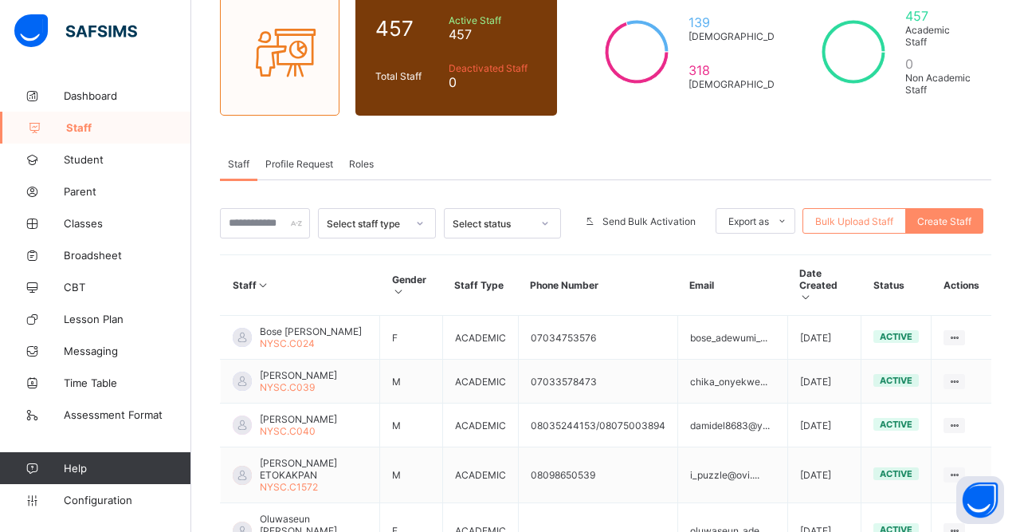
click at [0, 0] on ul "View Profile Edit Staff Reset Password Resend Activation Link Change Email Dele…" at bounding box center [0, 0] width 0 height 0
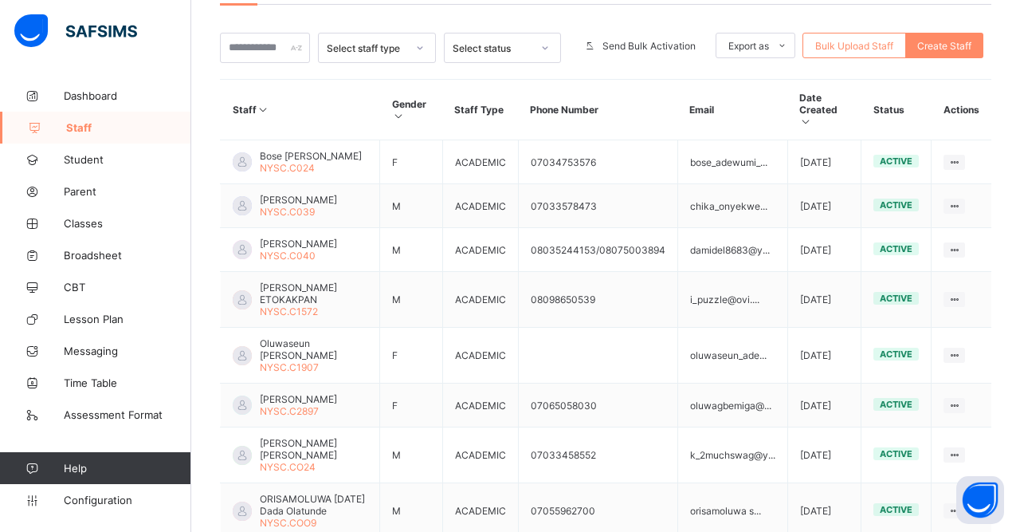
scroll to position [336, 0]
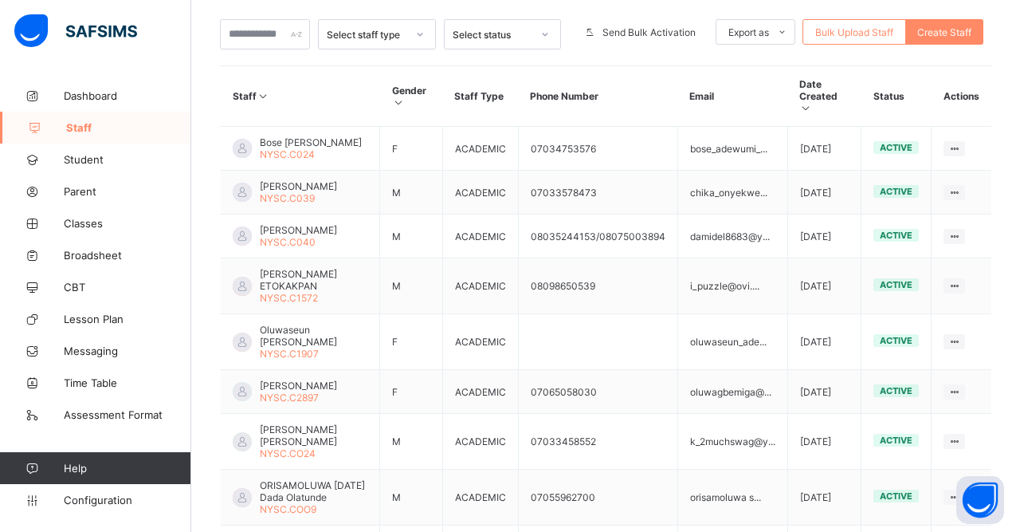
click at [0, 0] on div "Delete Staff" at bounding box center [0, 0] width 0 height 0
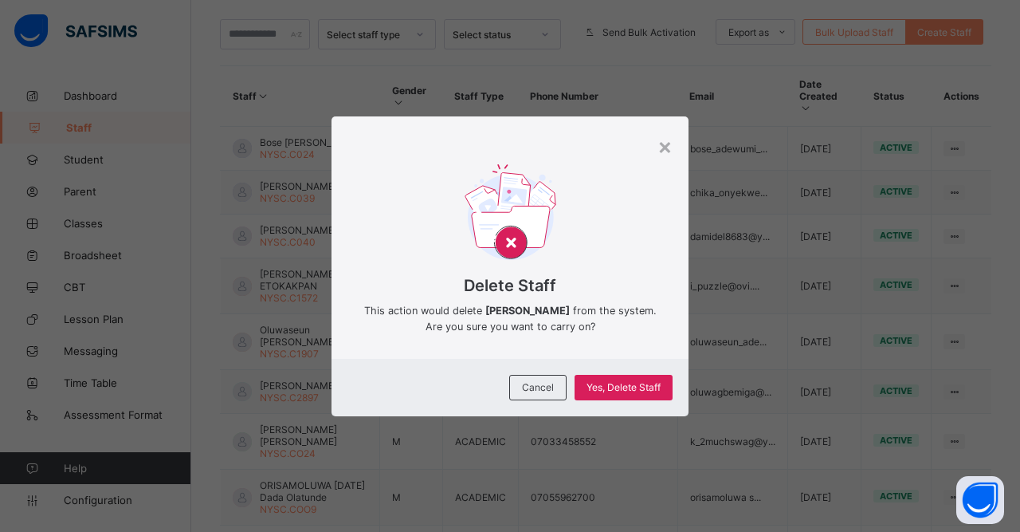
click at [638, 393] on span "Yes, Delete Staff" at bounding box center [624, 387] width 74 height 12
click at [621, 393] on span "Yes, Delete Staff" at bounding box center [624, 387] width 74 height 12
click at [642, 393] on span "Yes, Delete Staff" at bounding box center [624, 387] width 74 height 12
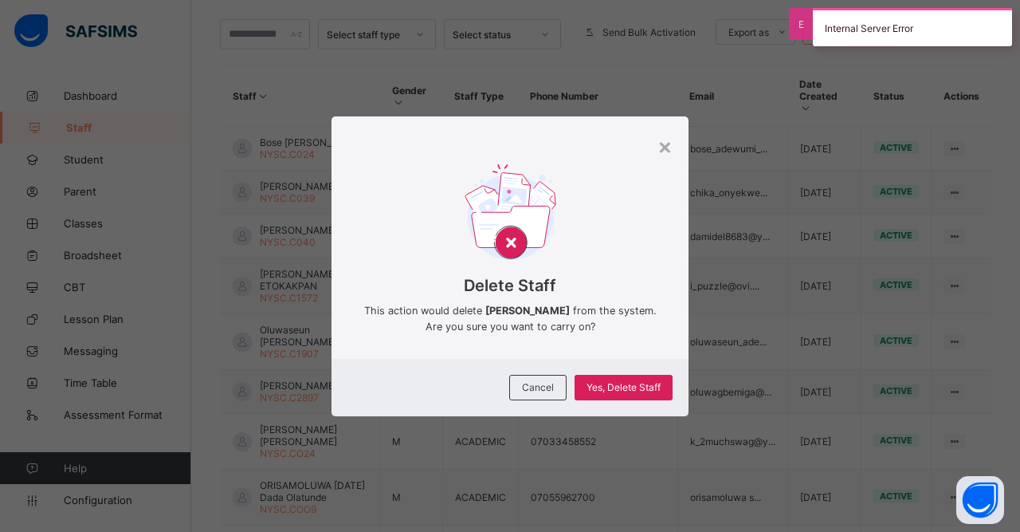
click at [626, 393] on span "Yes, Delete Staff" at bounding box center [624, 387] width 74 height 12
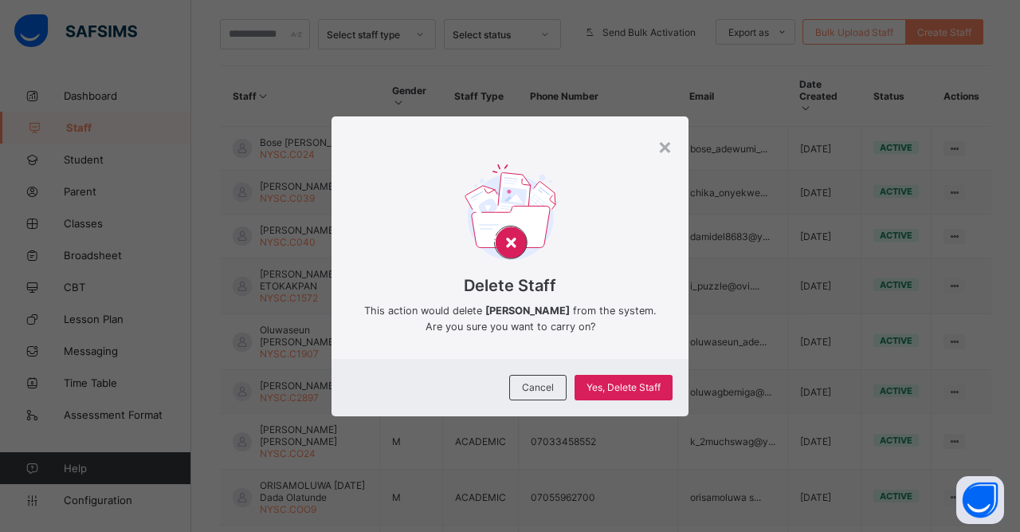
scroll to position [405, 0]
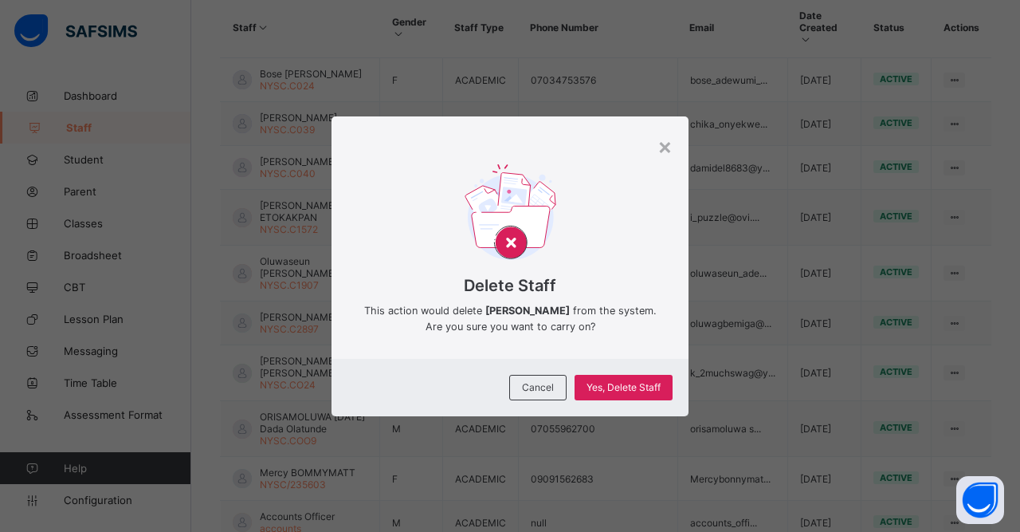
click at [668, 159] on div "×" at bounding box center [665, 145] width 15 height 27
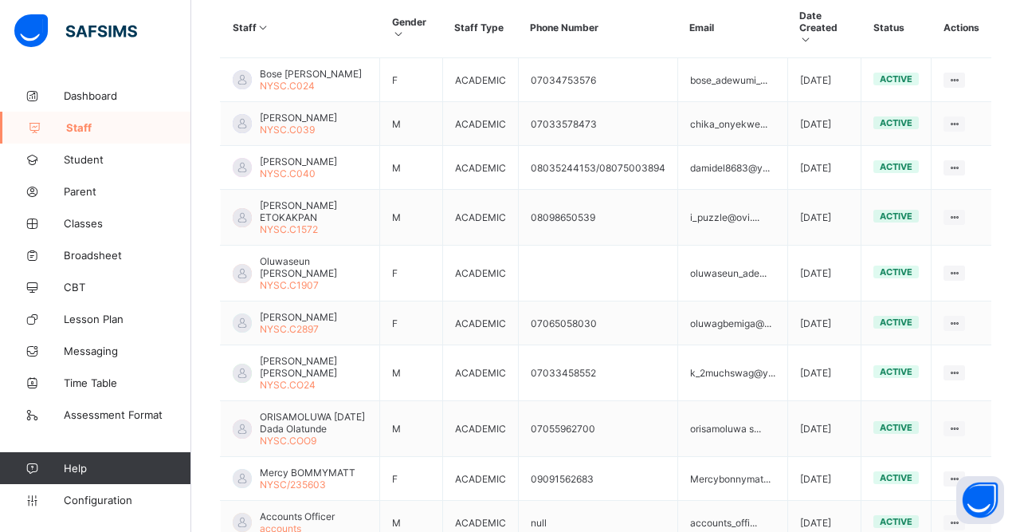
click at [0, 0] on ul "View Profile Edit Staff Reset Password Resend Activation Link Change Email Dele…" at bounding box center [0, 0] width 0 height 0
click at [0, 0] on div "Delete Staff" at bounding box center [0, 0] width 0 height 0
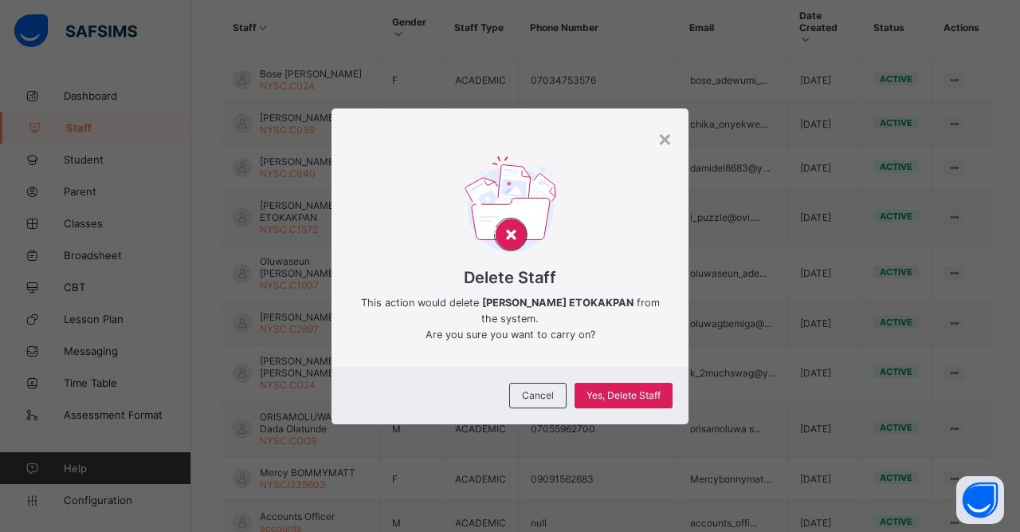
click at [638, 401] on span "Yes, Delete Staff" at bounding box center [624, 395] width 74 height 12
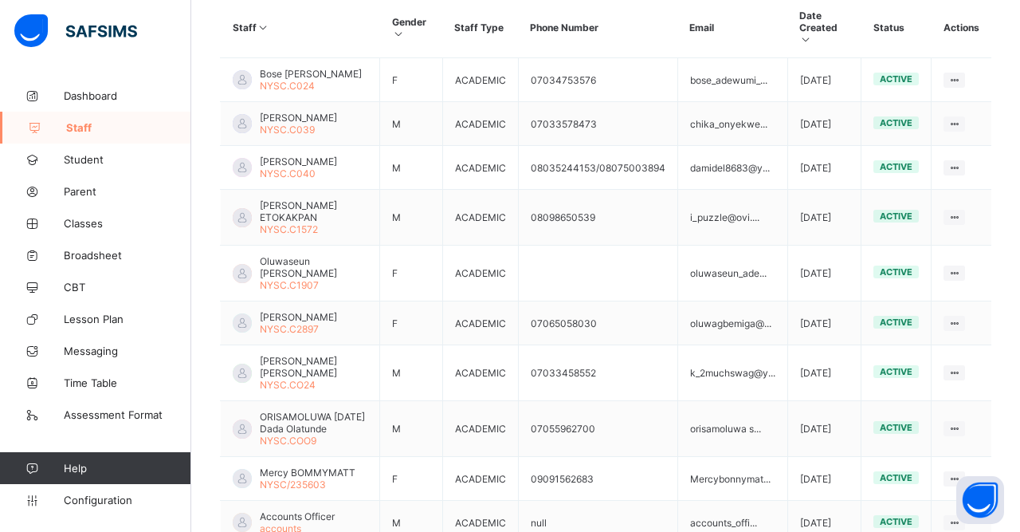
click at [337, 223] on span "[PERSON_NAME] ETOKAKPAN" at bounding box center [314, 211] width 108 height 24
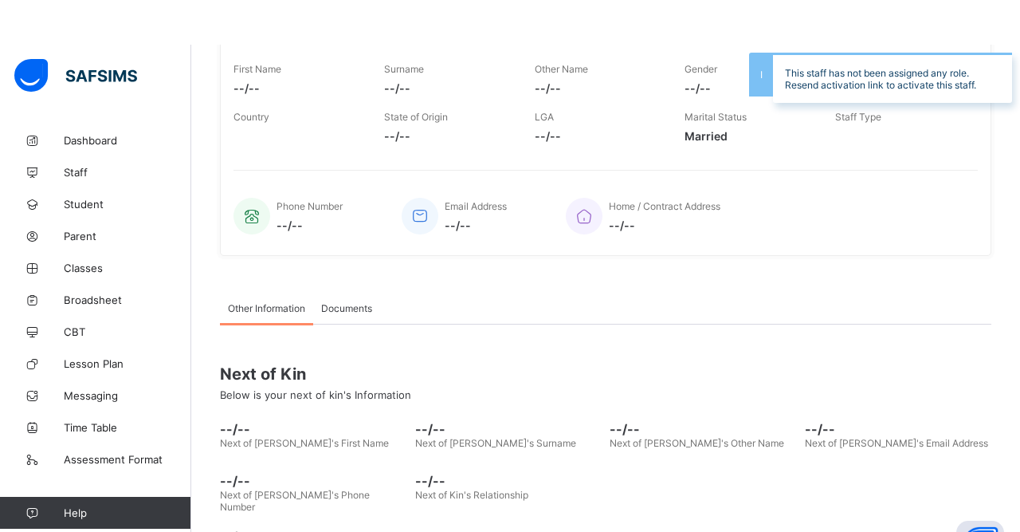
scroll to position [45, 0]
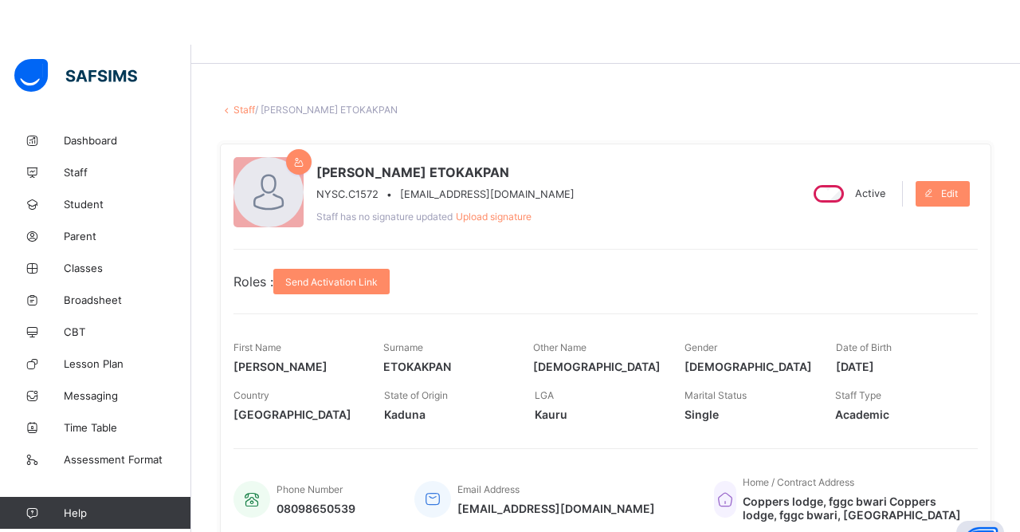
click at [84, 133] on span "Staff" at bounding box center [128, 127] width 128 height 13
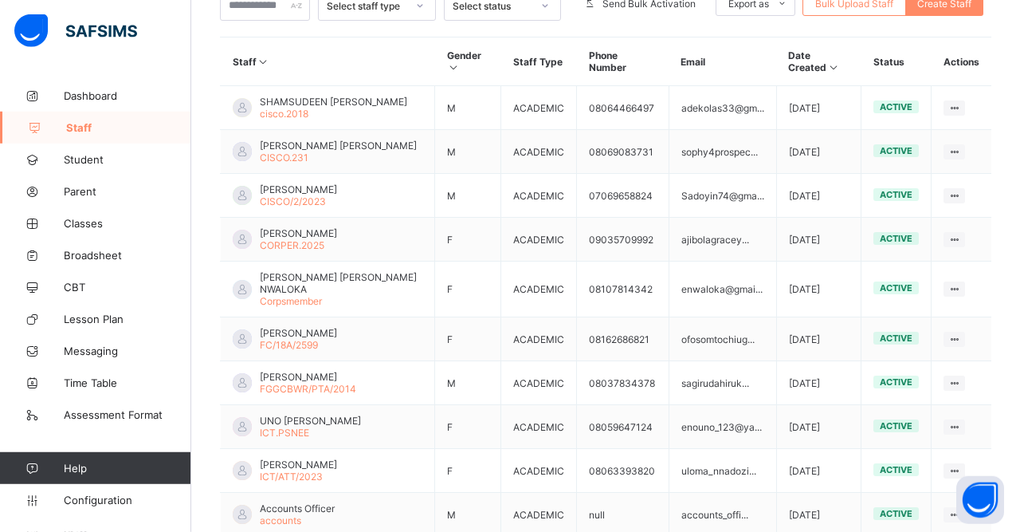
scroll to position [412, 0]
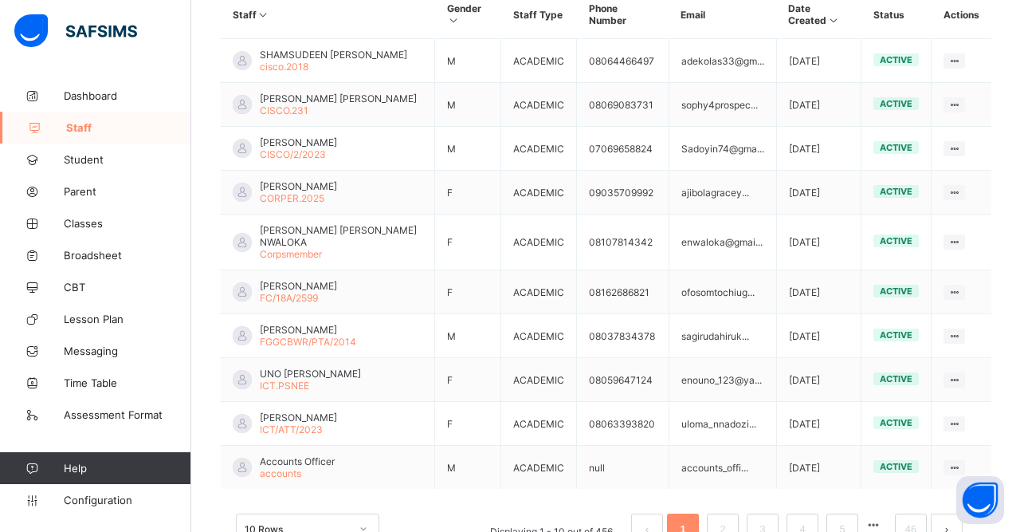
click at [0, 0] on ul "View Profile Edit Staff Reset Password Resend Activation Link Change Email Dele…" at bounding box center [0, 0] width 0 height 0
click at [0, 0] on div "Delete Staff" at bounding box center [0, 0] width 0 height 0
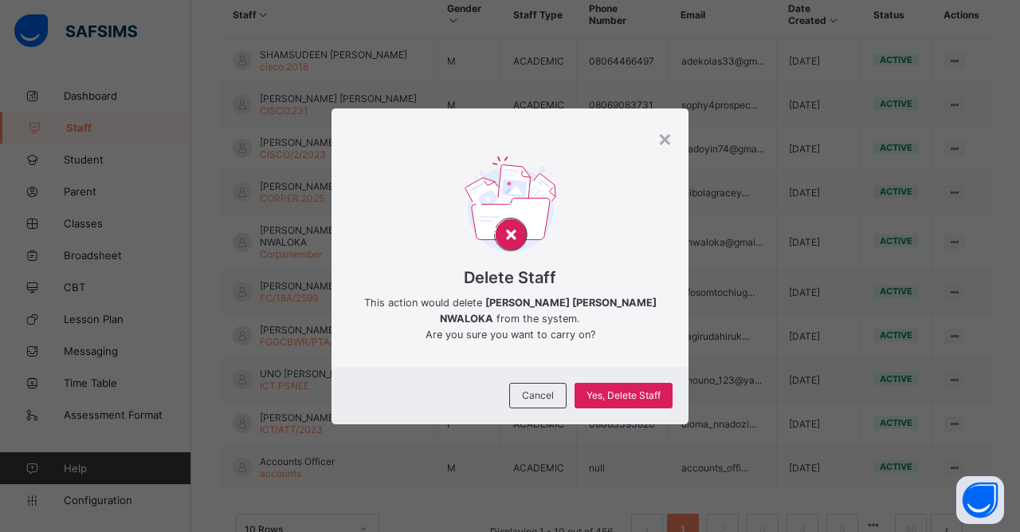
click at [646, 394] on span "Yes, Delete Staff" at bounding box center [624, 395] width 74 height 12
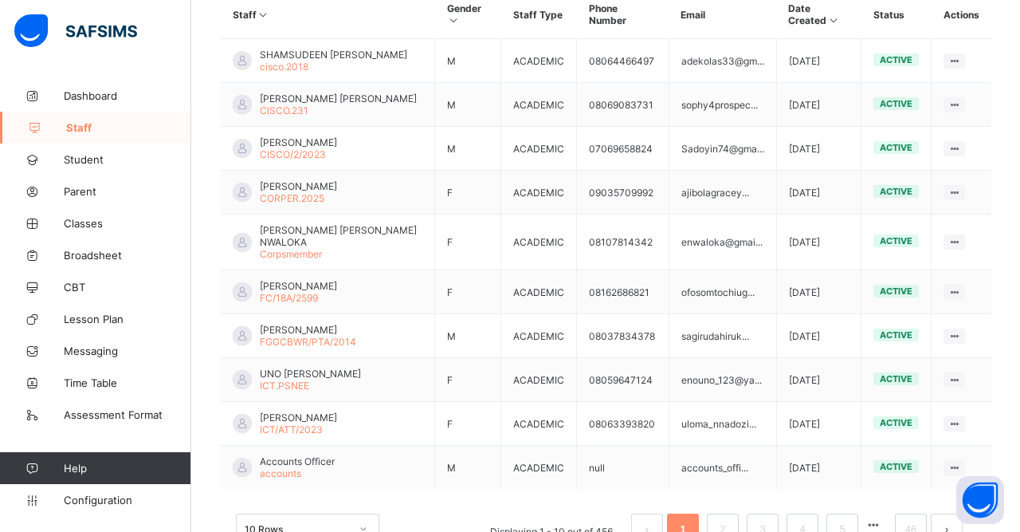
click at [0, 0] on ul "View Profile Edit Staff Reset Password Resend Activation Link Change Email Dele…" at bounding box center [0, 0] width 0 height 0
click at [0, 0] on div "Delete Staff" at bounding box center [0, 0] width 0 height 0
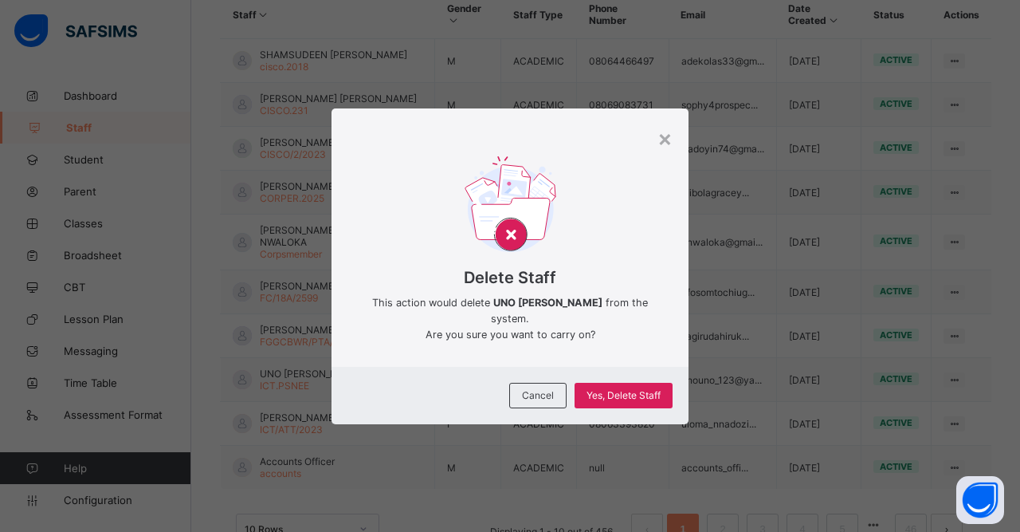
click at [635, 401] on span "Yes, Delete Staff" at bounding box center [624, 395] width 74 height 12
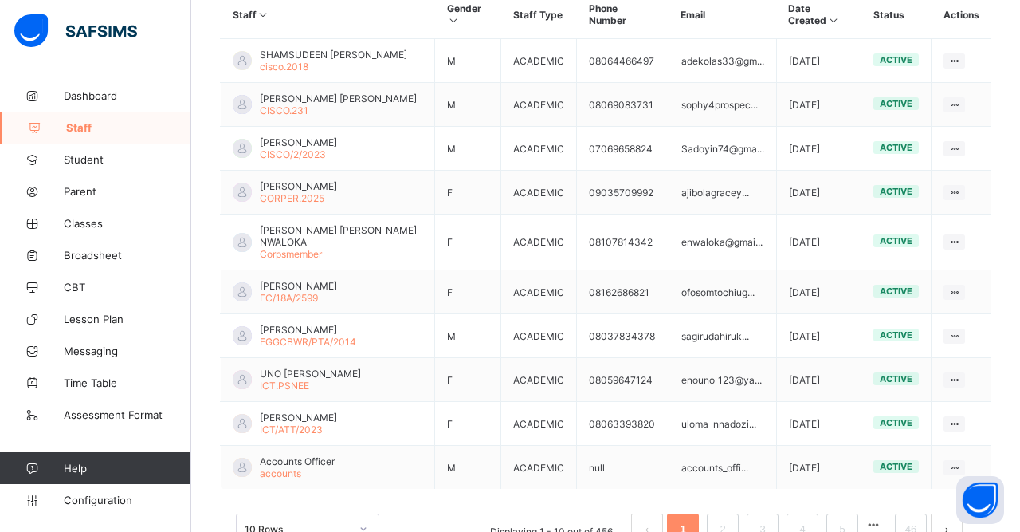
click at [0, 0] on ul "View Profile Edit Staff Reset Password Resend Activation Link Change Email Dele…" at bounding box center [0, 0] width 0 height 0
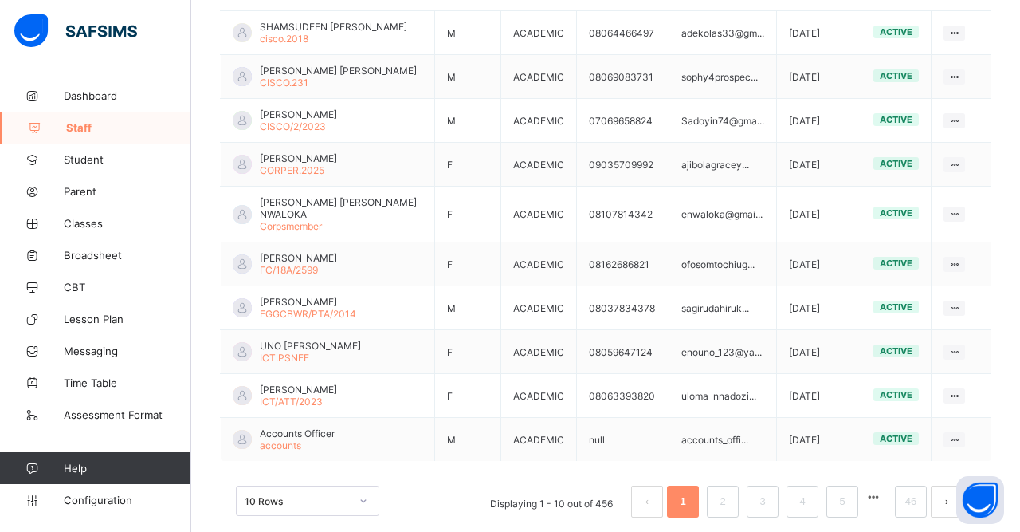
click at [0, 0] on div "Delete Staff" at bounding box center [0, 0] width 0 height 0
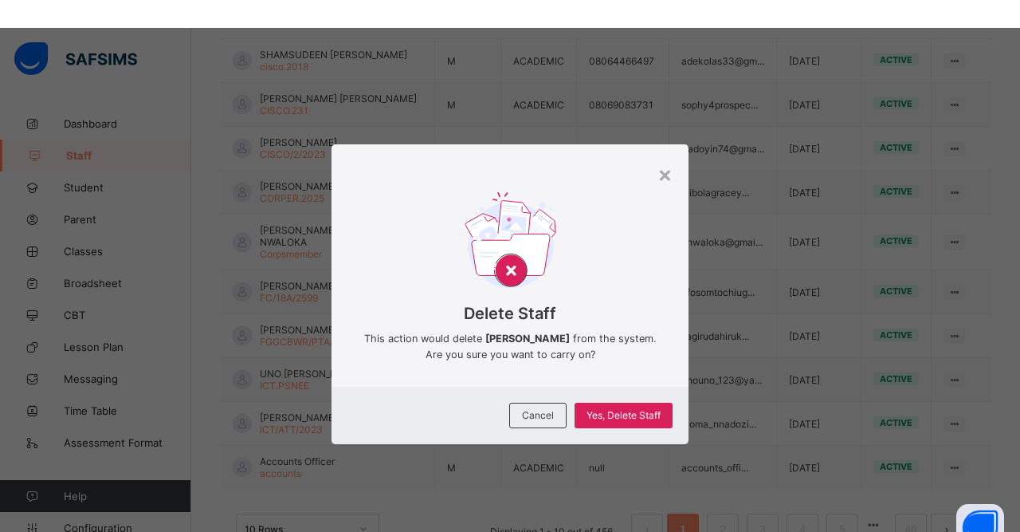
scroll to position [412, 0]
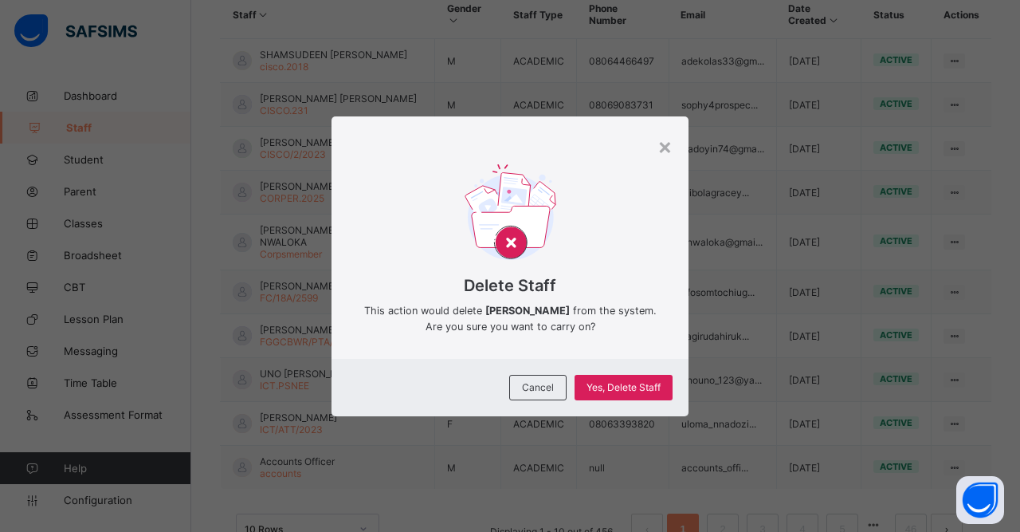
click at [624, 393] on span "Yes, Delete Staff" at bounding box center [624, 387] width 74 height 12
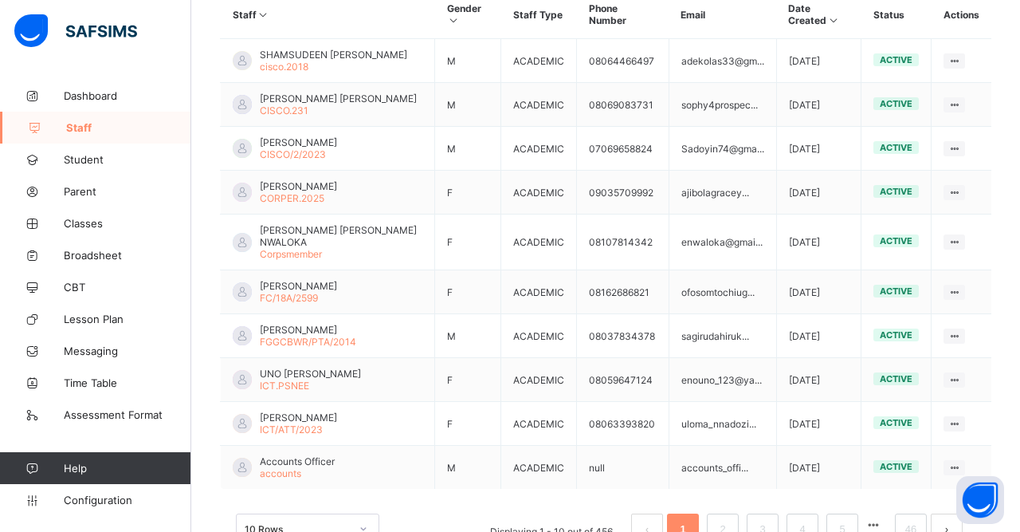
click at [726, 524] on link "2" at bounding box center [722, 529] width 15 height 21
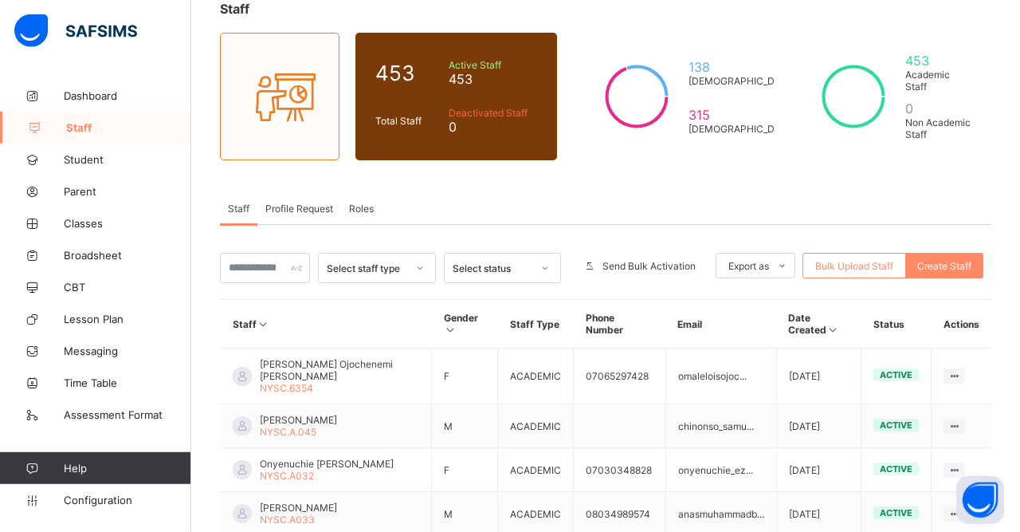
scroll to position [103, 0]
click at [38, 90] on icon at bounding box center [32, 96] width 64 height 12
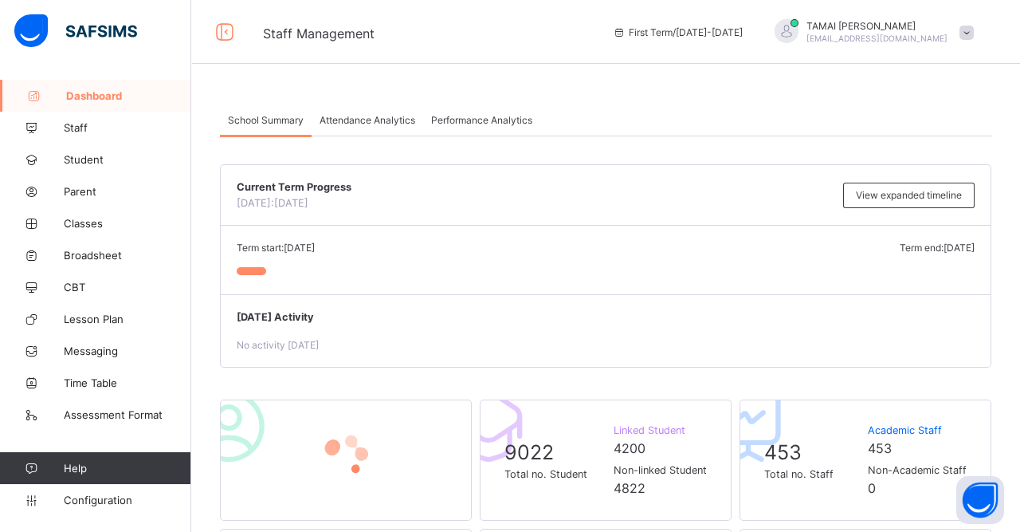
click at [907, 41] on span "[EMAIL_ADDRESS][DOMAIN_NAME]" at bounding box center [877, 38] width 141 height 10
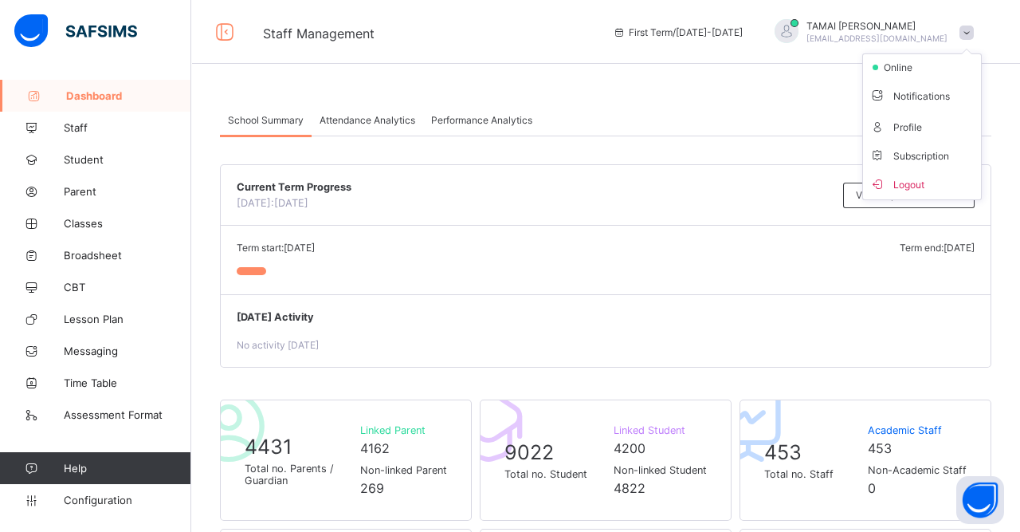
click at [886, 184] on icon at bounding box center [878, 184] width 16 height 14
